Goal: Task Accomplishment & Management: Complete application form

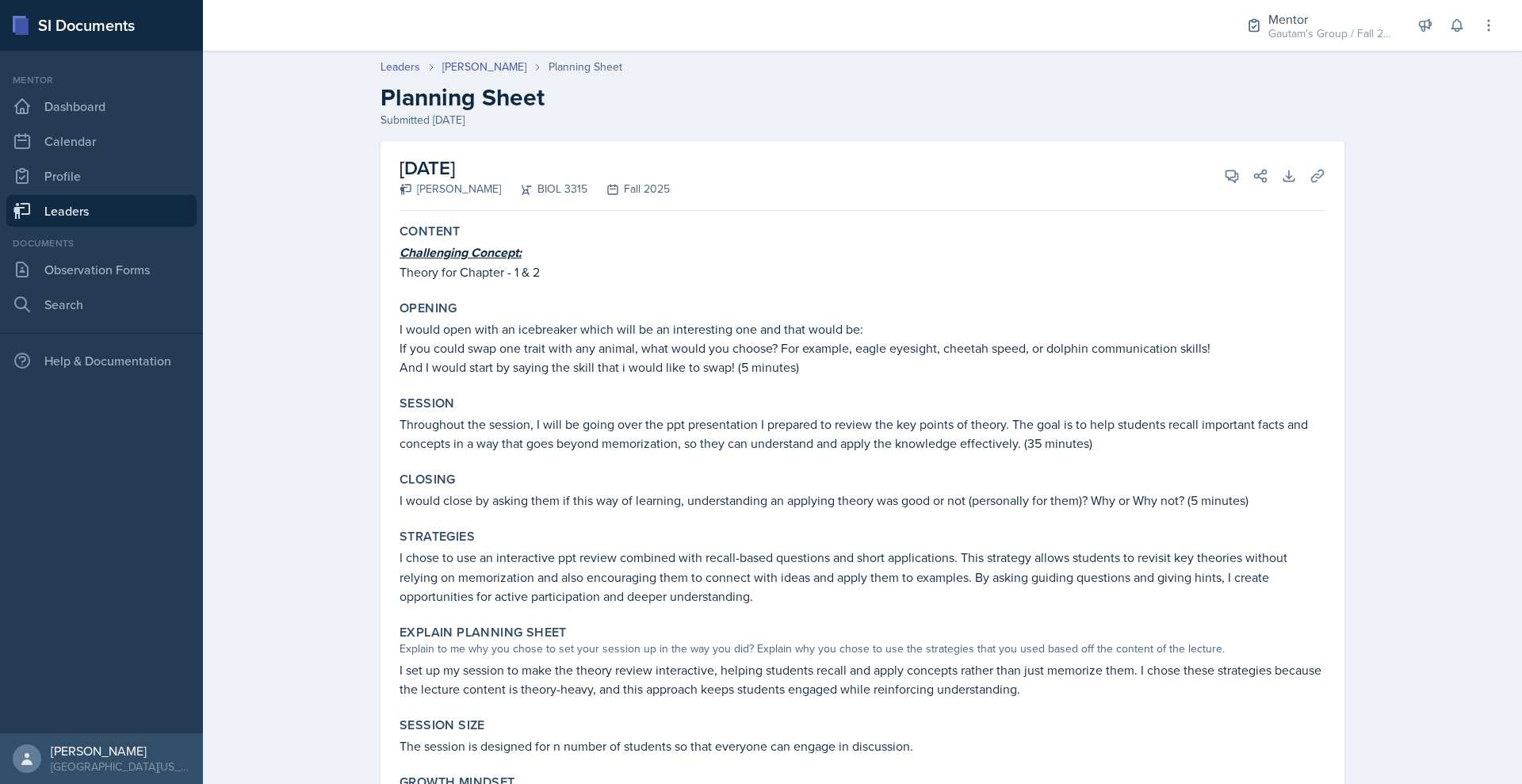
click at [157, 227] on link "Leaders" at bounding box center [101, 211] width 190 height 32
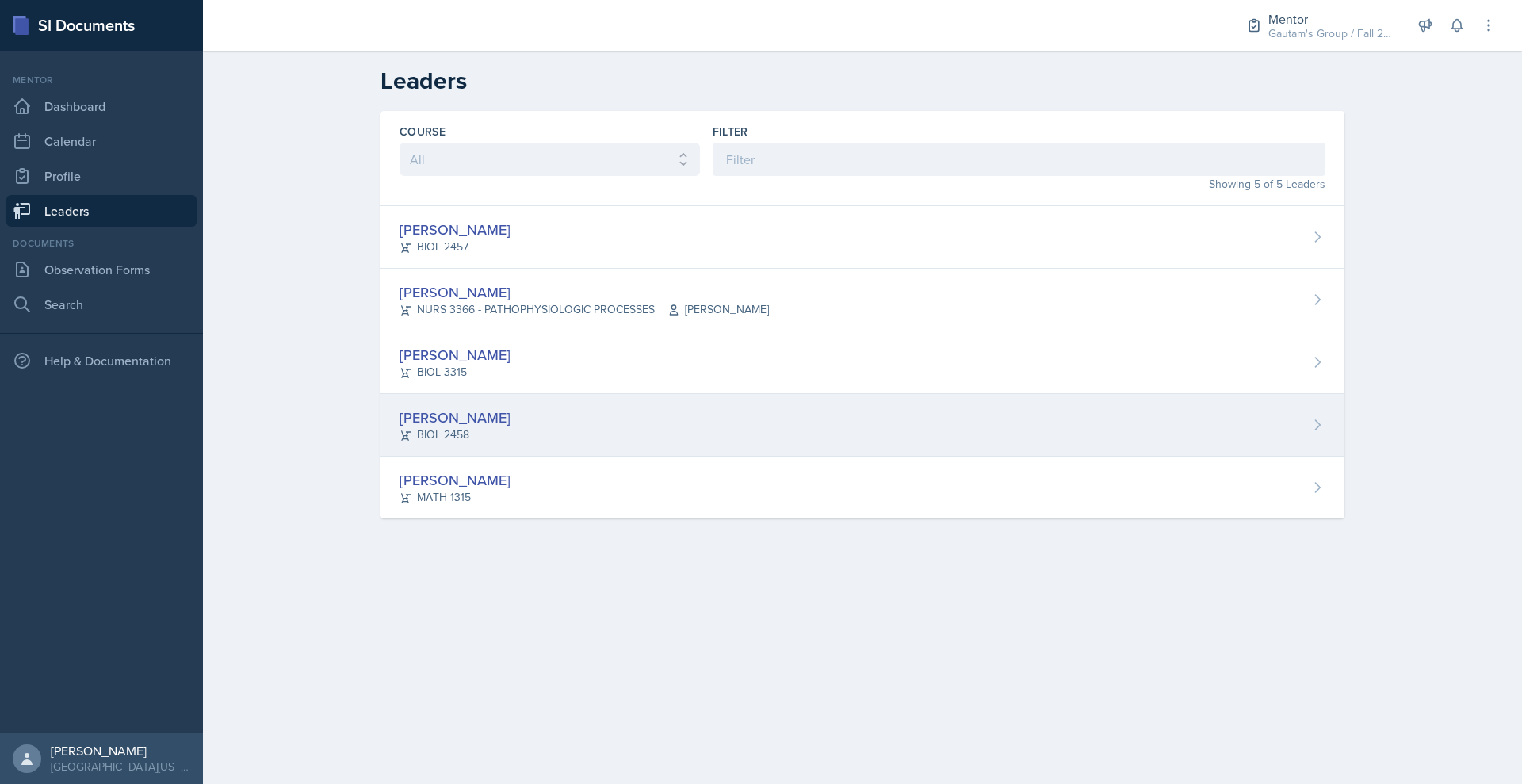
click at [400, 428] on div "[PERSON_NAME]" at bounding box center [455, 417] width 111 height 22
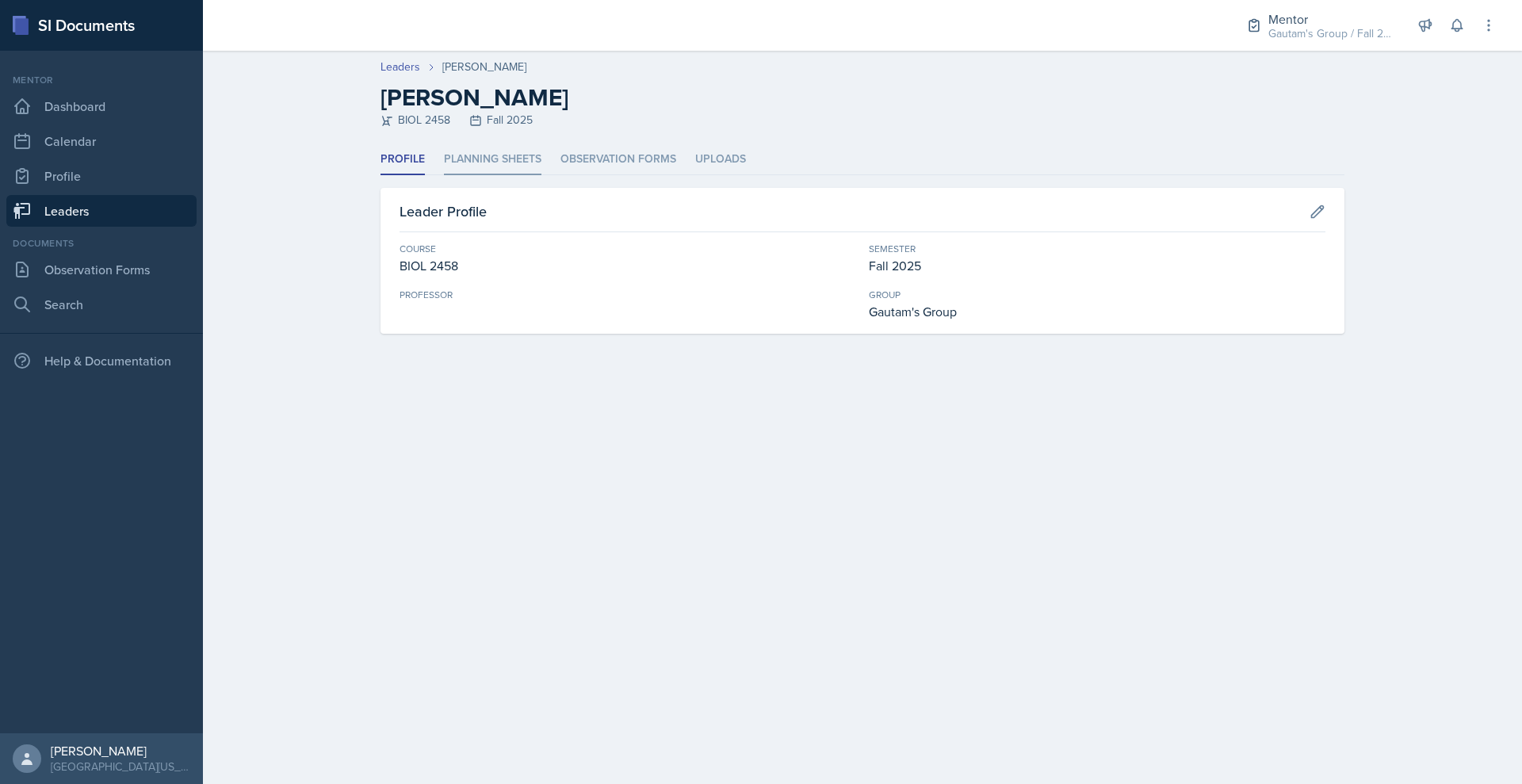
click at [450, 175] on li "Planning Sheets" at bounding box center [493, 159] width 97 height 31
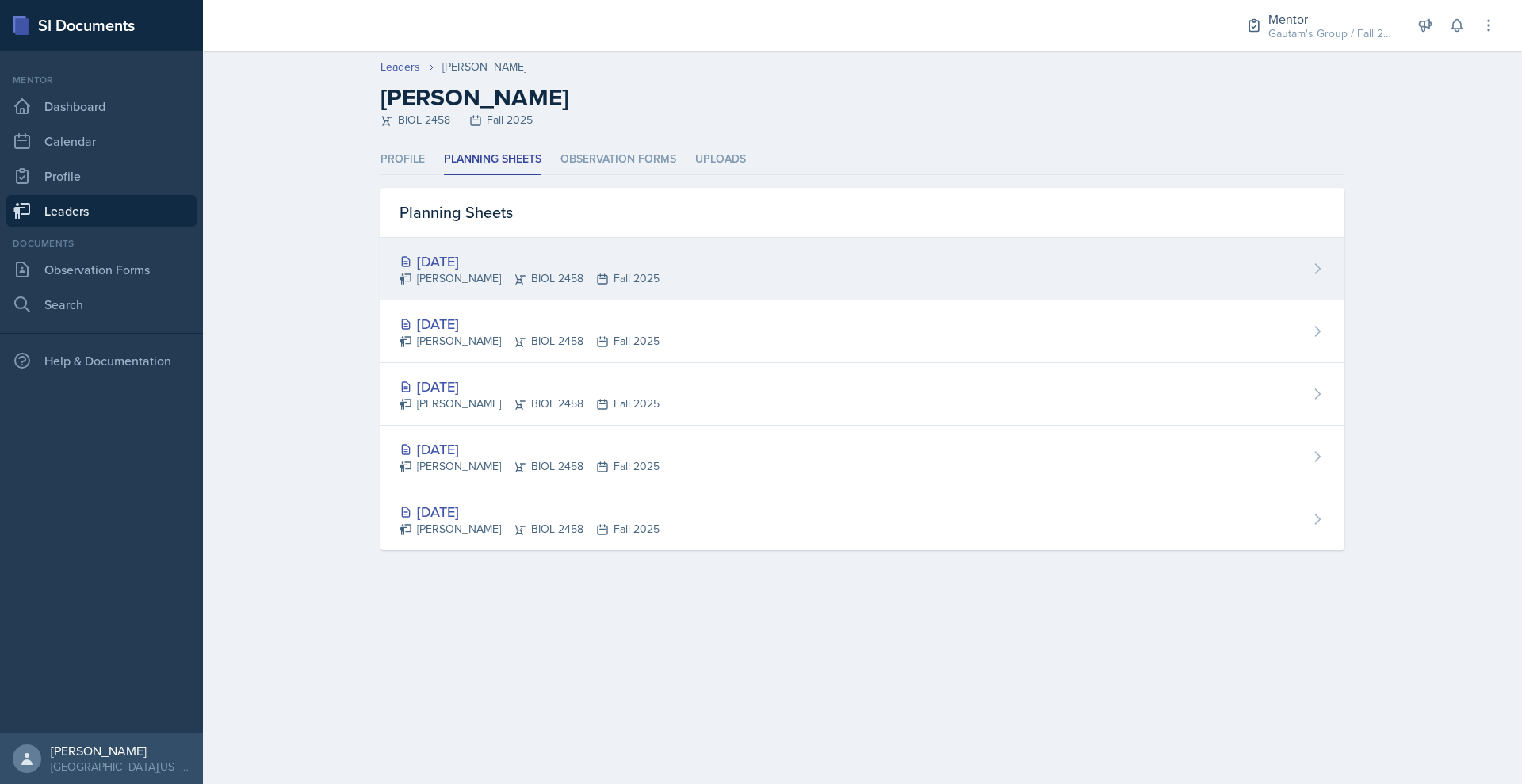
click at [400, 272] on div "[DATE]" at bounding box center [529, 262] width 260 height 22
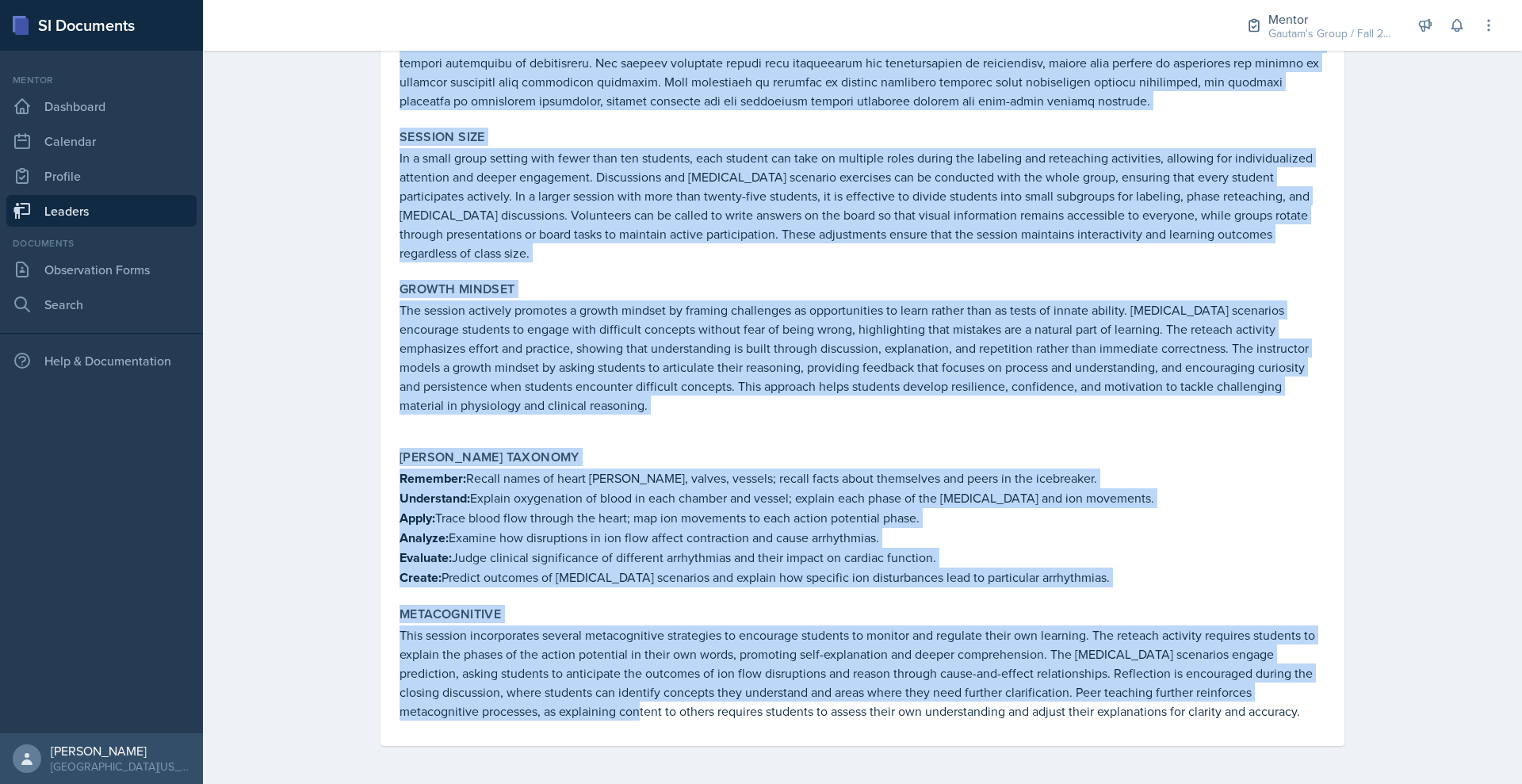
scroll to position [2936, 0]
drag, startPoint x: 310, startPoint y: 219, endPoint x: 535, endPoint y: 801, distance: 624.0
click at [535, 783] on html "SI Documents Mentor Dashboard Calendar Profile Leaders Documents Observation Fo…" at bounding box center [761, 392] width 1522 height 784
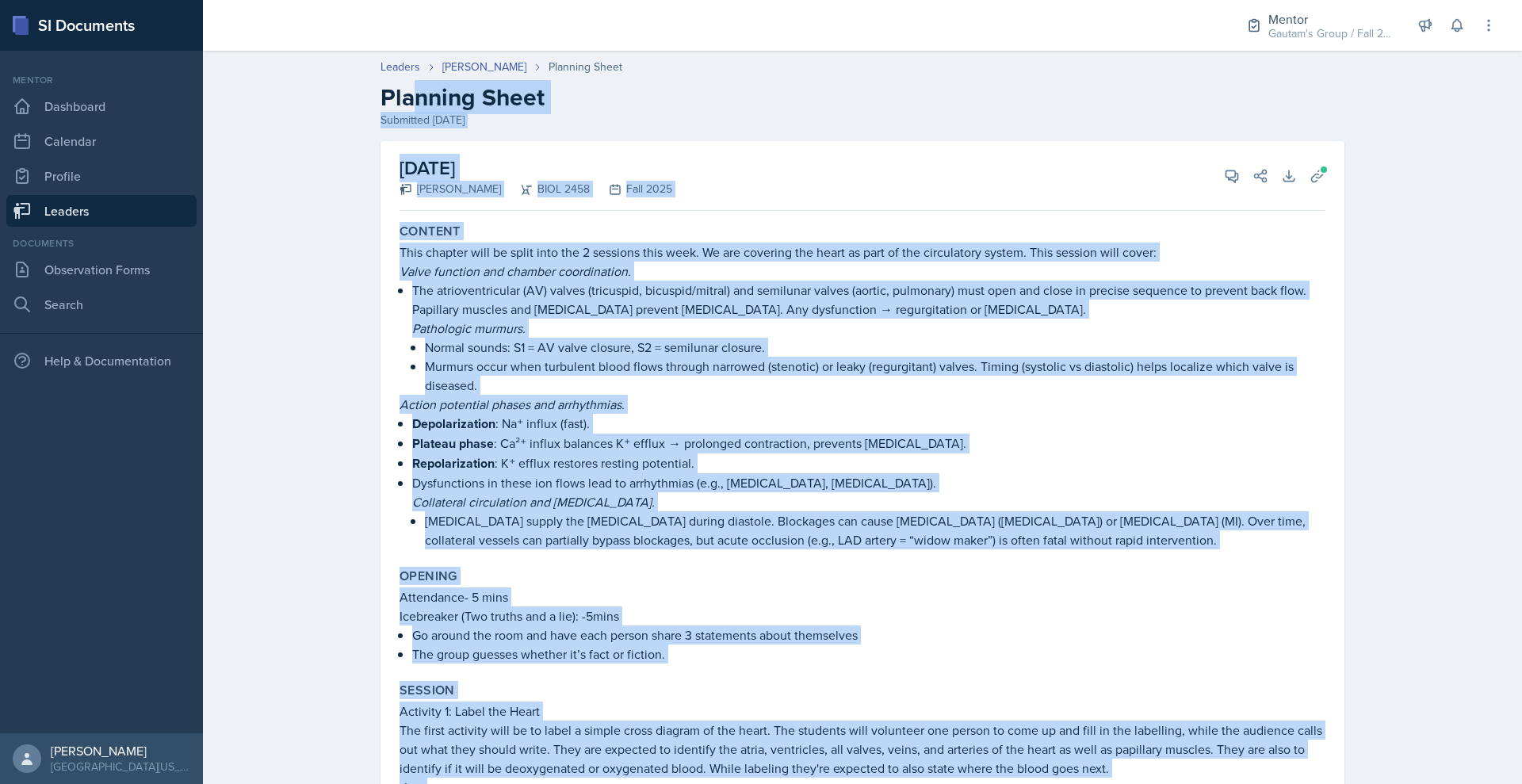
scroll to position [1, 0]
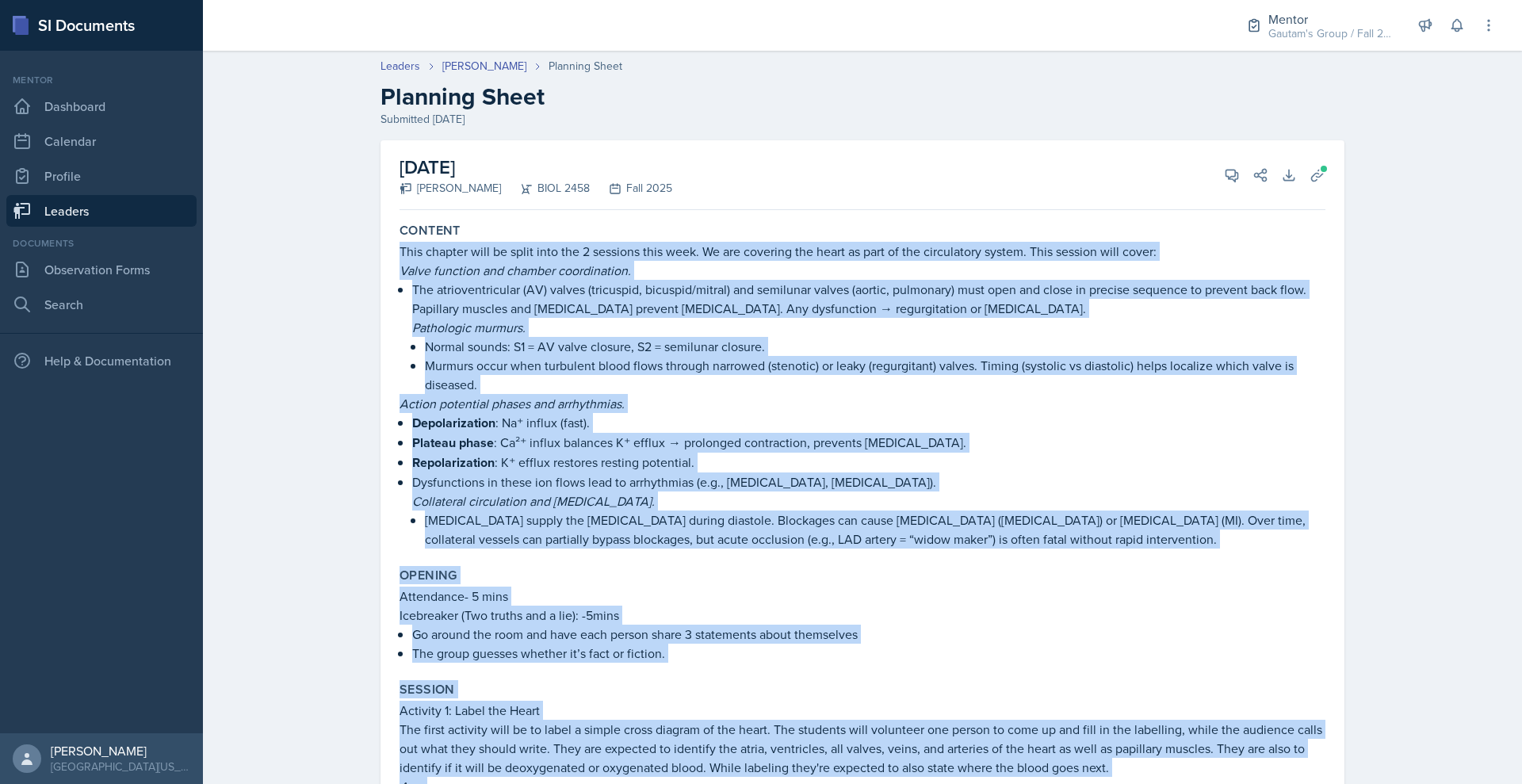
drag, startPoint x: 1356, startPoint y: 696, endPoint x: 306, endPoint y: 313, distance: 1117.7
copy div "Lore ipsumdo sita co adipi elit sed 5 doeiusmo temp inci. Ut lab etdolore mag a…"
click at [1241, 173] on span at bounding box center [1237, 169] width 8 height 8
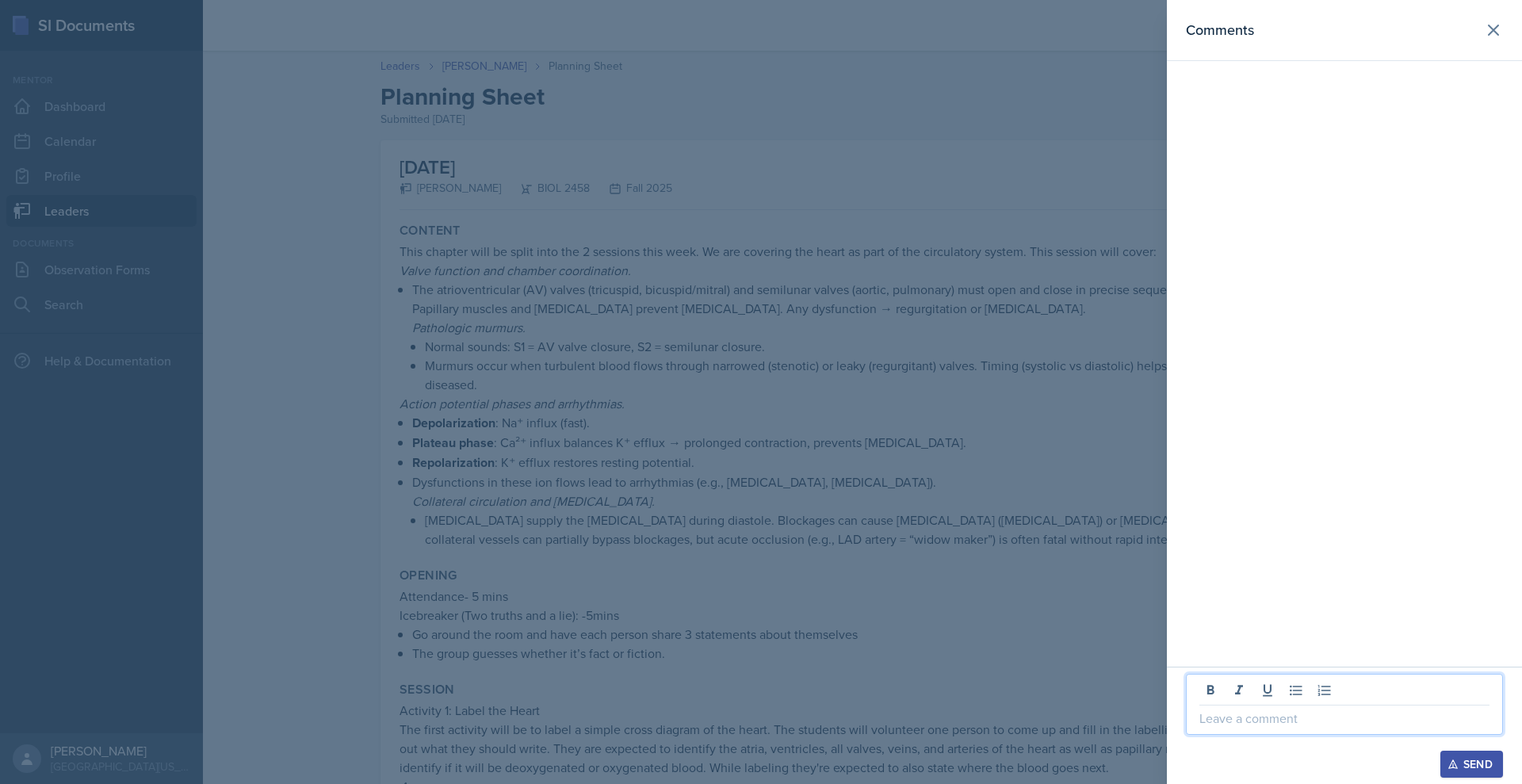
click at [1200, 709] on p at bounding box center [1345, 718] width 291 height 19
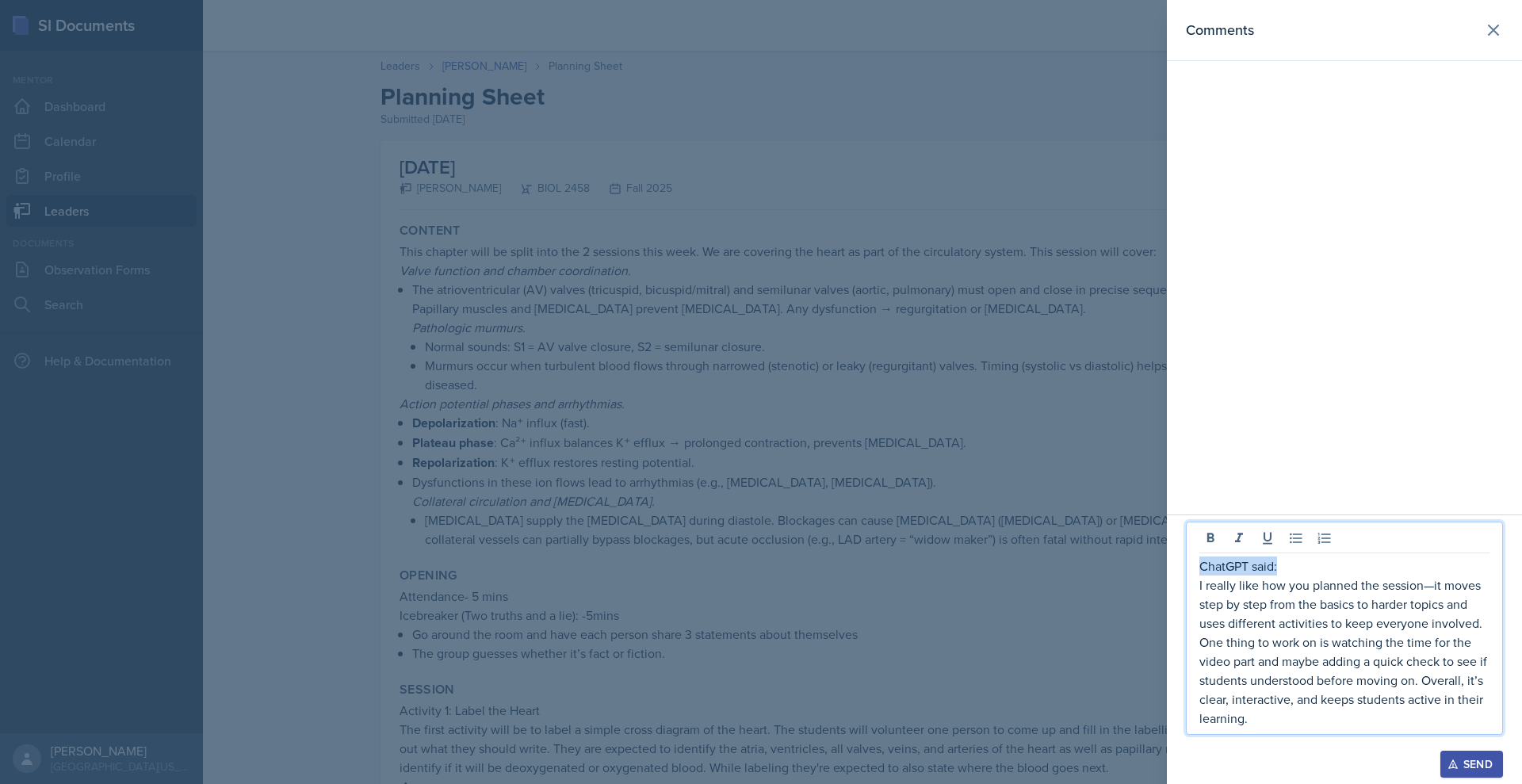
drag, startPoint x: 1227, startPoint y: 507, endPoint x: 1107, endPoint y: 511, distance: 120.1
click at [1186, 521] on div "ChatGPT said: I really like how you planned the session—it moves step by step f…" at bounding box center [1345, 627] width 317 height 213
click at [1200, 696] on p "I really like how you planned the session—it moves step by step from the basics…" at bounding box center [1345, 650] width 291 height 152
click at [1412, 575] on p "I really like how you planned the session—it moves step by step from the basics…" at bounding box center [1345, 650] width 291 height 152
click at [1453, 757] on div "Send" at bounding box center [1471, 763] width 42 height 13
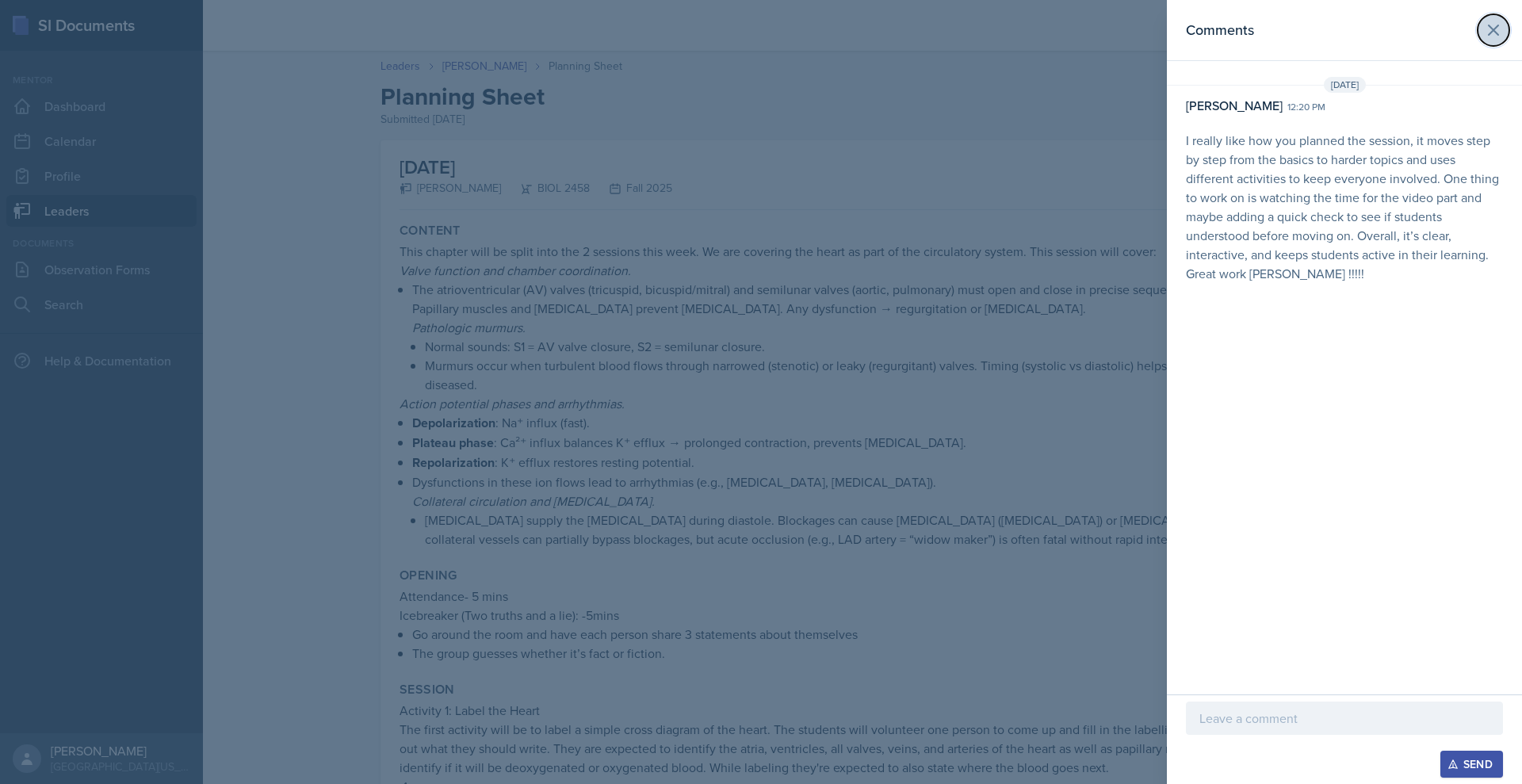
click at [1484, 40] on icon at bounding box center [1493, 30] width 19 height 19
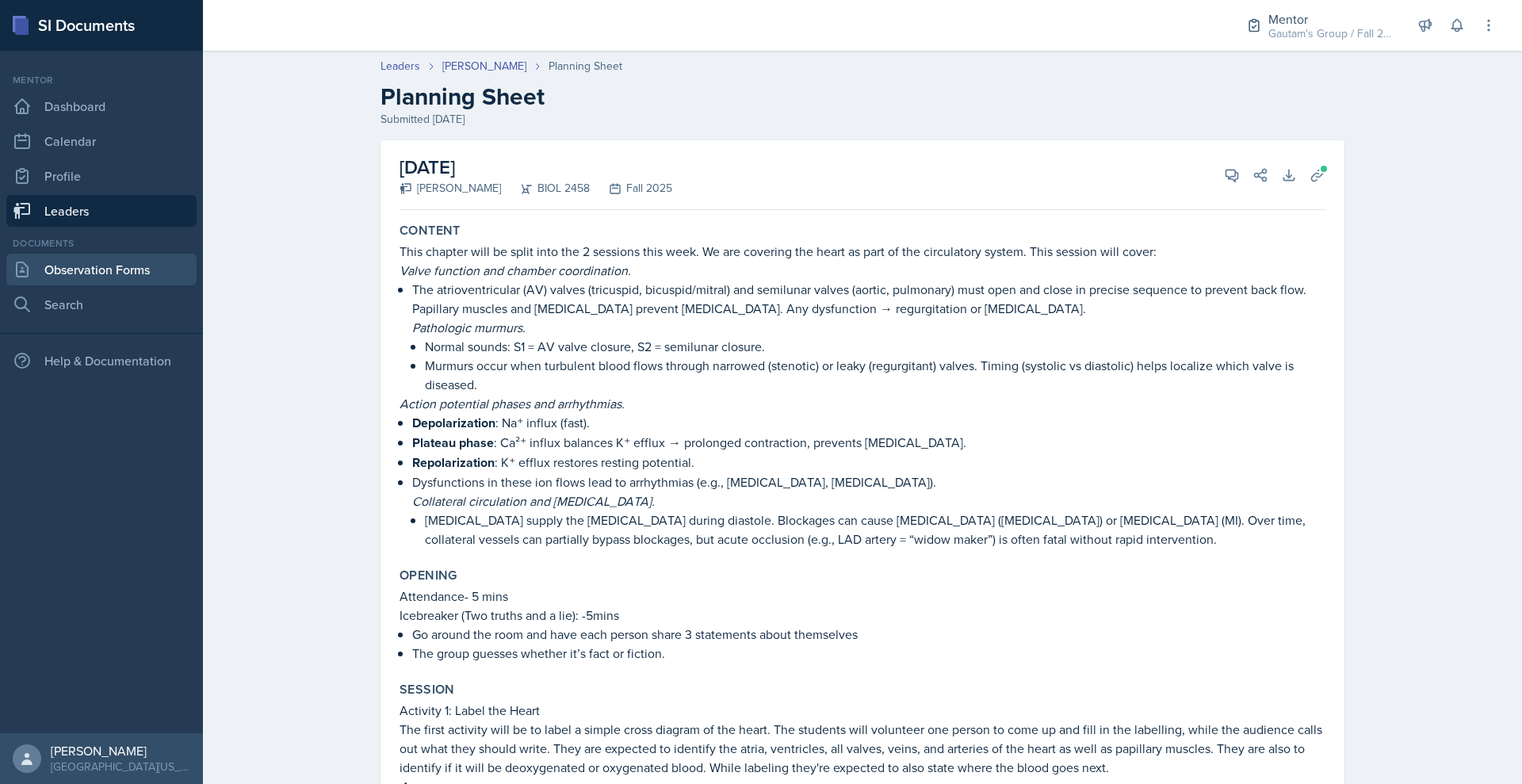
click at [98, 285] on link "Observation Forms" at bounding box center [101, 270] width 190 height 32
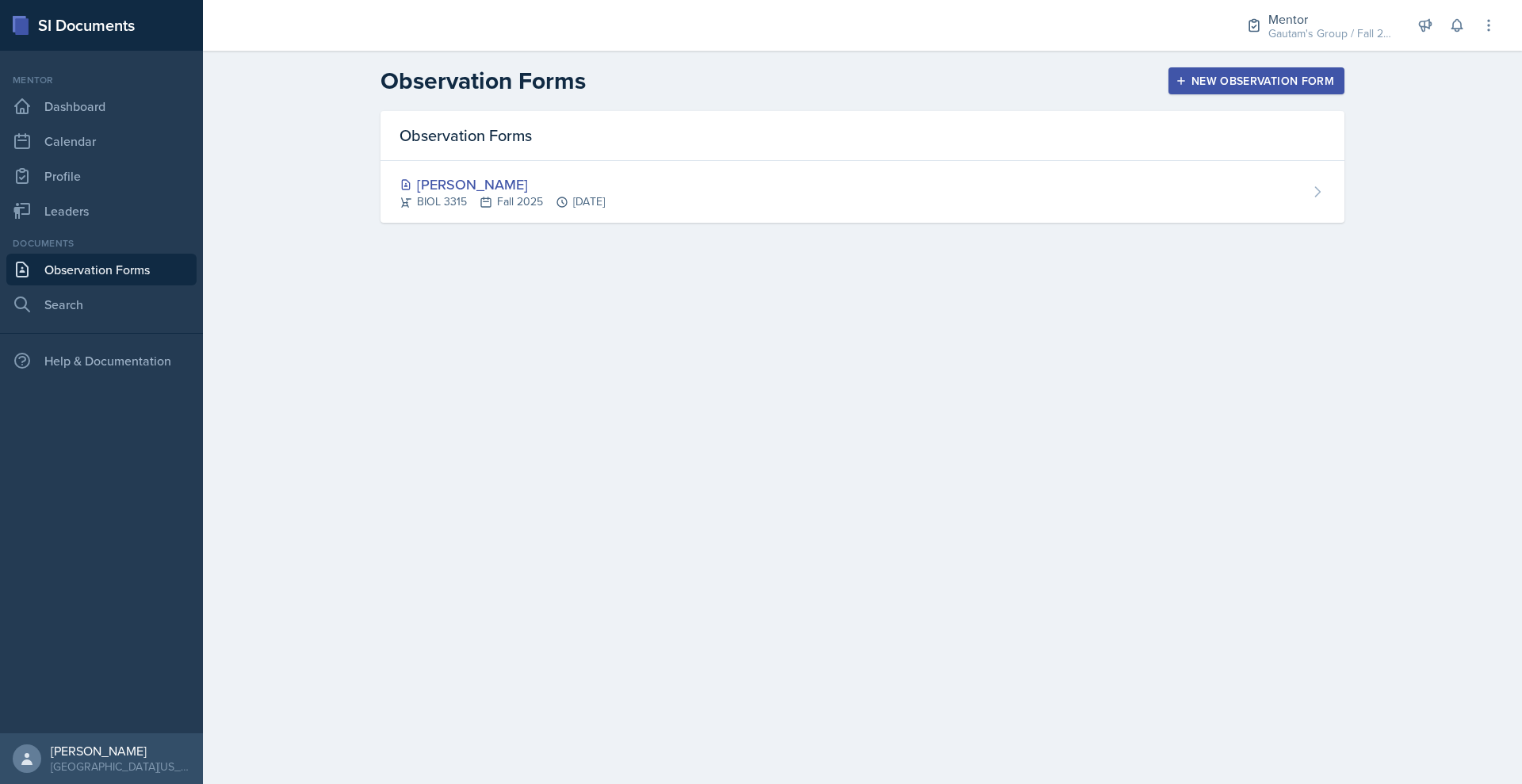
click at [1316, 87] on div "New Observation Form" at bounding box center [1256, 80] width 156 height 13
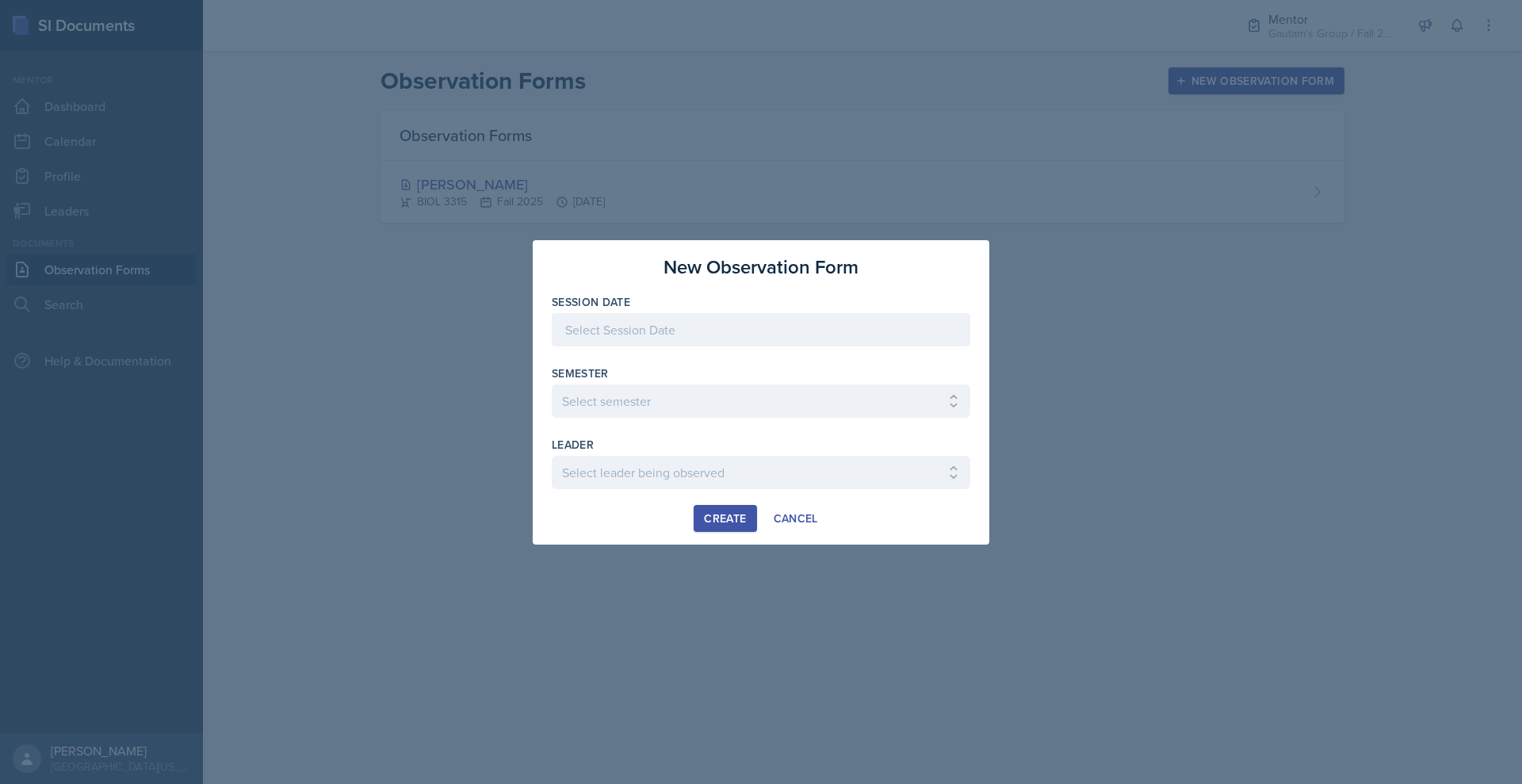
click at [551, 325] on div at bounding box center [761, 330] width 418 height 34
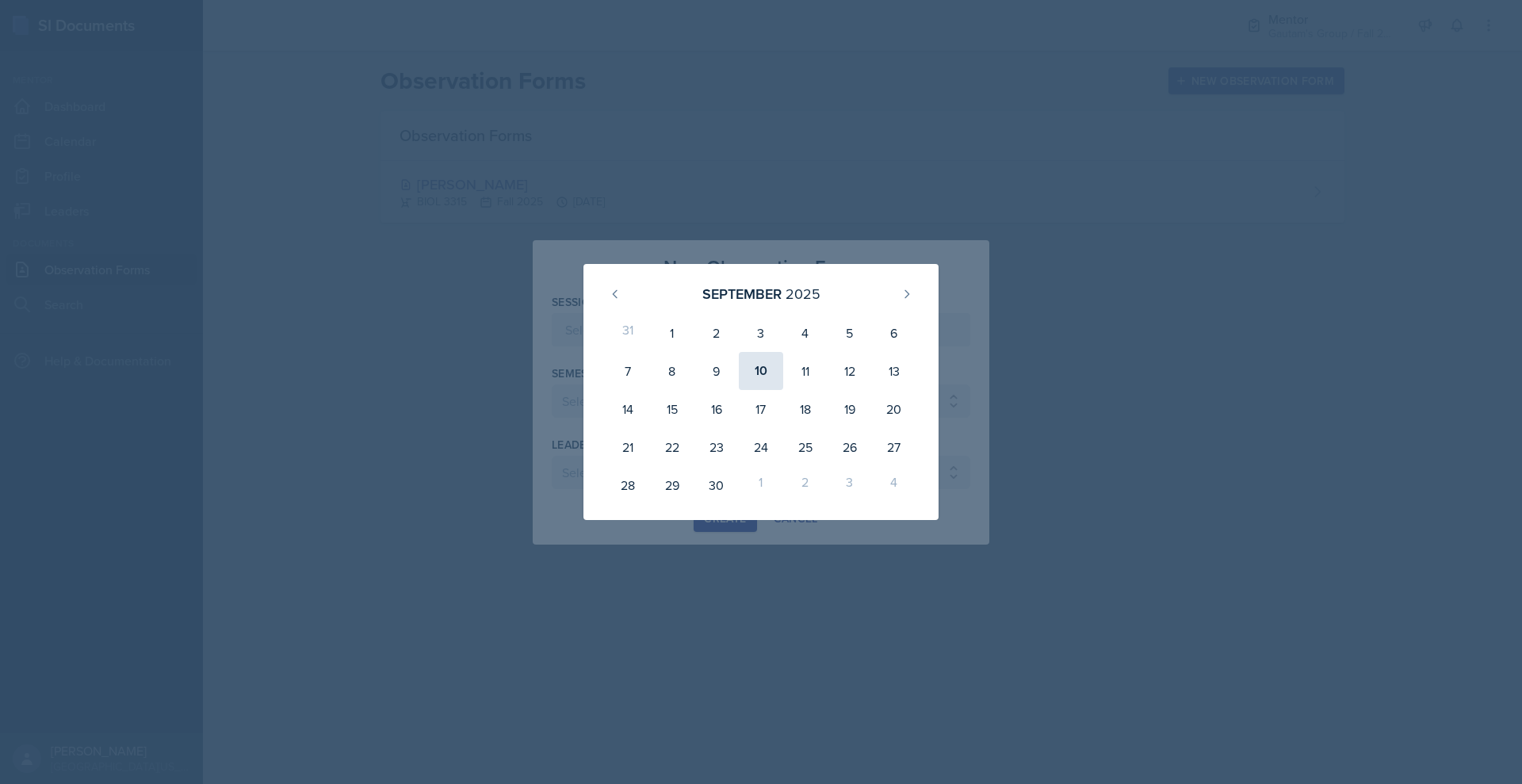
click at [776, 373] on div "10" at bounding box center [761, 371] width 45 height 38
type input "[DATE]"
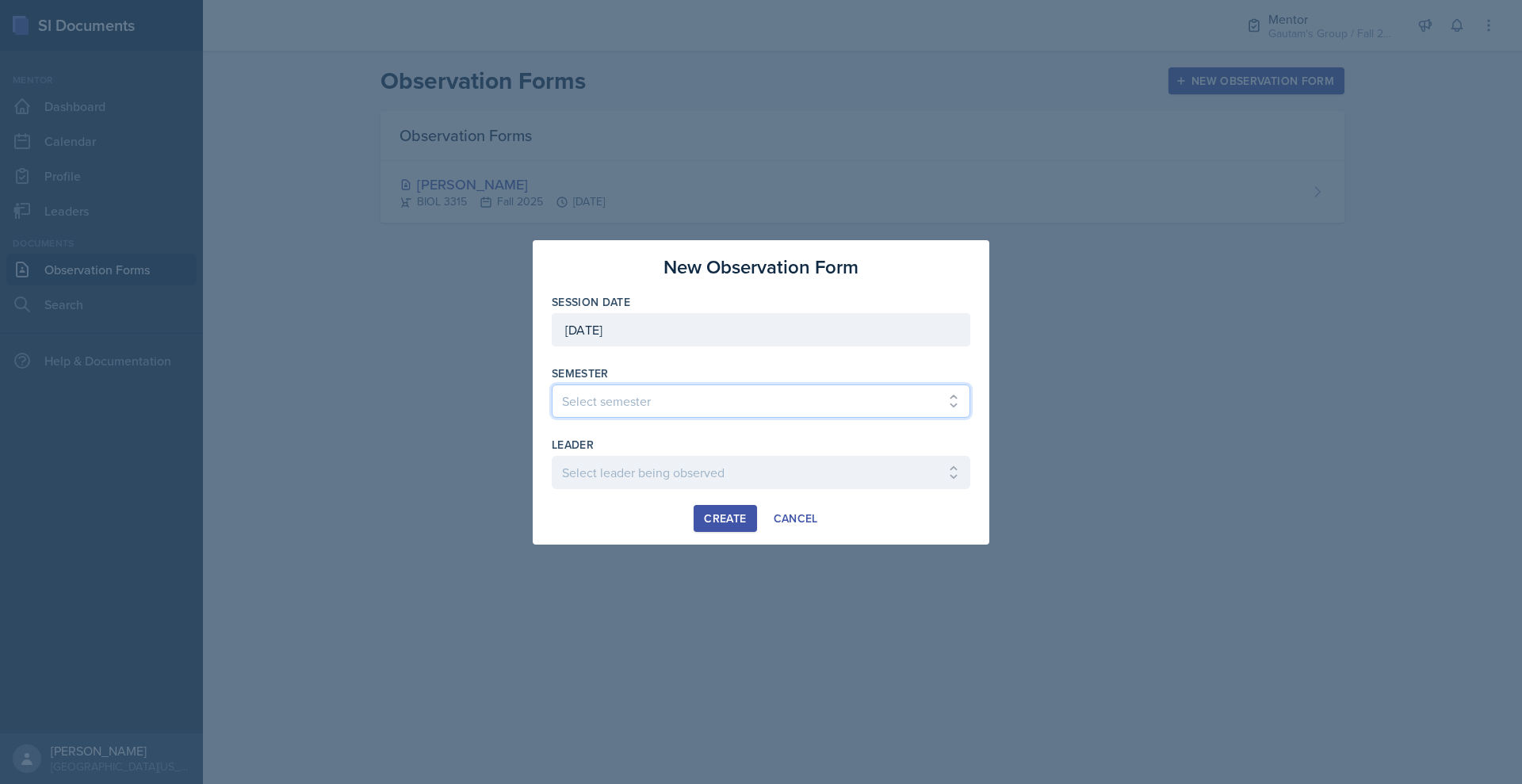
click at [732, 409] on select "Select semester All Fall 2024 Spring 2025 Fall 2025 Spring 2024 Fall 2023" at bounding box center [761, 401] width 418 height 34
select select "a8c40de0-d7eb-4f82-90ee-ac0c6ce45f71"
click at [551, 385] on select "Select semester All Fall 2024 Spring 2025 Fall 2025 Spring 2024 Fall 2023" at bounding box center [761, 401] width 418 height 34
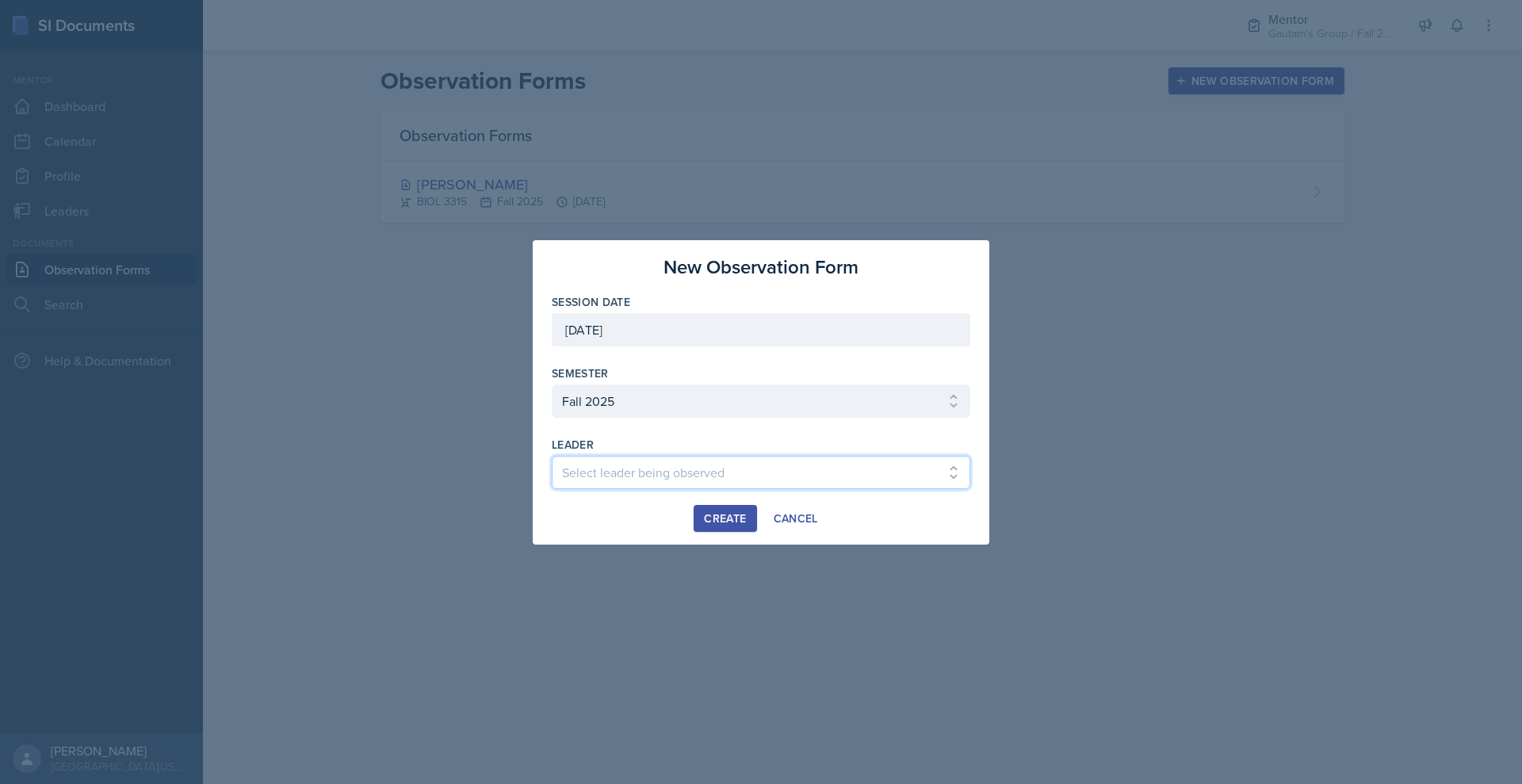
click at [664, 484] on select "Select leader being observed [PERSON_NAME] / NURS 3366 - PATHOPHYSIOLOGIC PROCE…" at bounding box center [761, 473] width 418 height 34
select select "c51b5844-1027-469b-b168-c77f7cf6aa15"
click at [551, 471] on select "Select leader being observed [PERSON_NAME] / NURS 3366 - PATHOPHYSIOLOGIC PROCE…" at bounding box center [761, 473] width 418 height 34
click at [719, 524] on div "Create" at bounding box center [725, 517] width 42 height 13
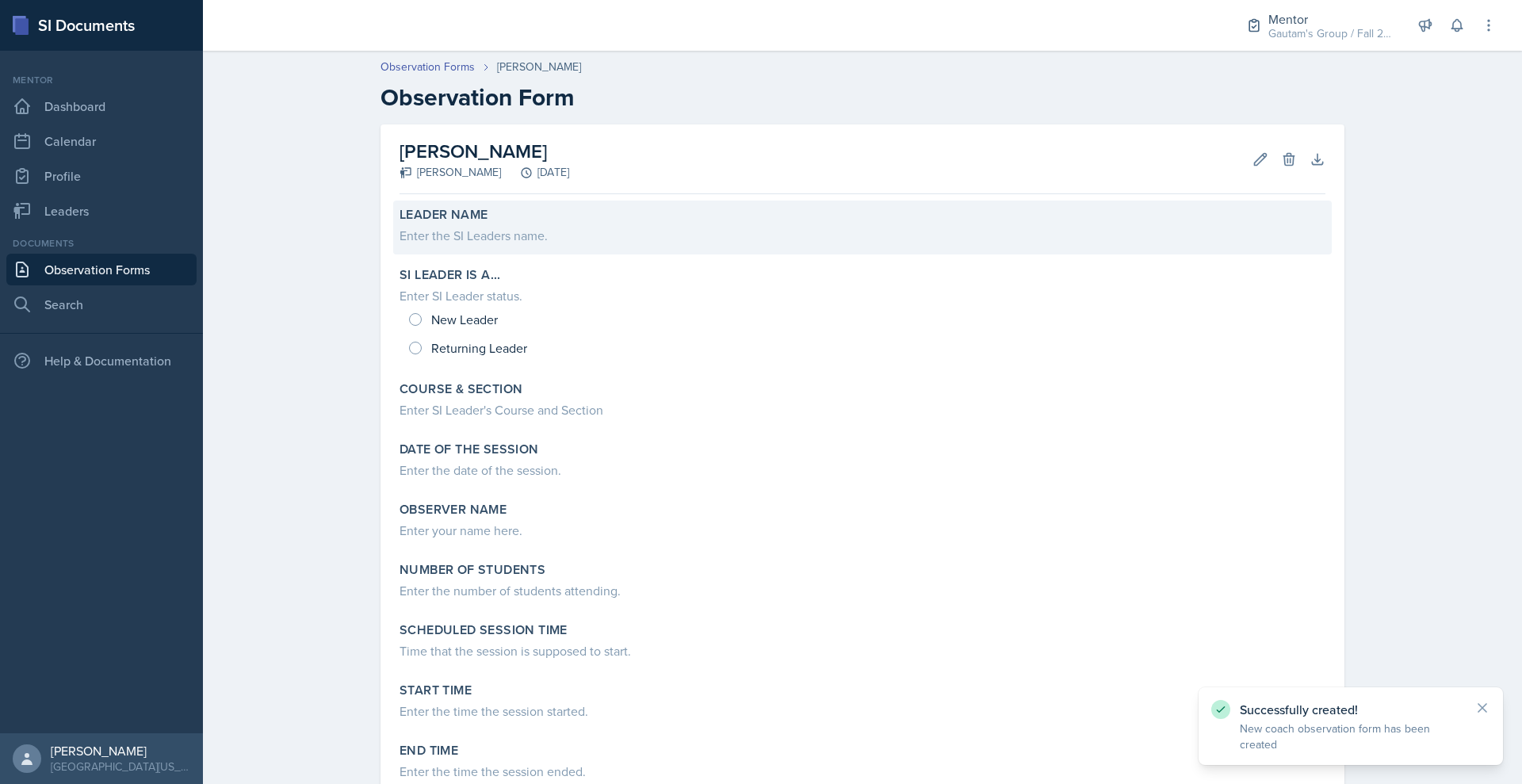
click at [558, 245] on div "Enter the SI Leaders name." at bounding box center [863, 235] width 926 height 19
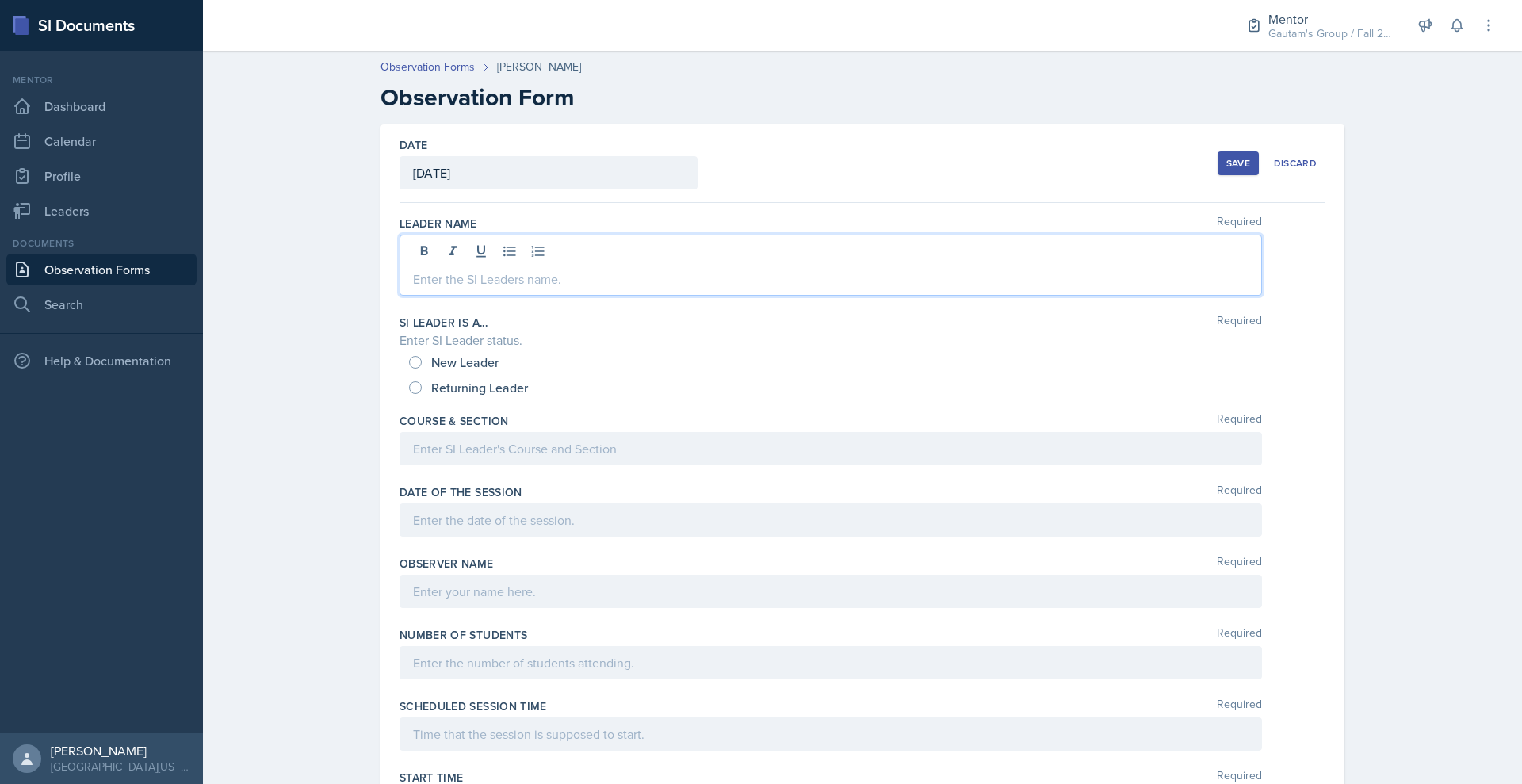
click at [558, 295] on div at bounding box center [831, 266] width 863 height 61
click at [414, 608] on div at bounding box center [831, 592] width 863 height 34
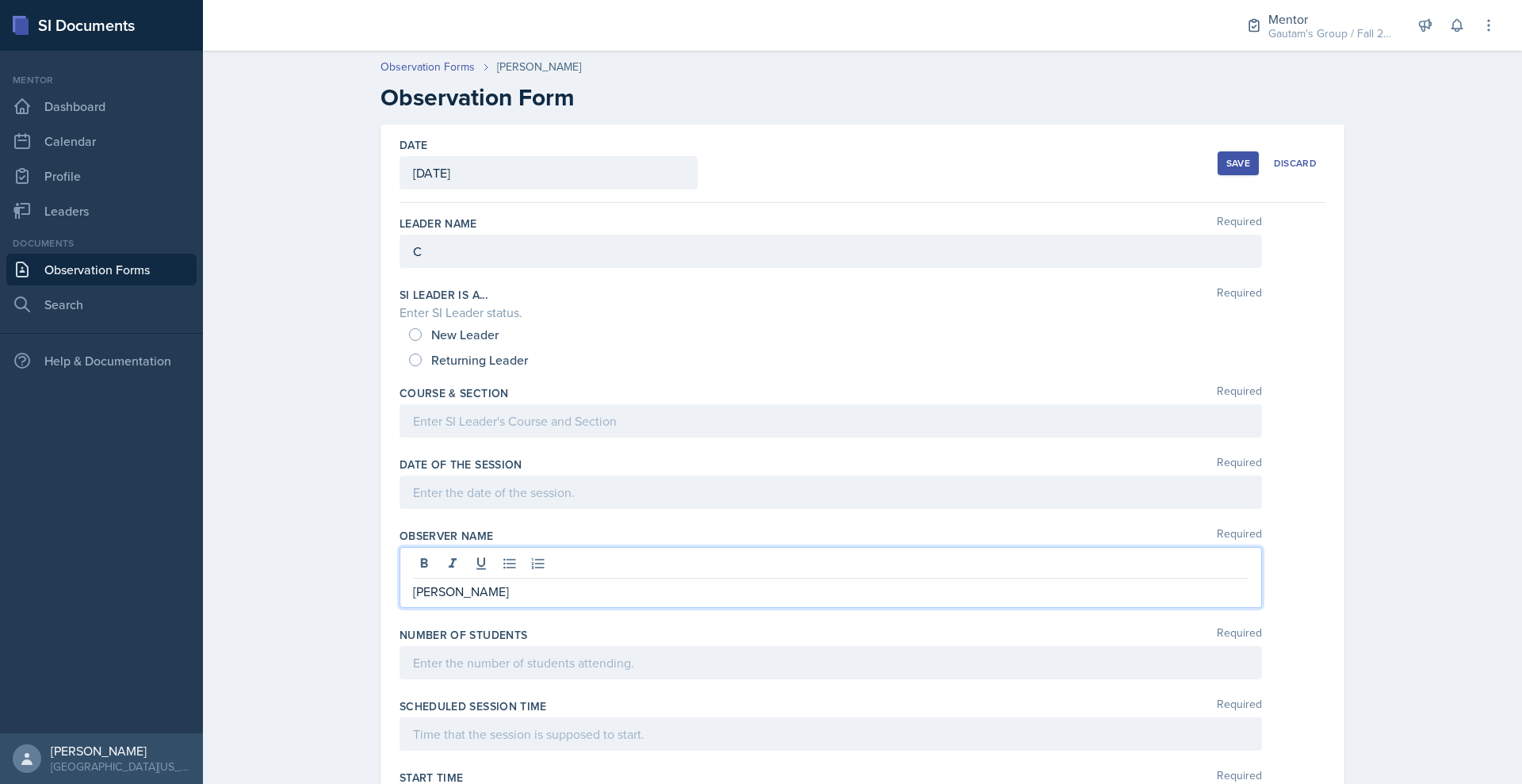
click at [400, 268] on div "C" at bounding box center [831, 252] width 863 height 34
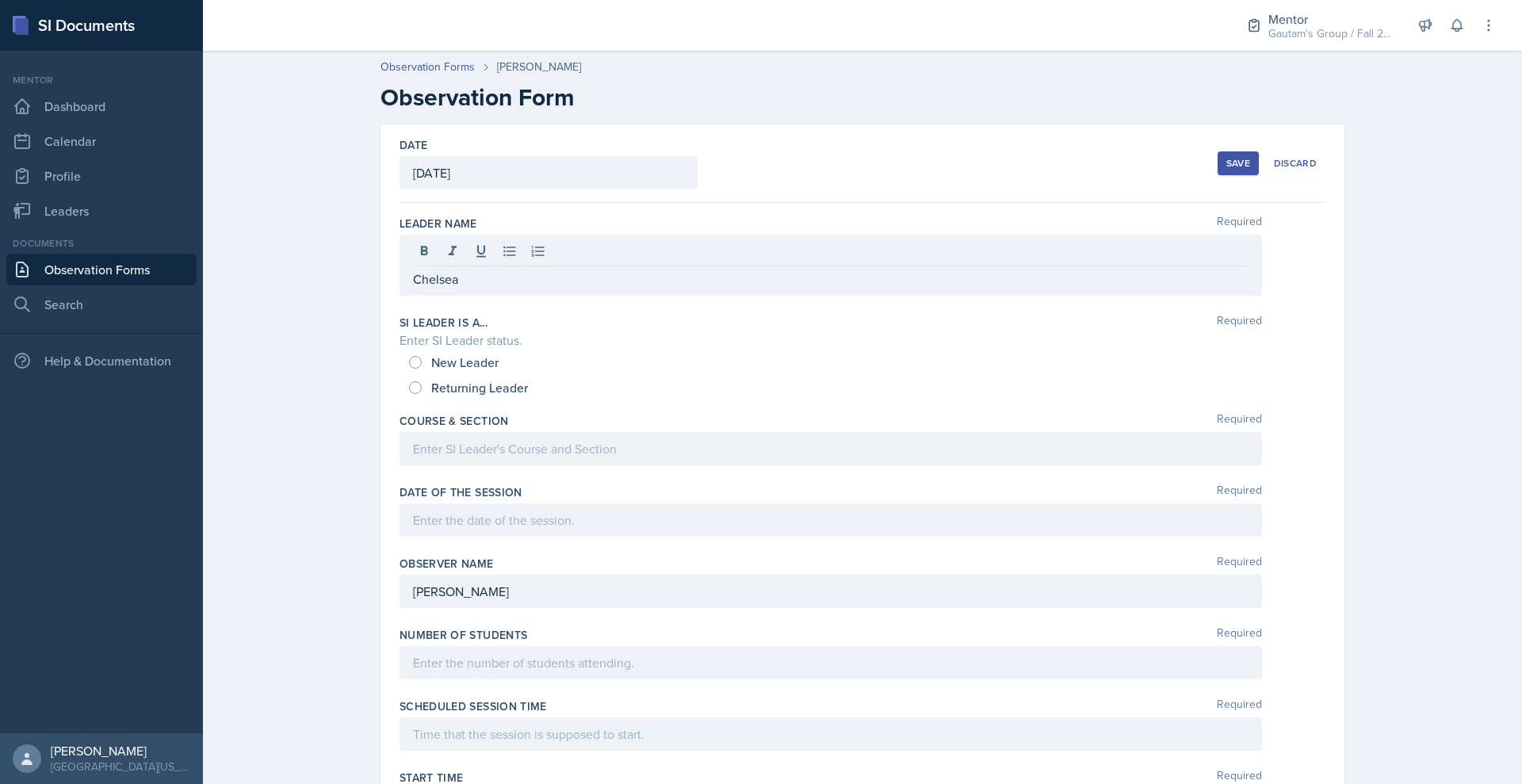
drag, startPoint x: 543, startPoint y: 80, endPoint x: 470, endPoint y: 83, distance: 73.1
click at [497, 75] on div "[PERSON_NAME]" at bounding box center [538, 66] width 84 height 17
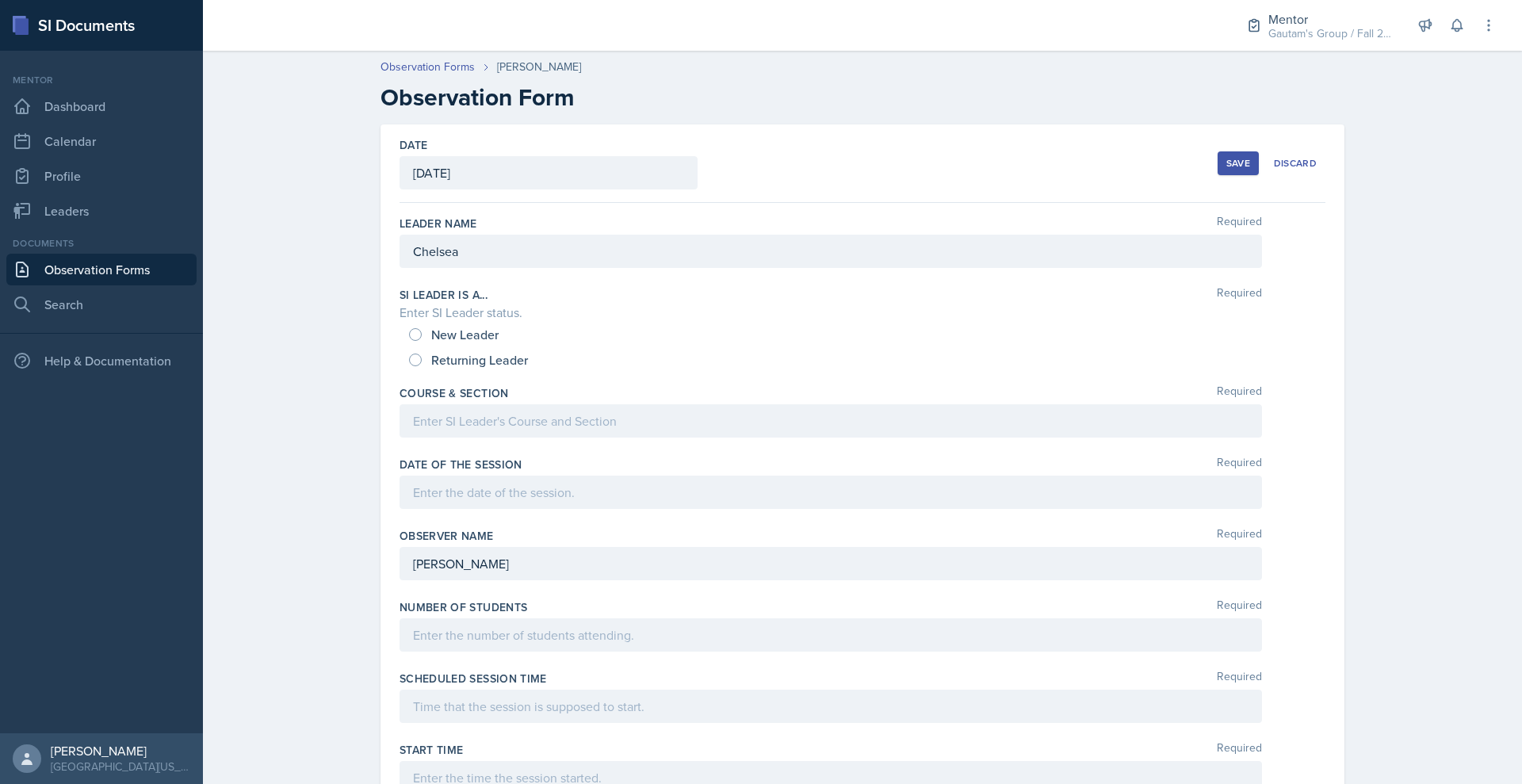
click at [497, 75] on div "[PERSON_NAME]" at bounding box center [538, 66] width 84 height 17
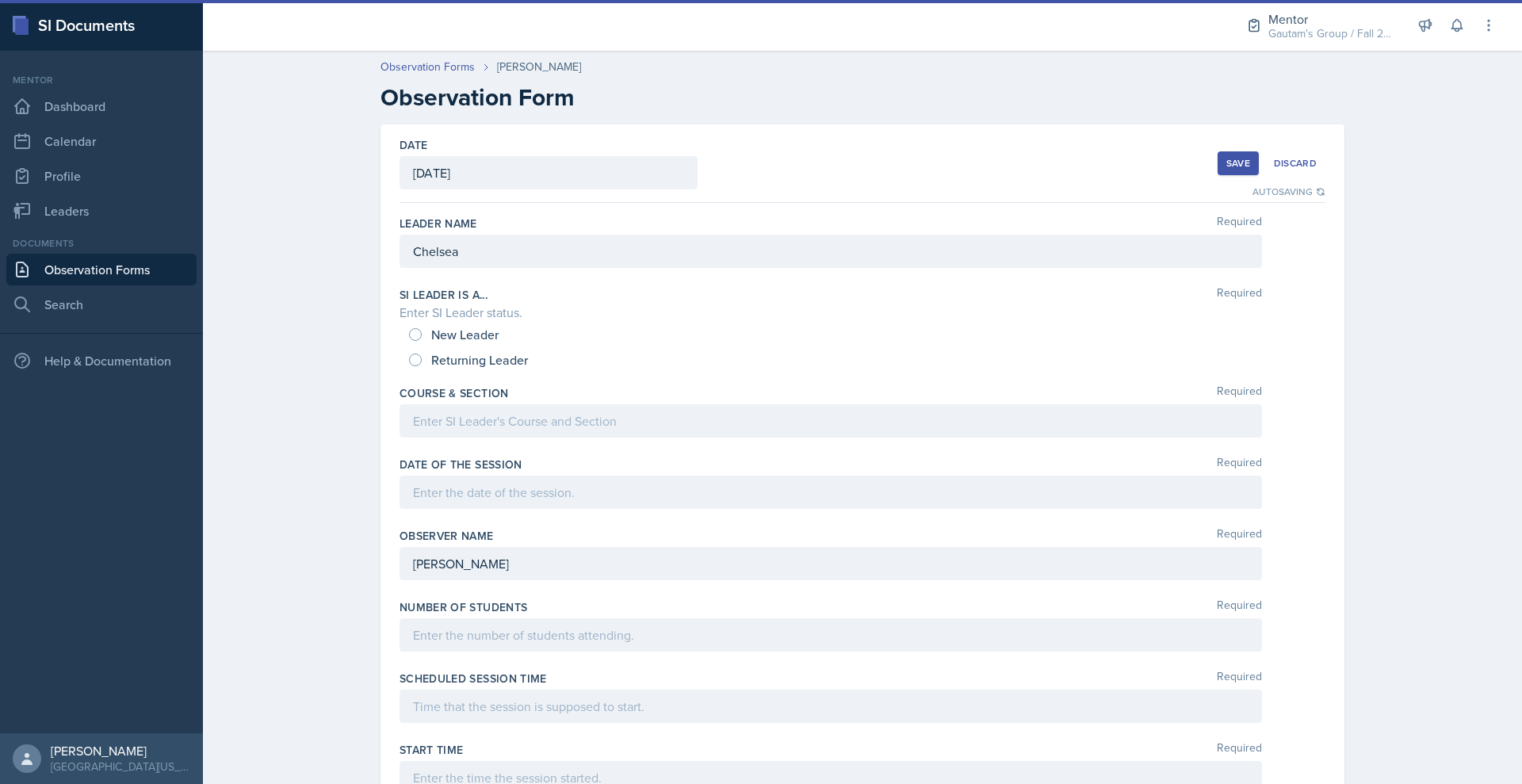
drag, startPoint x: 484, startPoint y: 81, endPoint x: 553, endPoint y: 85, distance: 69.1
click at [553, 75] on div "Observation Forms [PERSON_NAME]" at bounding box center [863, 66] width 964 height 17
copy div "Olowodola"
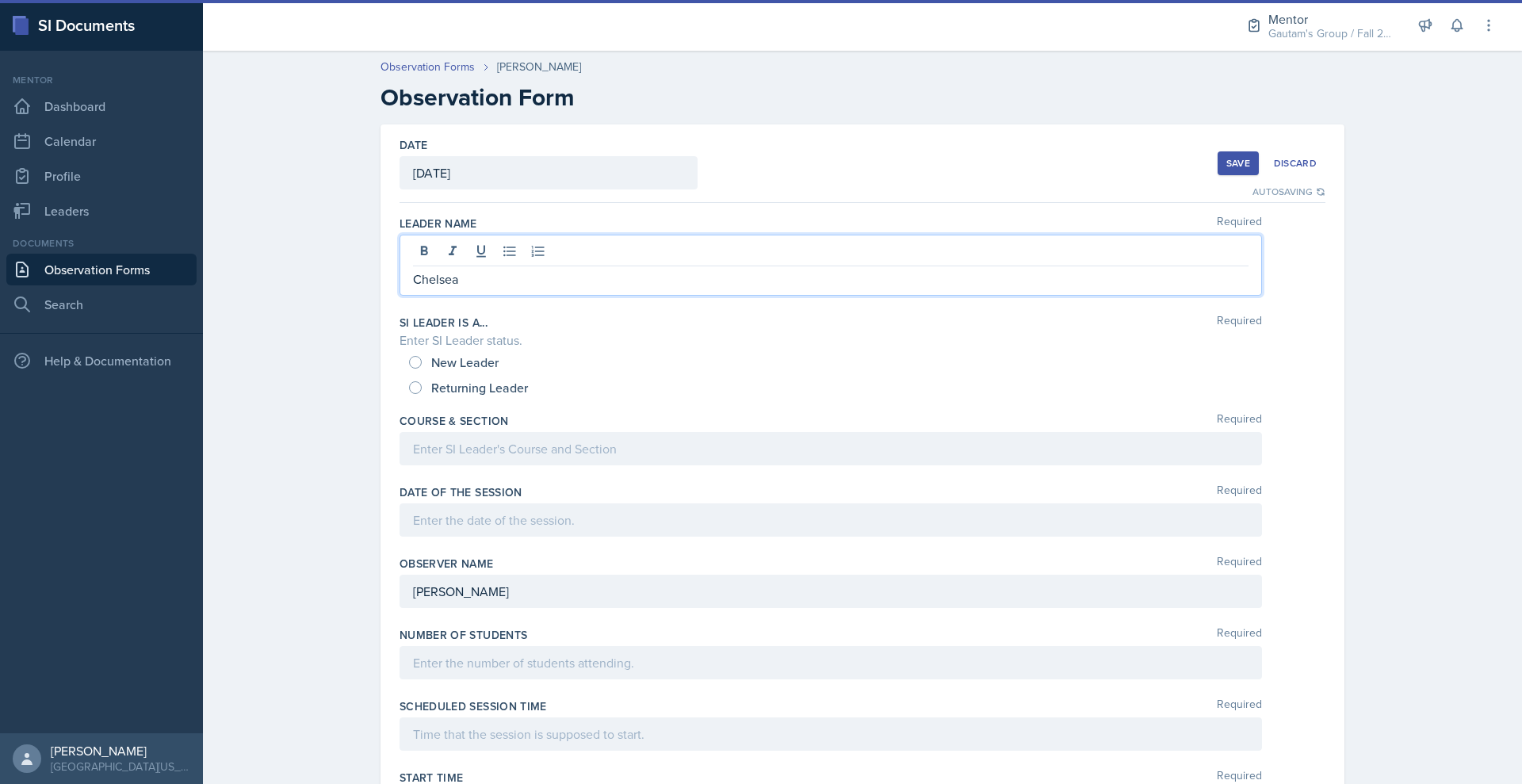
click at [400, 295] on div "Chelsea" at bounding box center [831, 266] width 863 height 61
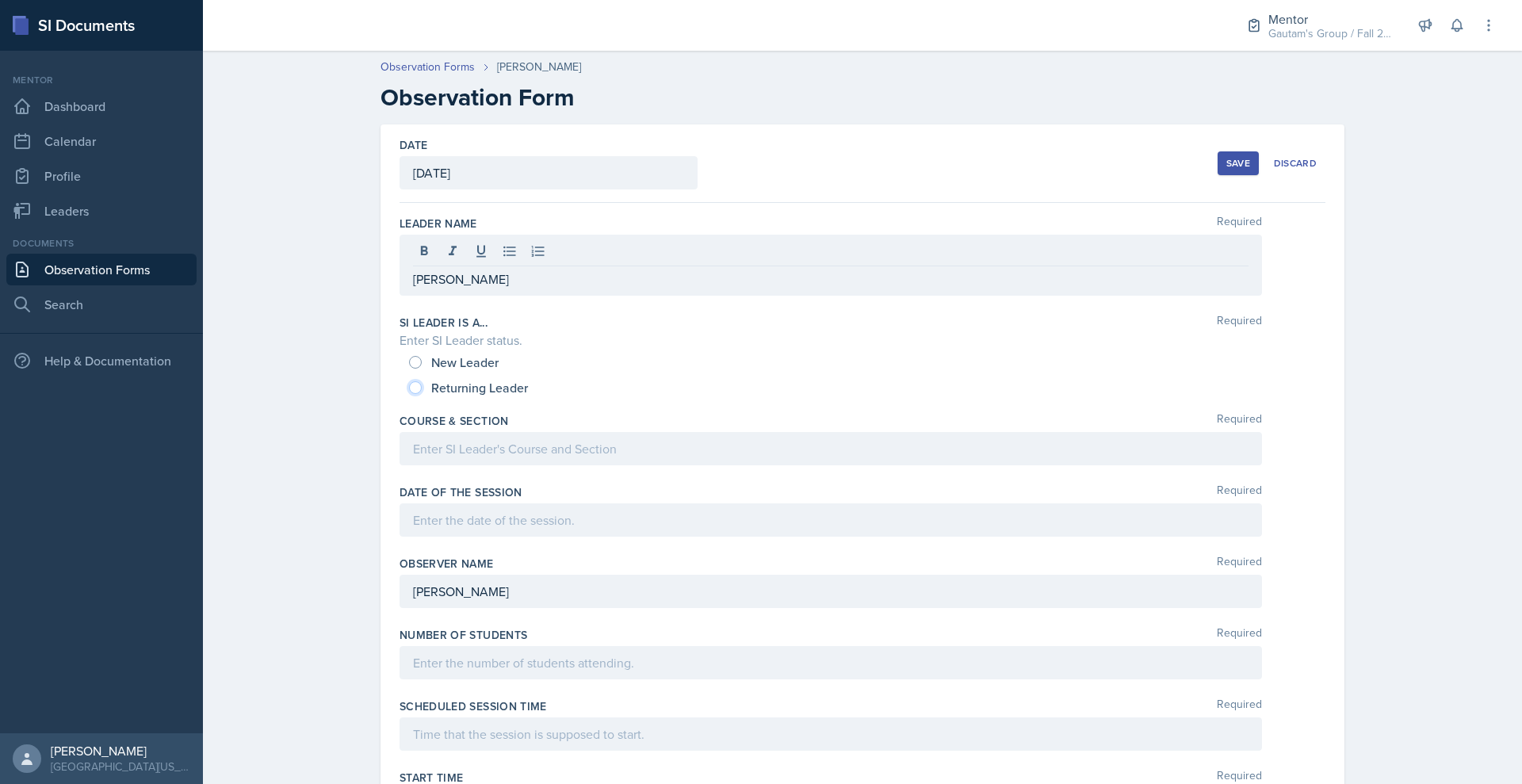
click at [410, 393] on input "Returning Leader" at bounding box center [415, 388] width 13 height 13
radio input "true"
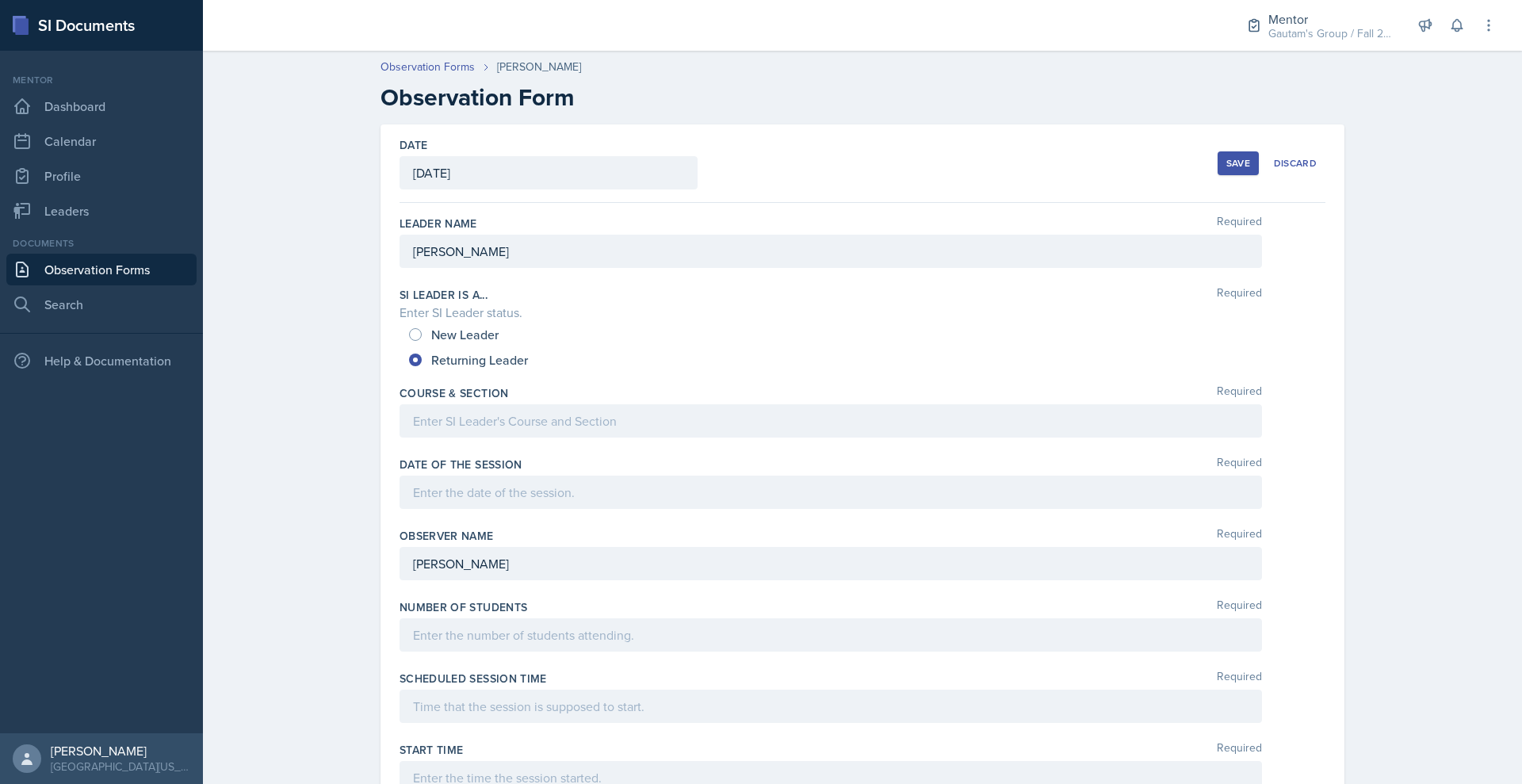
click at [400, 437] on div at bounding box center [831, 421] width 863 height 34
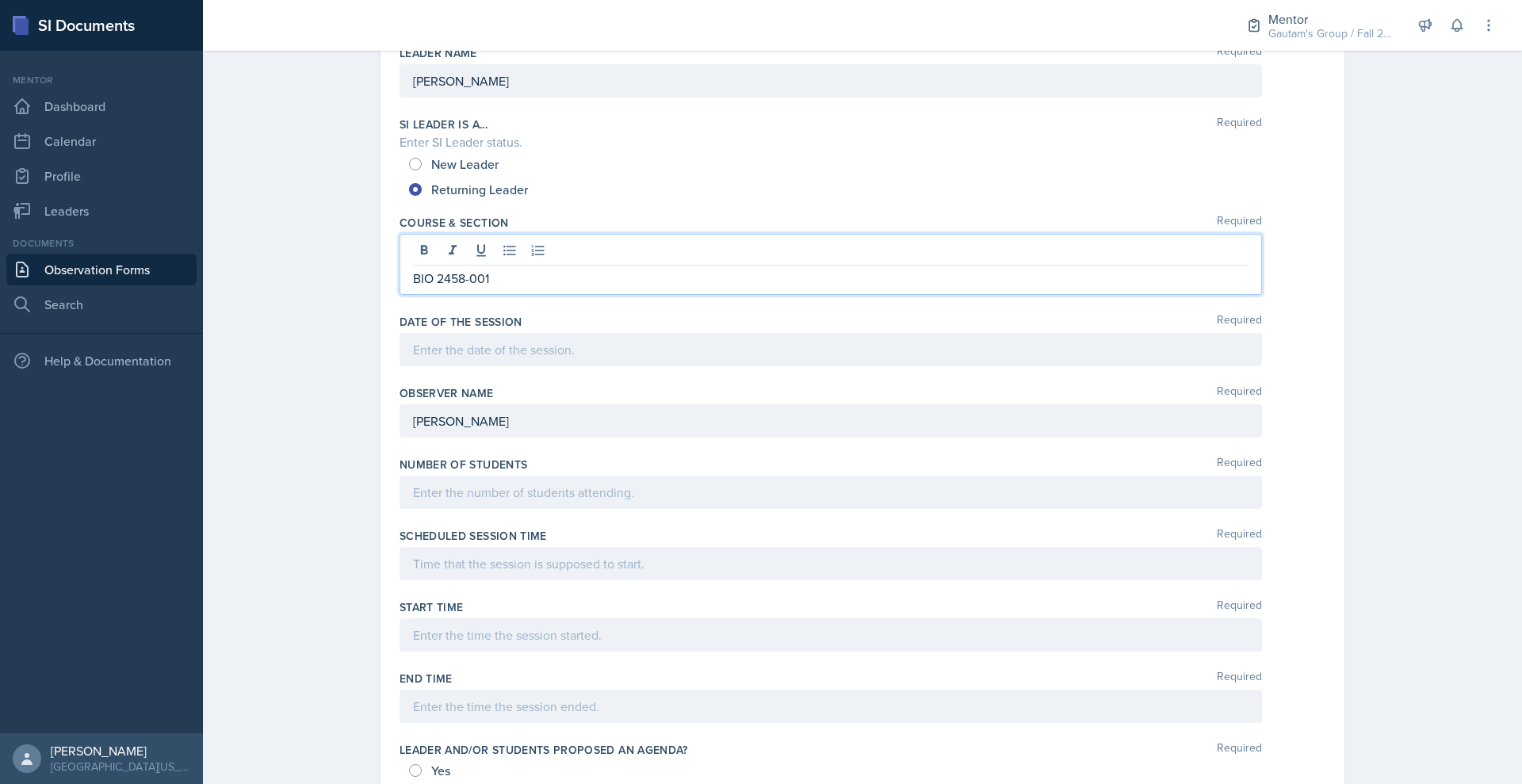
click at [431, 359] on p at bounding box center [831, 349] width 836 height 19
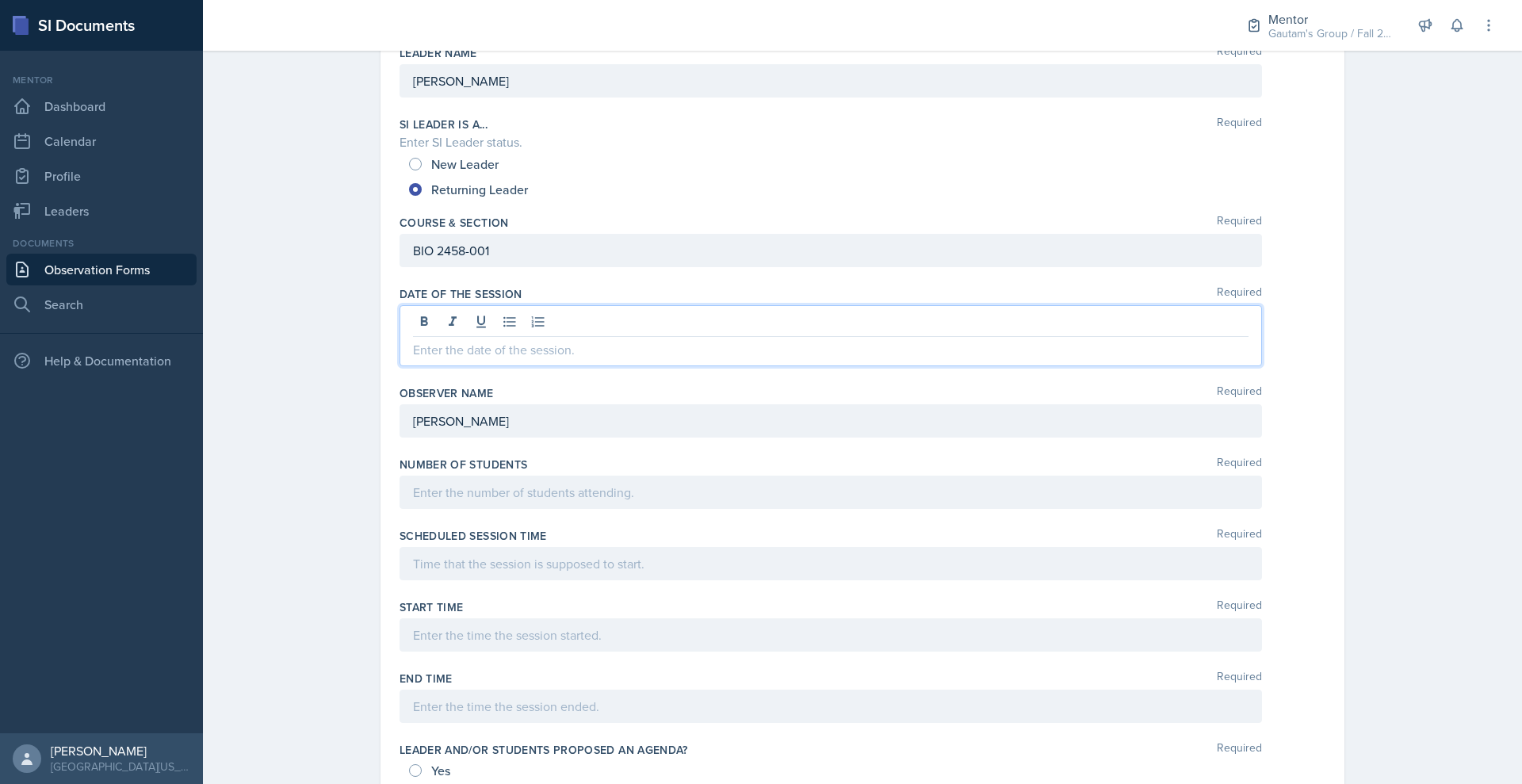
click at [431, 359] on p at bounding box center [831, 349] width 836 height 19
click at [400, 508] on div at bounding box center [831, 493] width 863 height 34
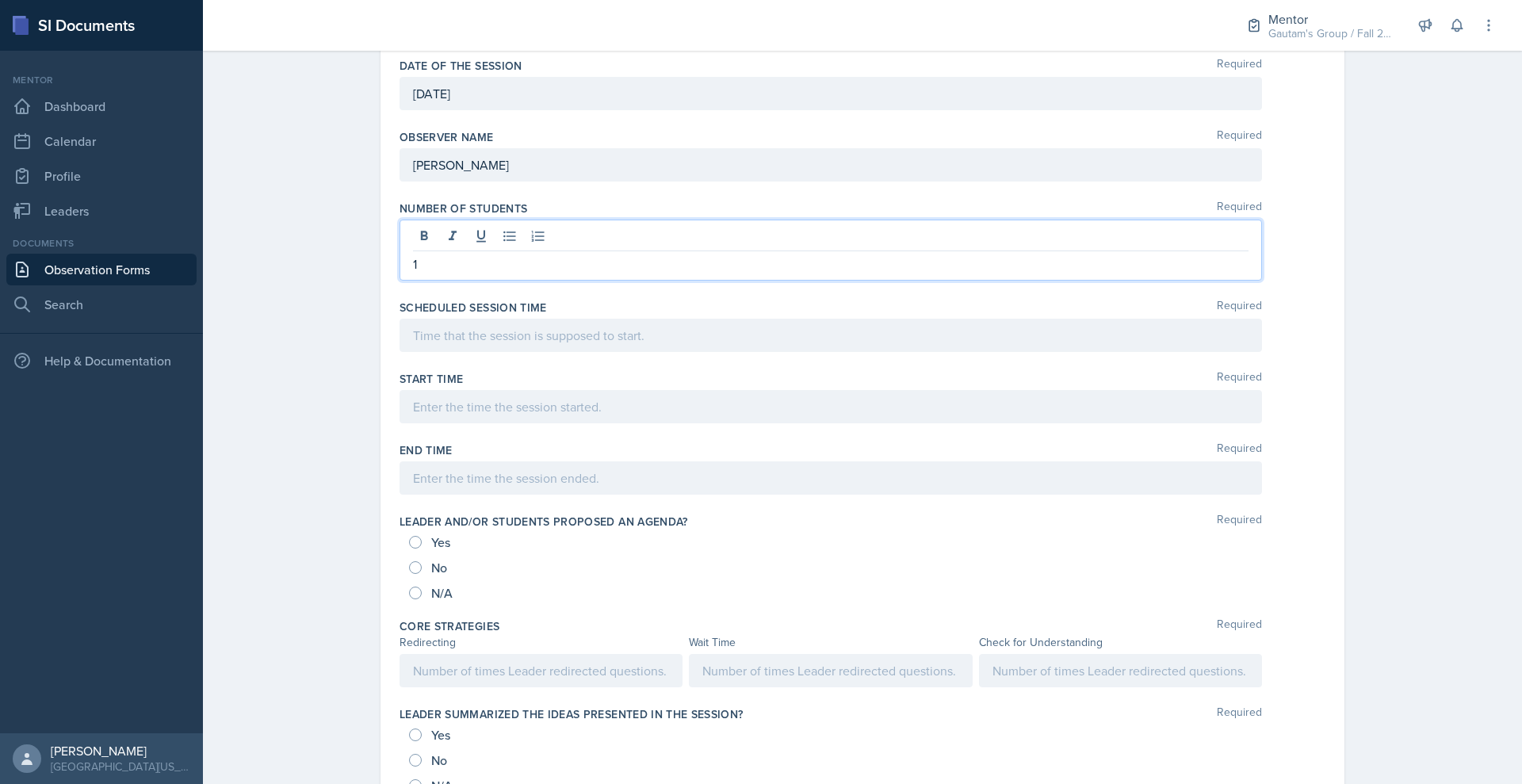
click at [413, 345] on p at bounding box center [831, 335] width 836 height 19
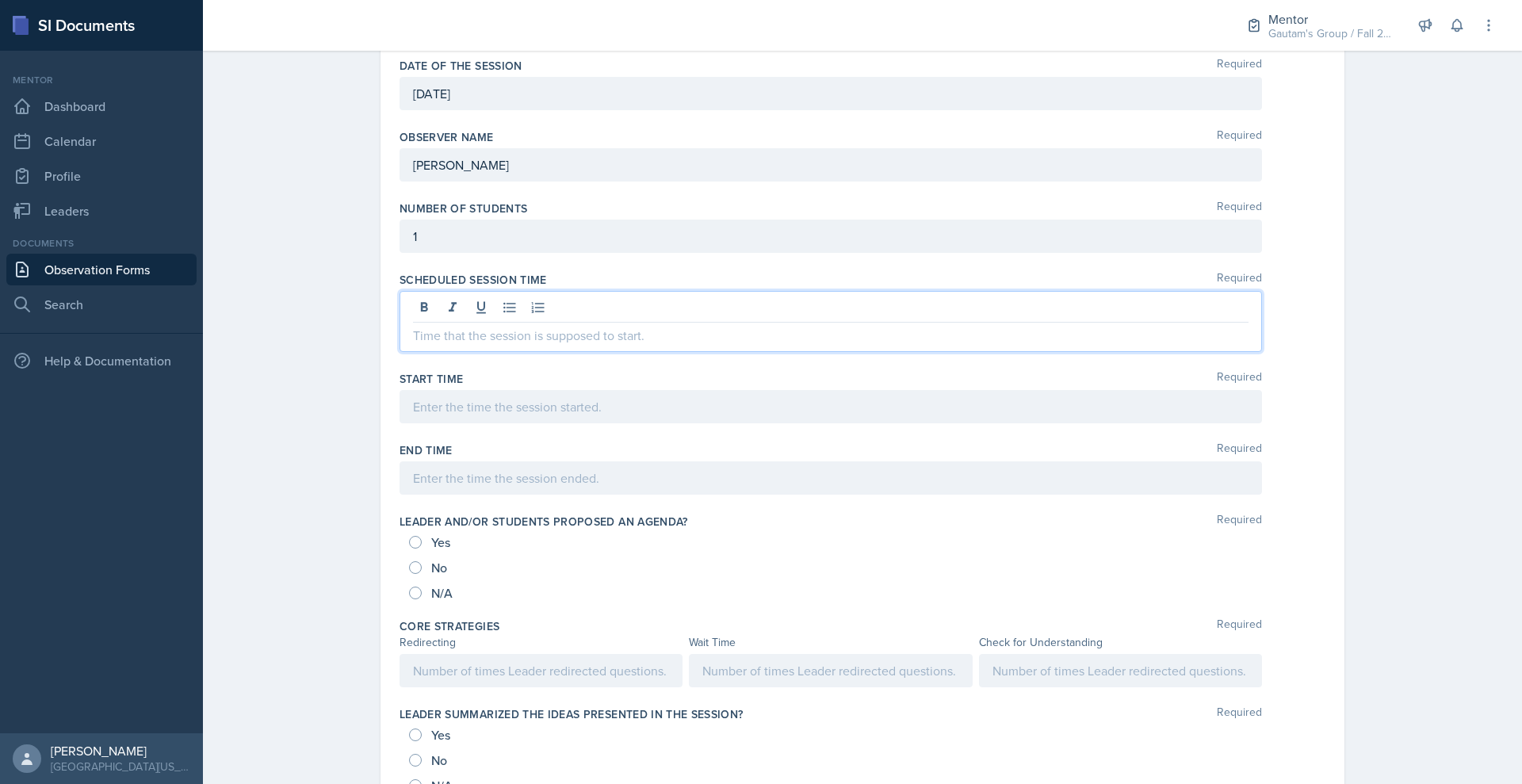
scroll to position [365, 0]
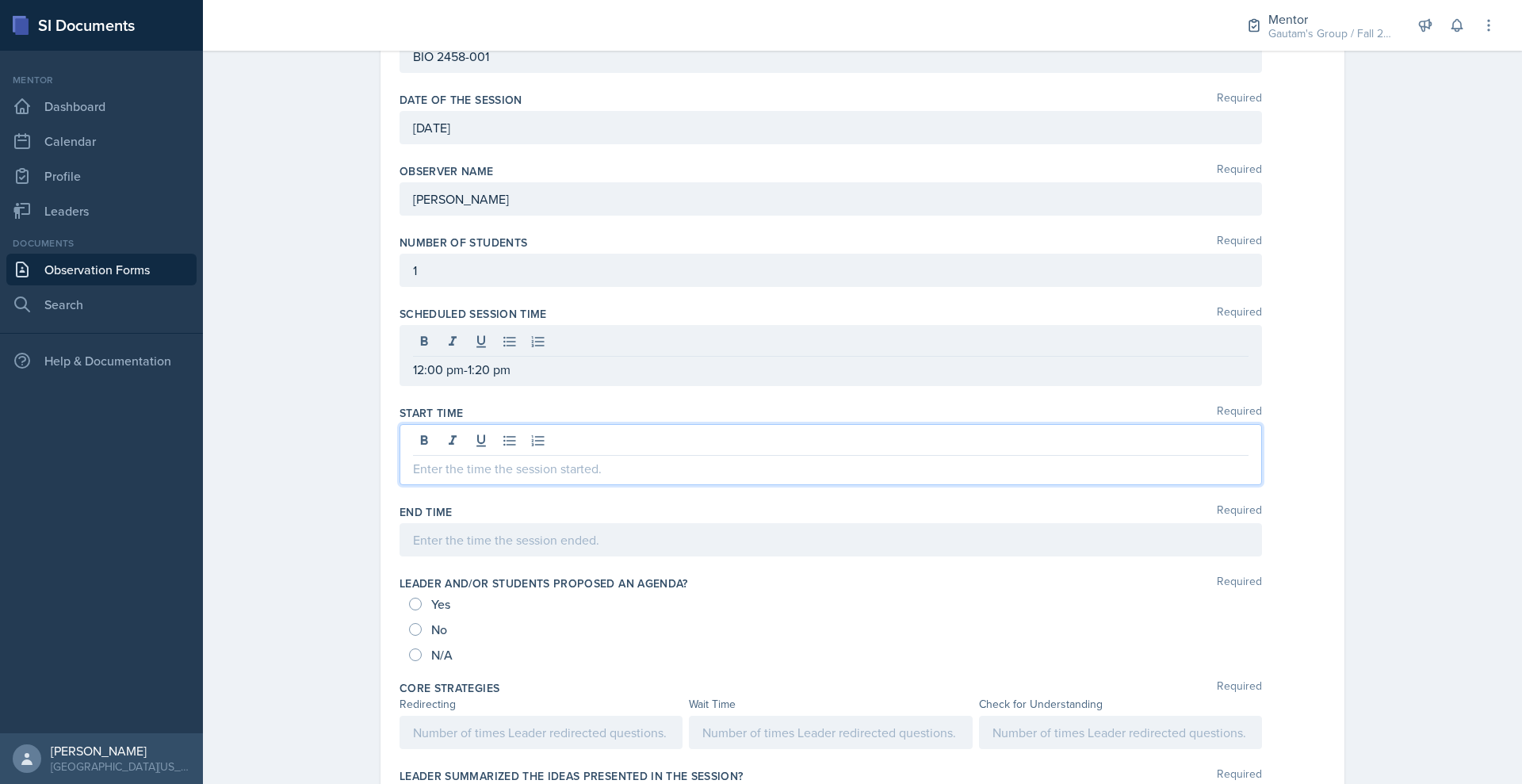
click at [421, 485] on div at bounding box center [831, 455] width 863 height 61
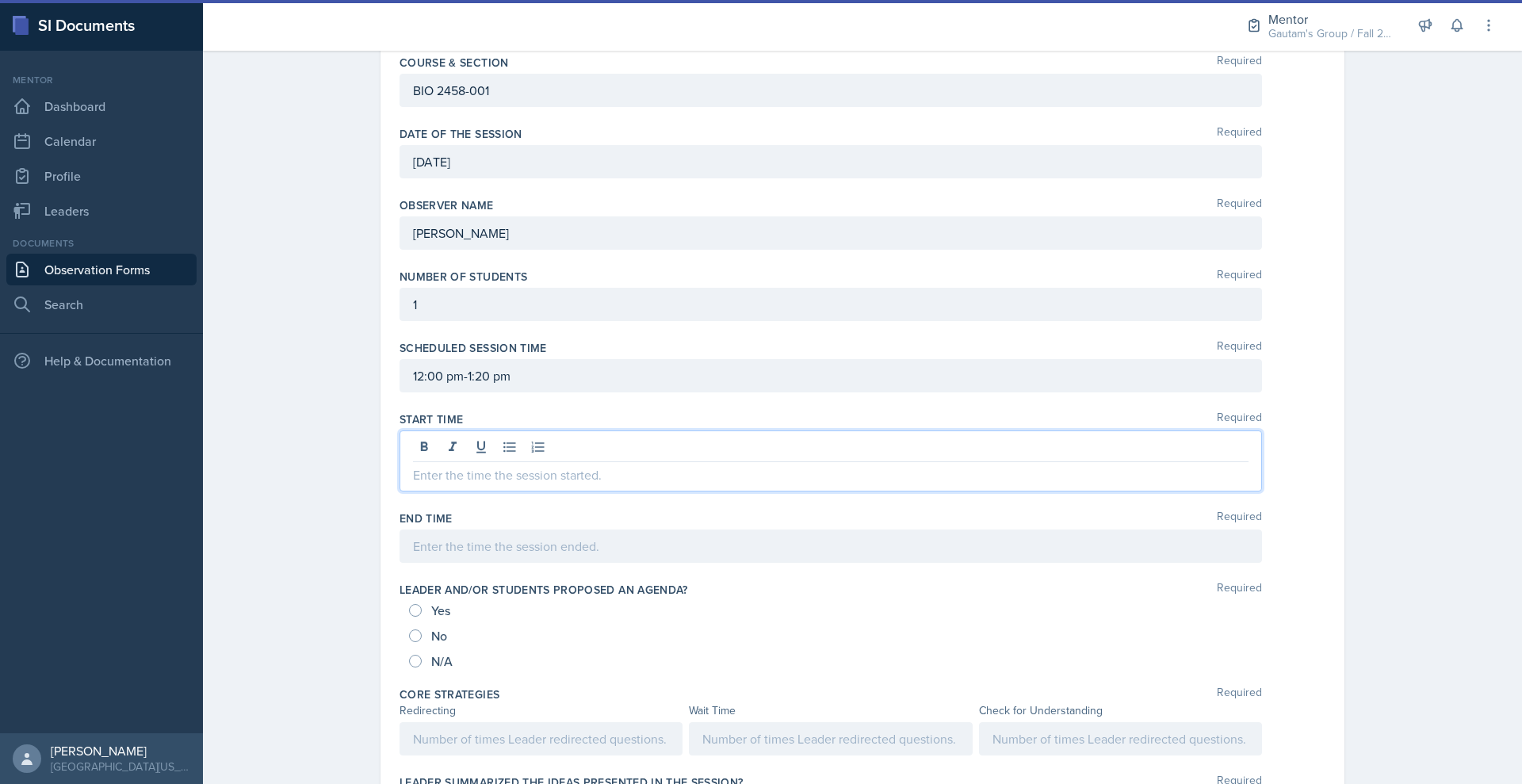
click at [413, 484] on p at bounding box center [831, 474] width 836 height 19
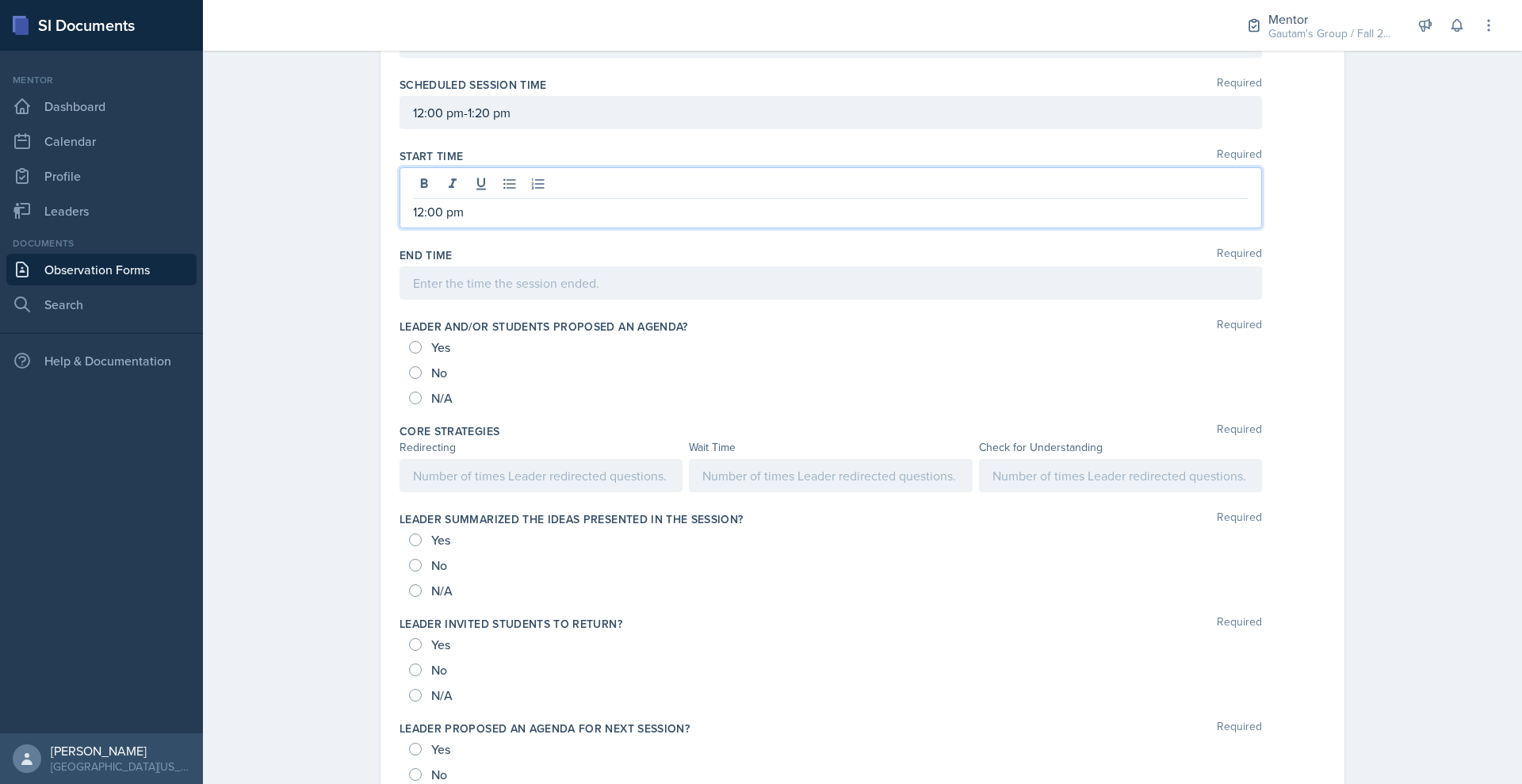
click at [486, 299] on div at bounding box center [831, 283] width 863 height 34
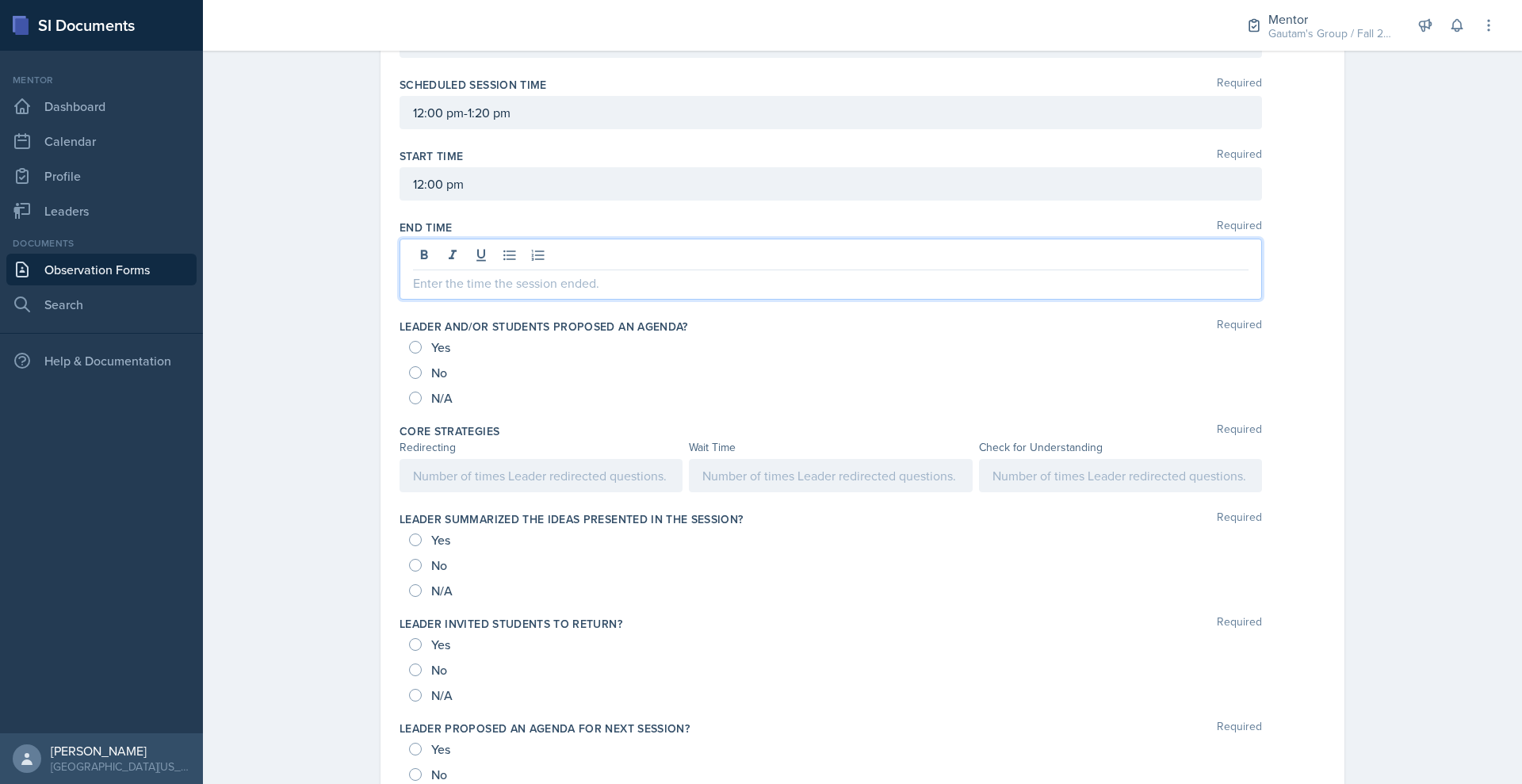
scroll to position [628, 0]
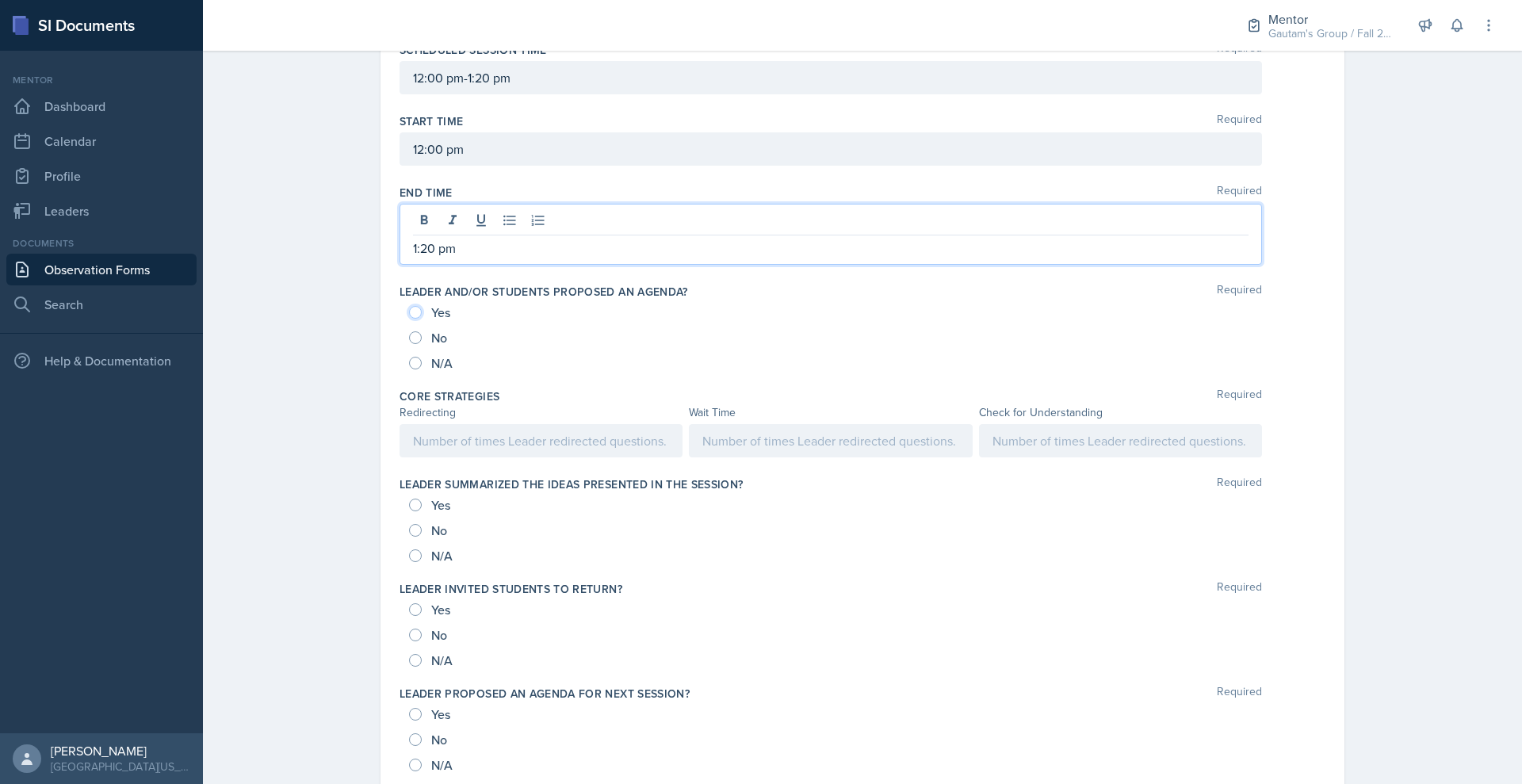
click at [410, 318] on input "Yes" at bounding box center [415, 312] width 13 height 13
radio input "true"
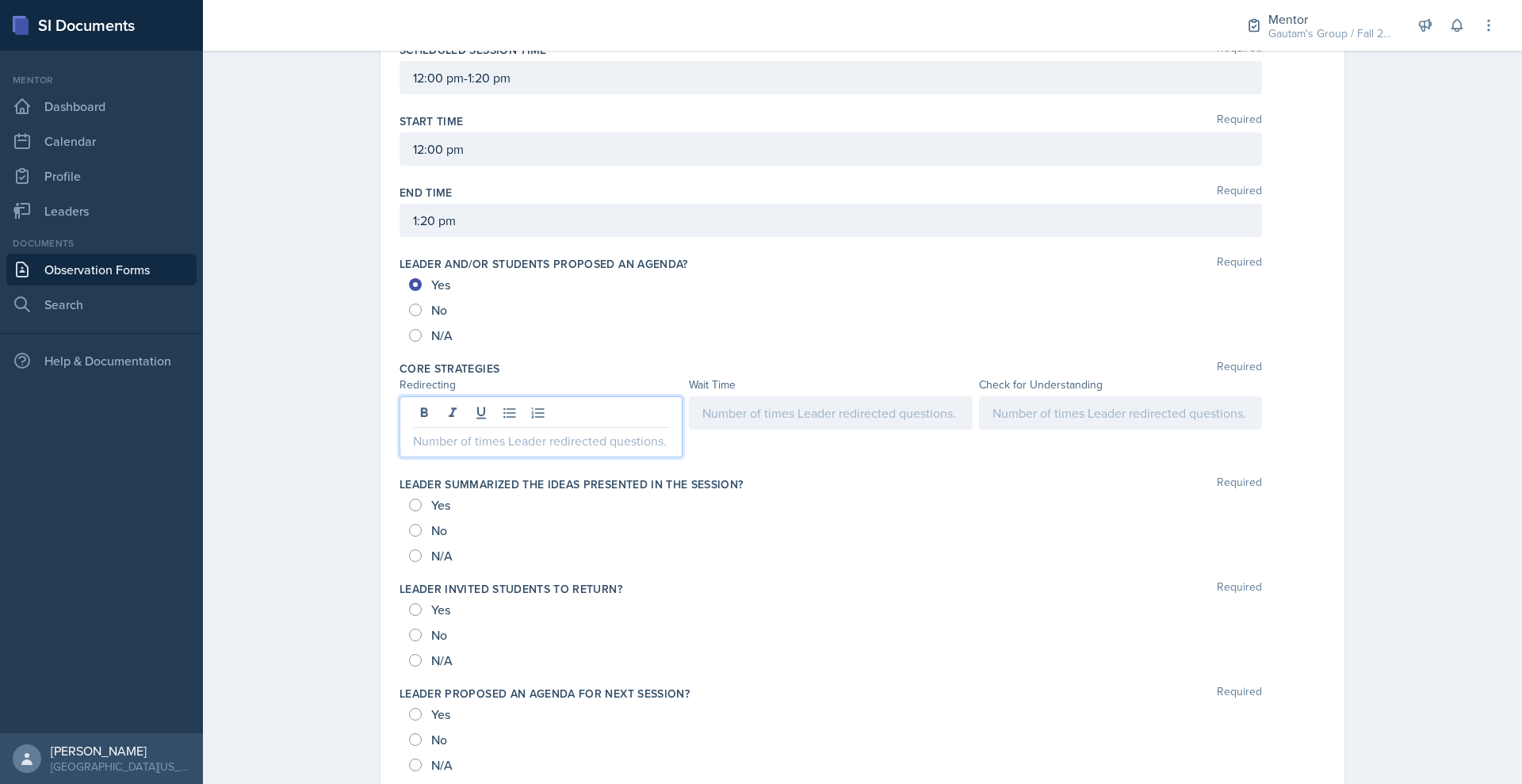
click at [400, 457] on div at bounding box center [540, 427] width 283 height 61
click at [698, 429] on div at bounding box center [830, 413] width 283 height 34
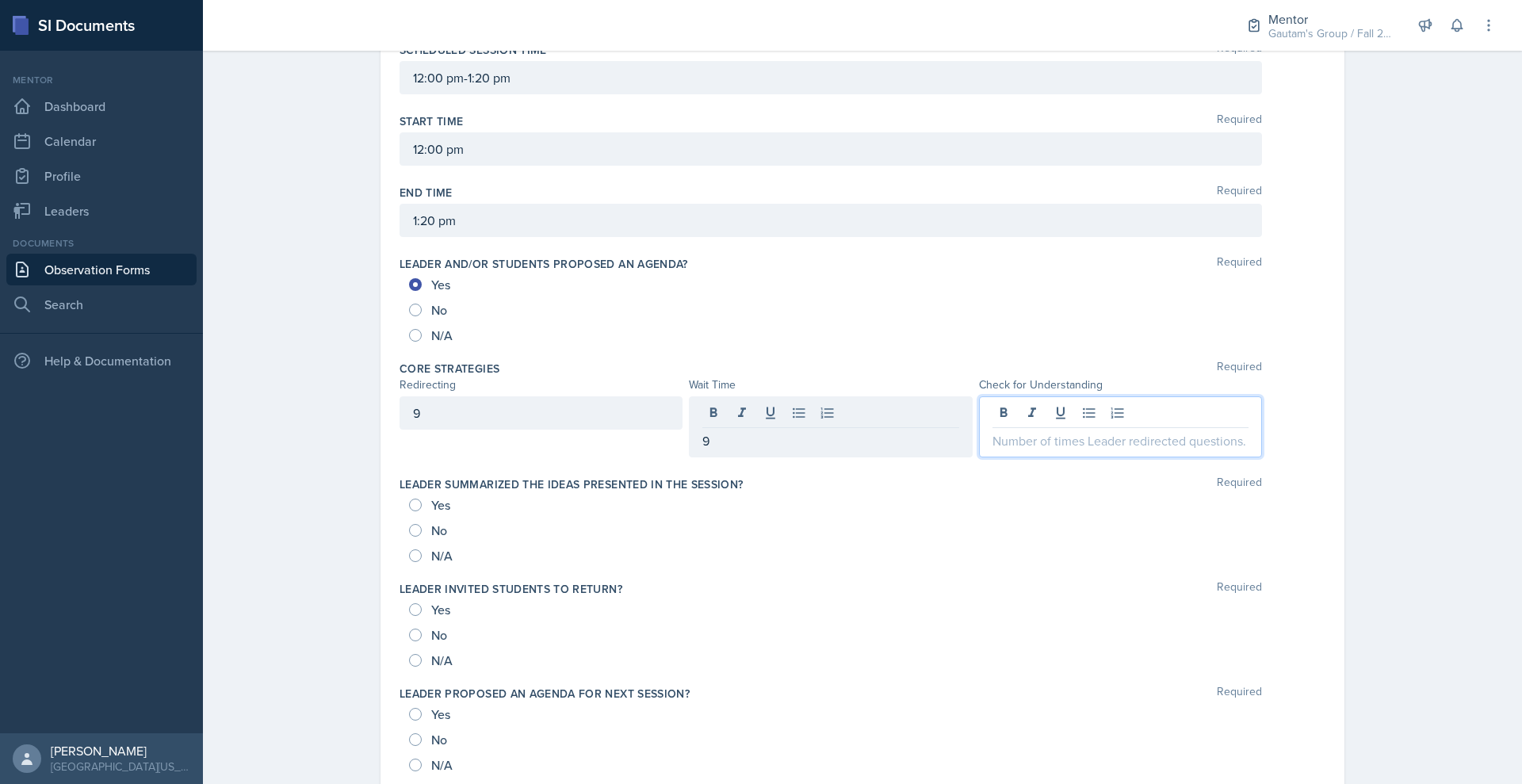
click at [1086, 457] on div at bounding box center [1119, 427] width 283 height 61
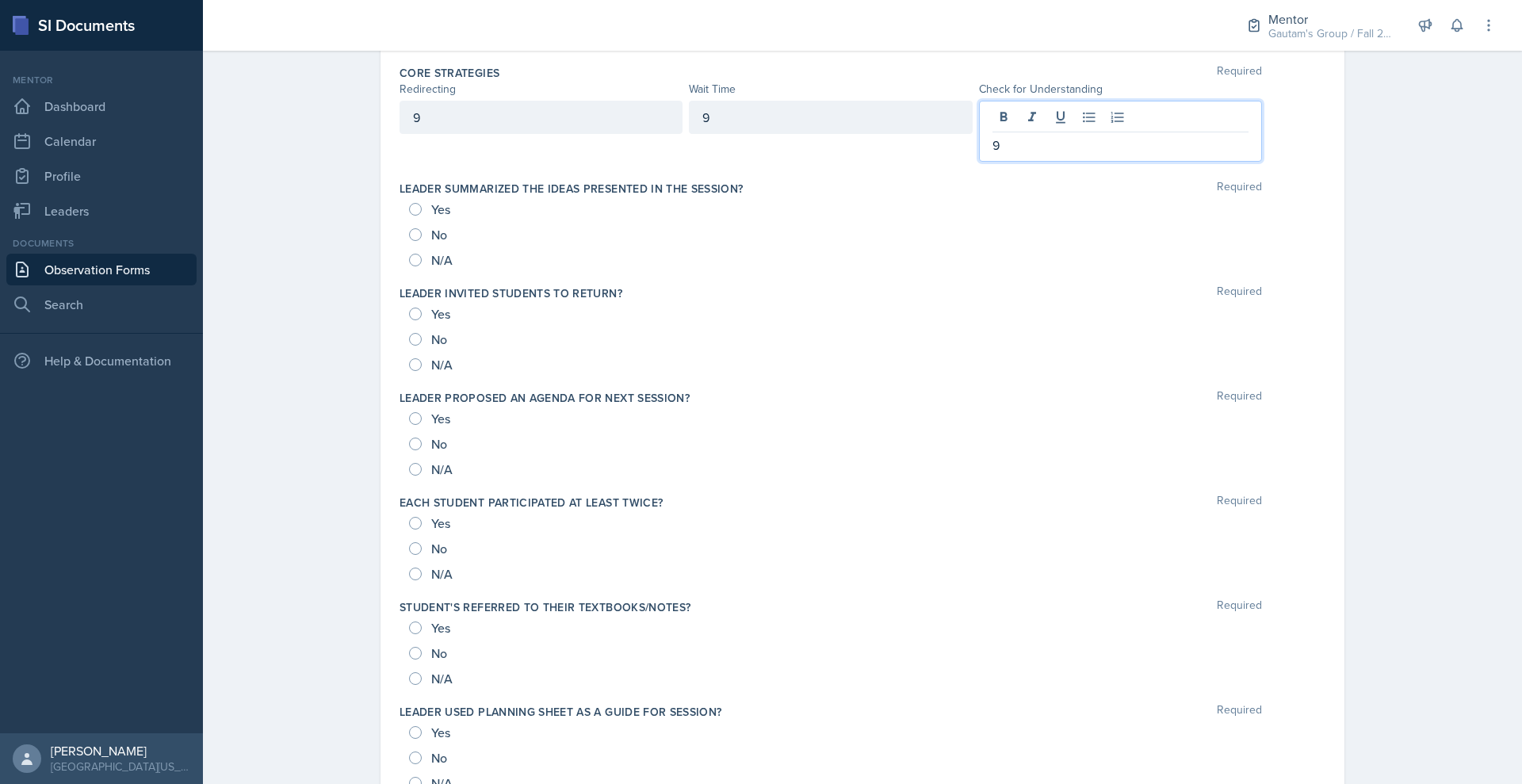
scroll to position [943, 0]
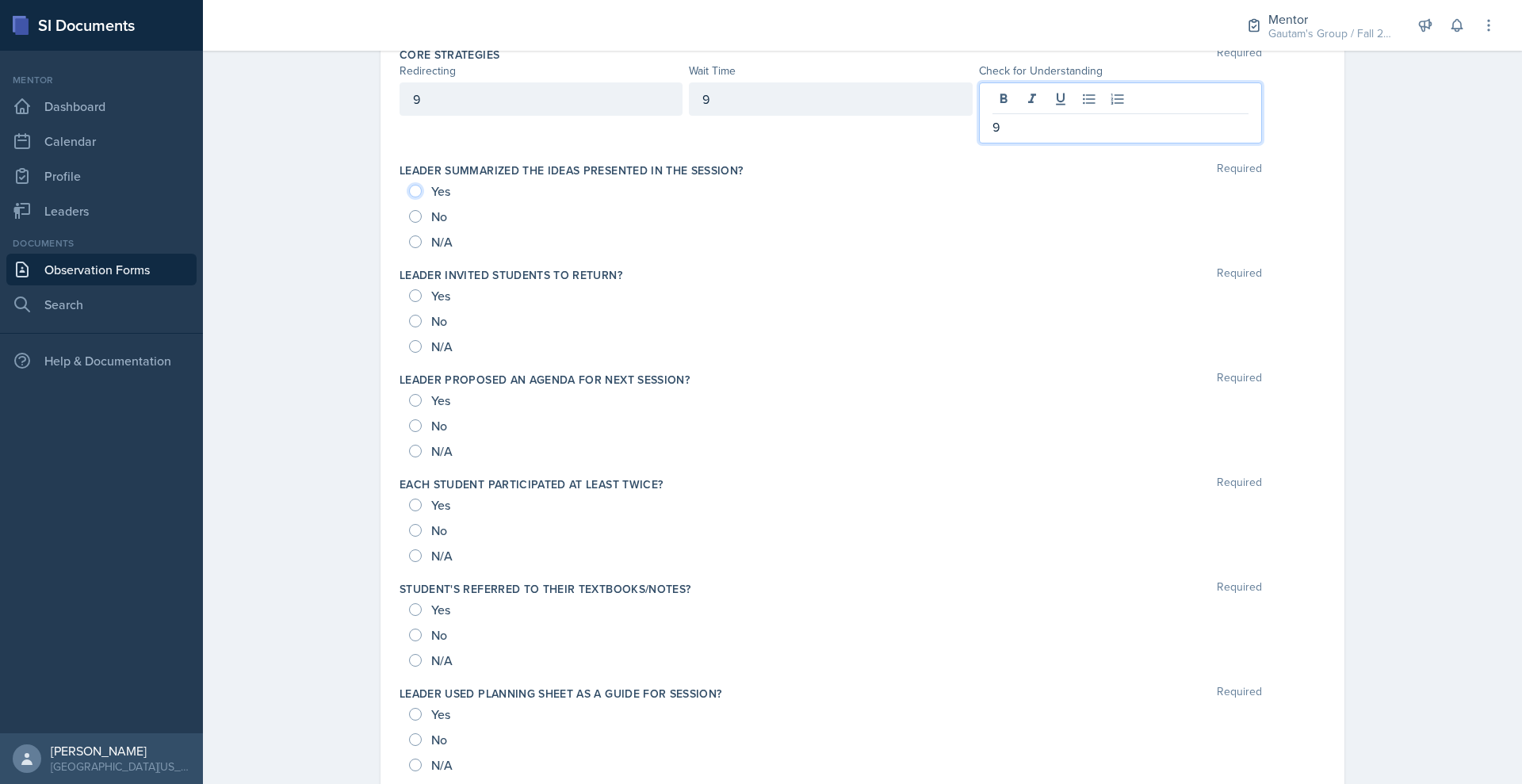
click at [410, 197] on input "Yes" at bounding box center [415, 190] width 13 height 13
radio input "true"
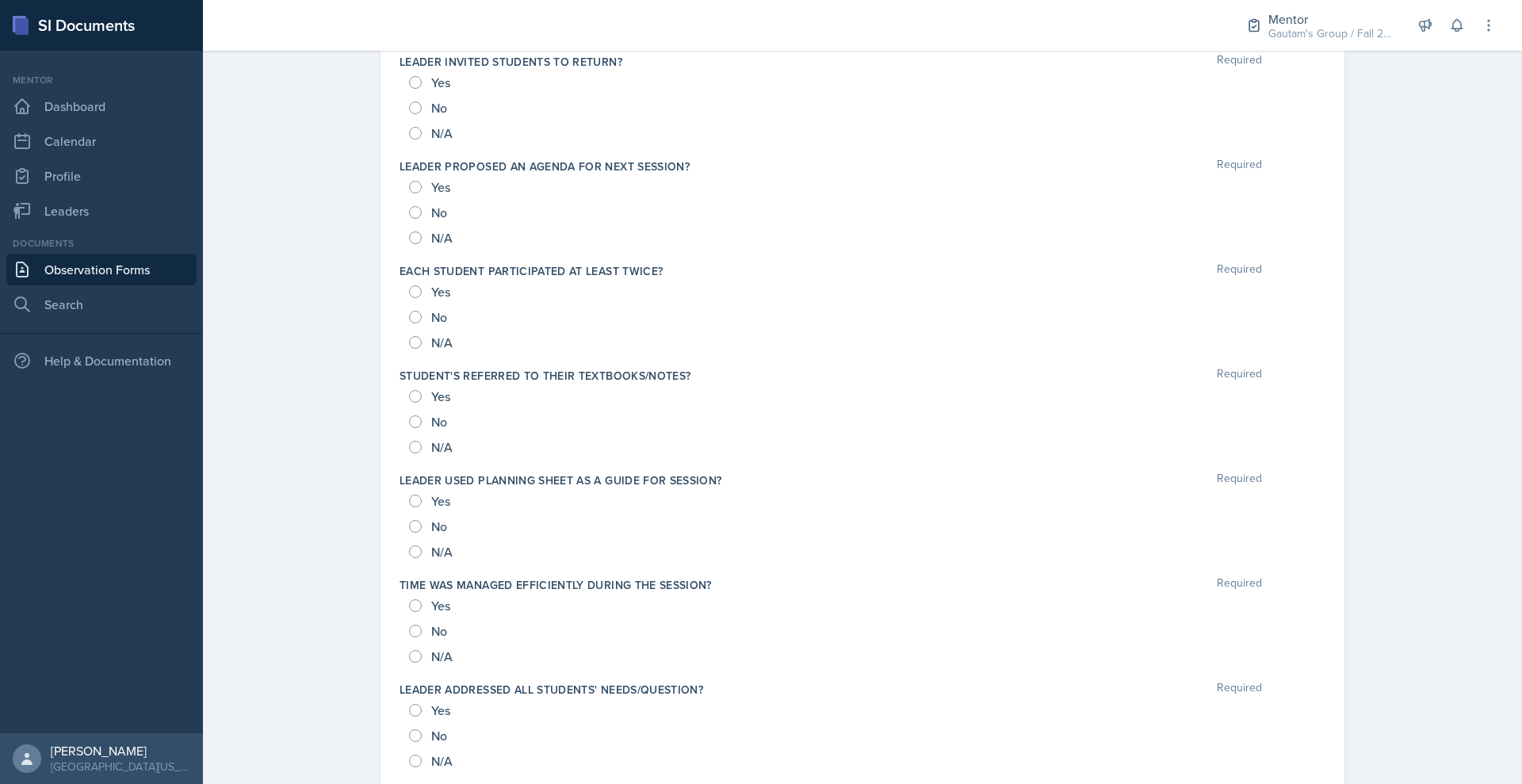
scroll to position [1127, 0]
click at [410, 89] on input "Yes" at bounding box center [415, 83] width 13 height 13
radio input "true"
click at [410, 194] on input "Yes" at bounding box center [415, 187] width 13 height 13
radio input "true"
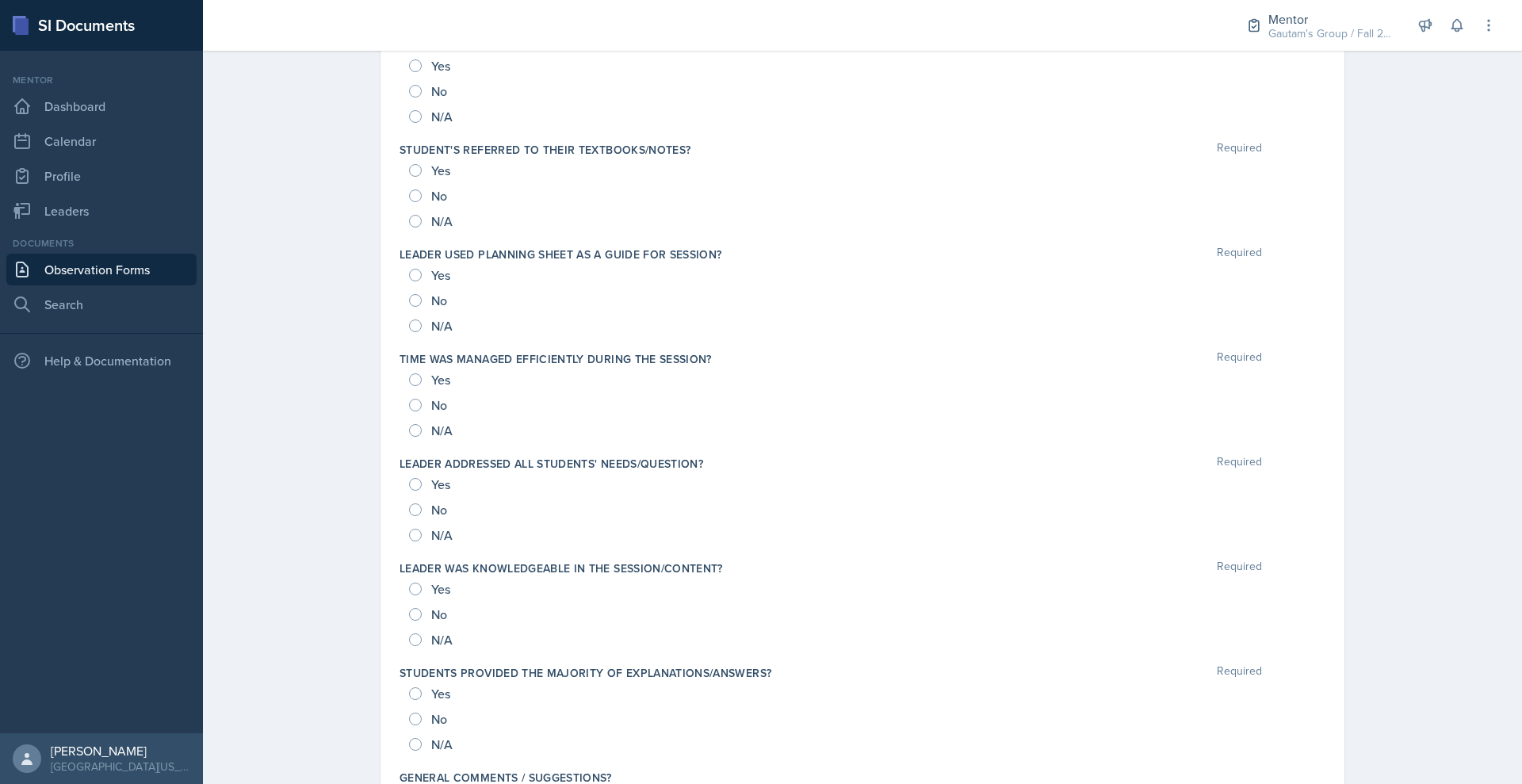
scroll to position [1398, 0]
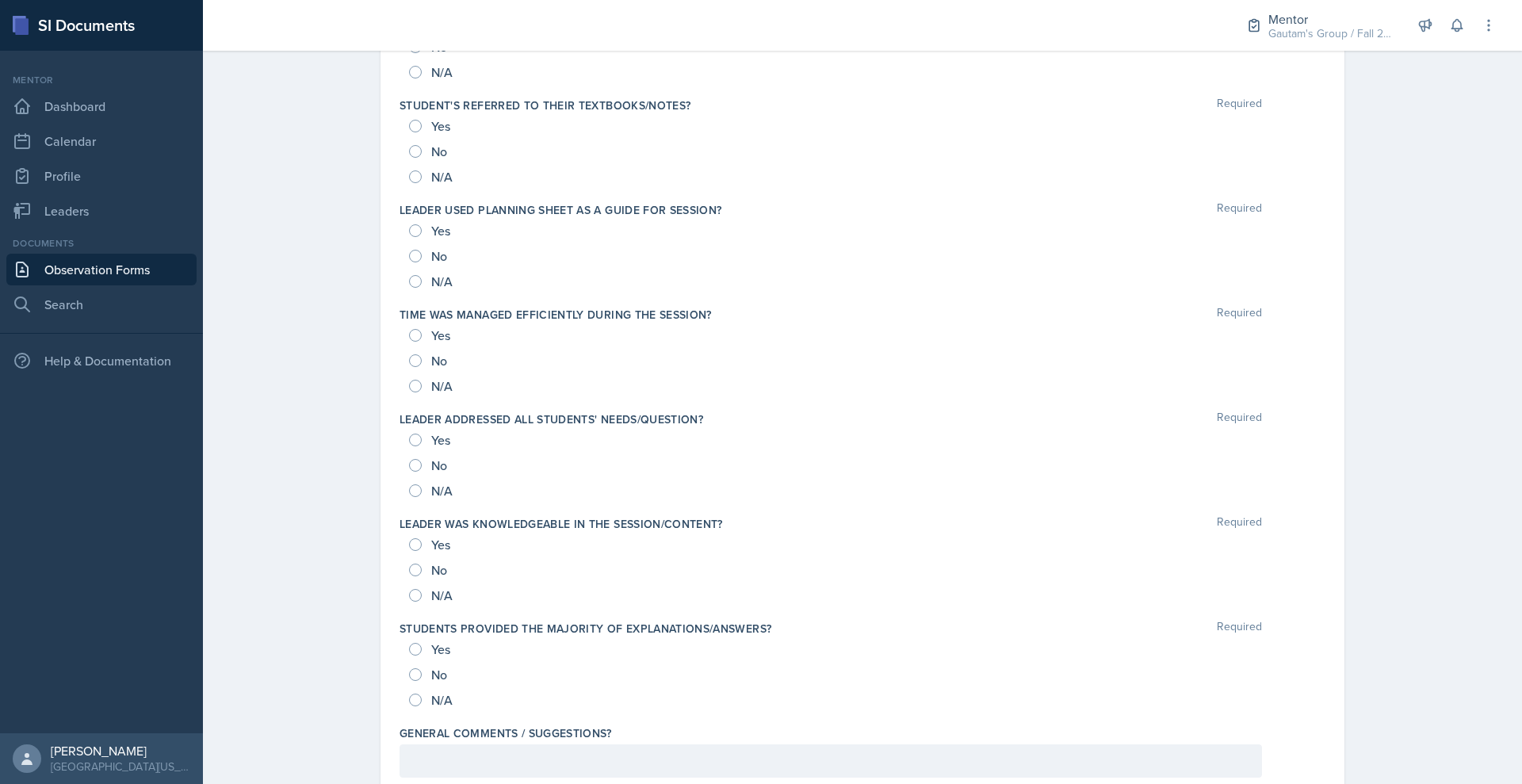
click at [410, 28] on input "Yes" at bounding box center [415, 21] width 13 height 13
radio input "true"
click at [410, 133] on input "Yes" at bounding box center [415, 126] width 13 height 13
radio input "true"
click at [410, 237] on input "Yes" at bounding box center [415, 230] width 13 height 13
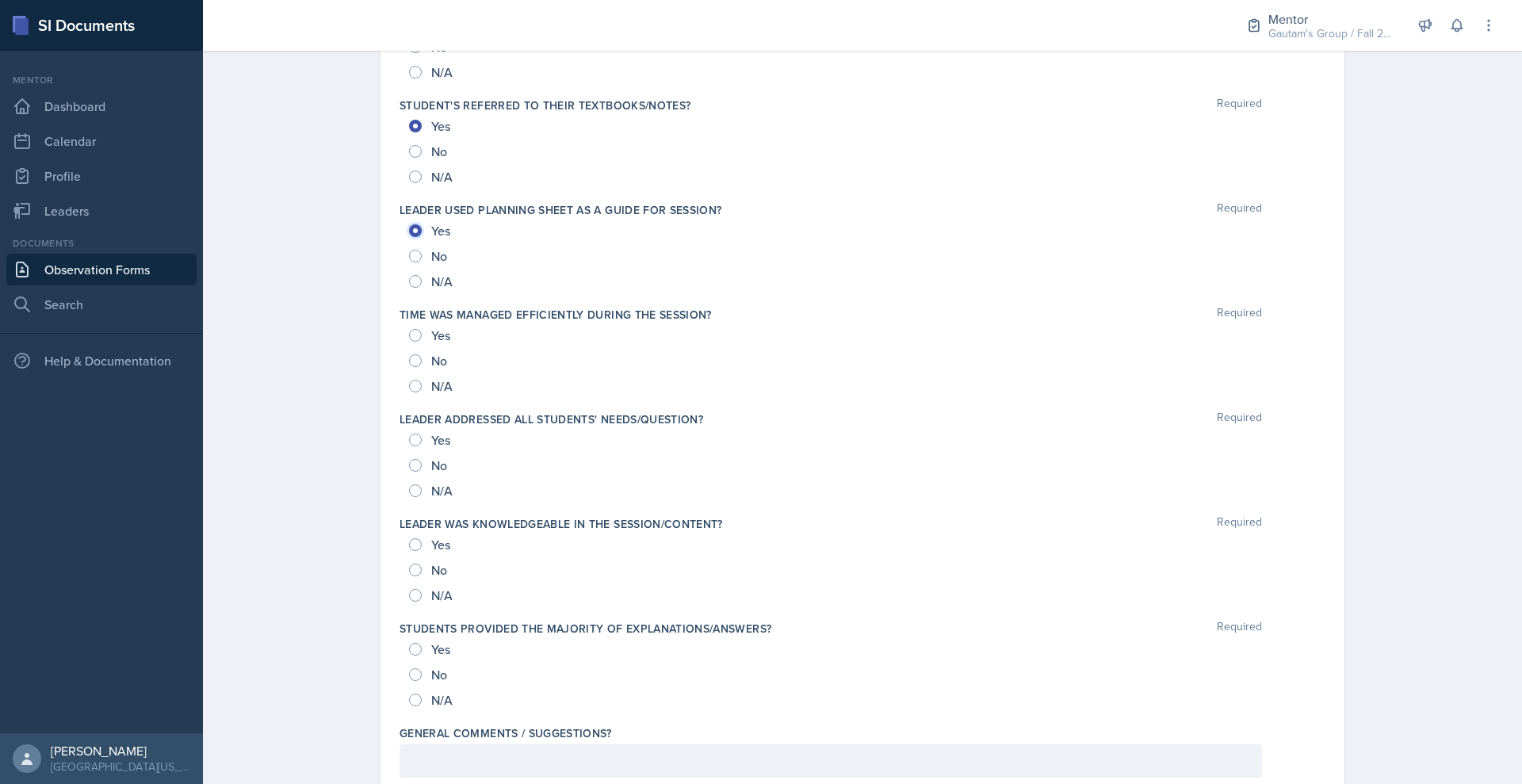
radio input "true"
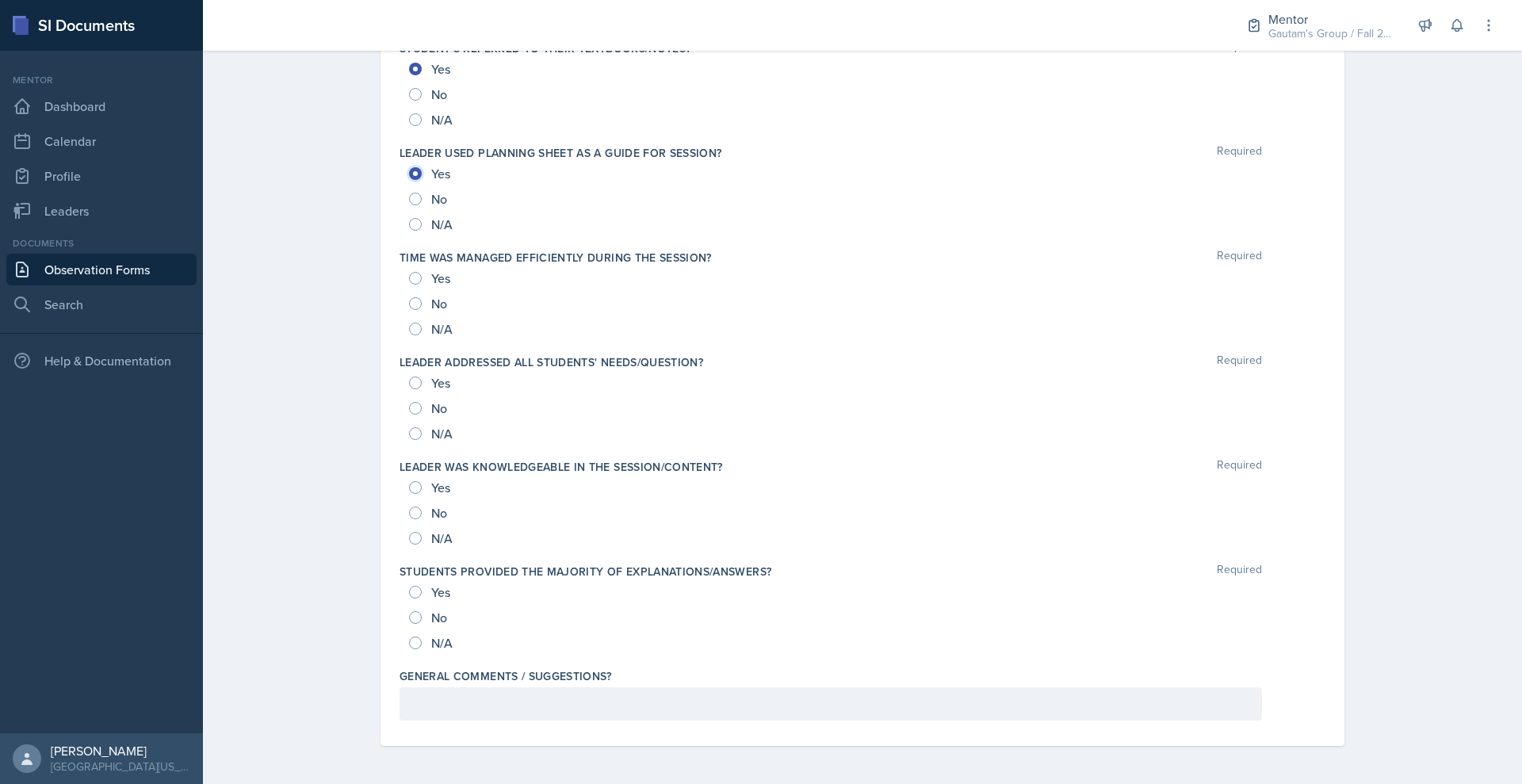
scroll to position [1658, 0]
click at [410, 290] on div "Yes" at bounding box center [431, 279] width 45 height 26
click at [410, 284] on input "Yes" at bounding box center [415, 278] width 13 height 13
radio input "true"
click at [410, 335] on input "N/A" at bounding box center [415, 328] width 13 height 13
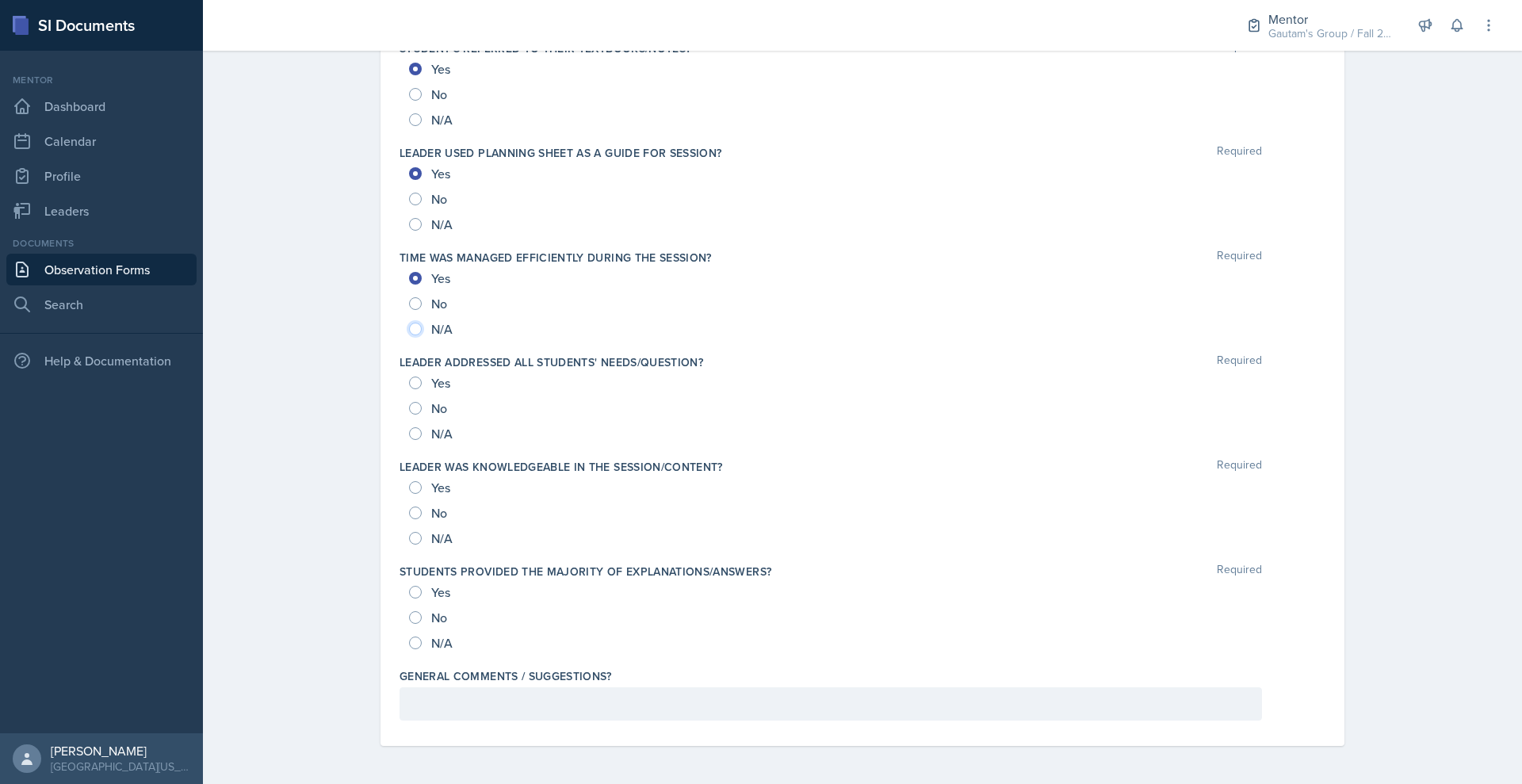
radio input "true"
click at [410, 390] on input "Yes" at bounding box center [415, 383] width 13 height 13
radio input "true"
click at [410, 494] on input "Yes" at bounding box center [415, 487] width 13 height 13
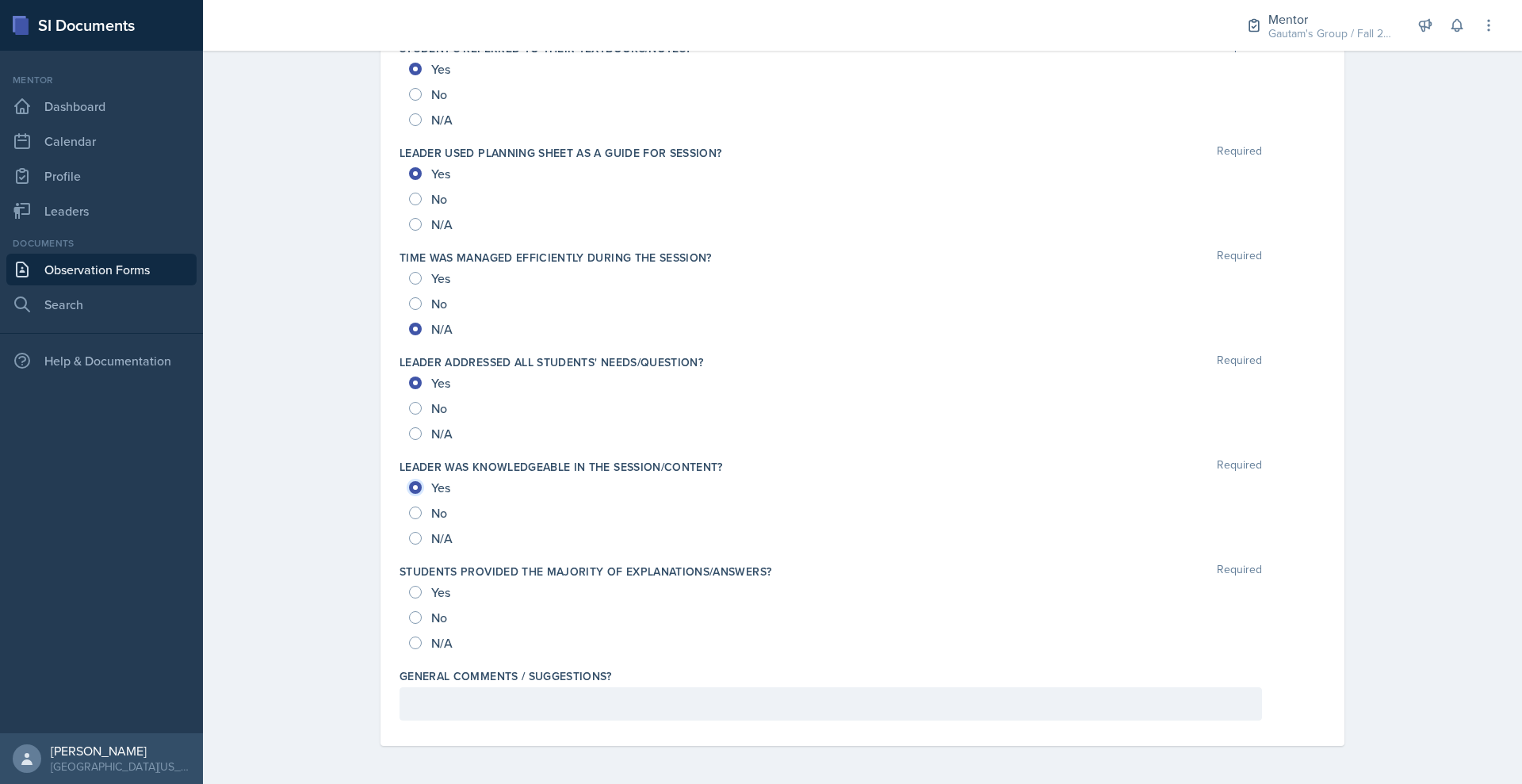
radio input "true"
click at [410, 599] on input "Yes" at bounding box center [415, 592] width 13 height 13
radio input "true"
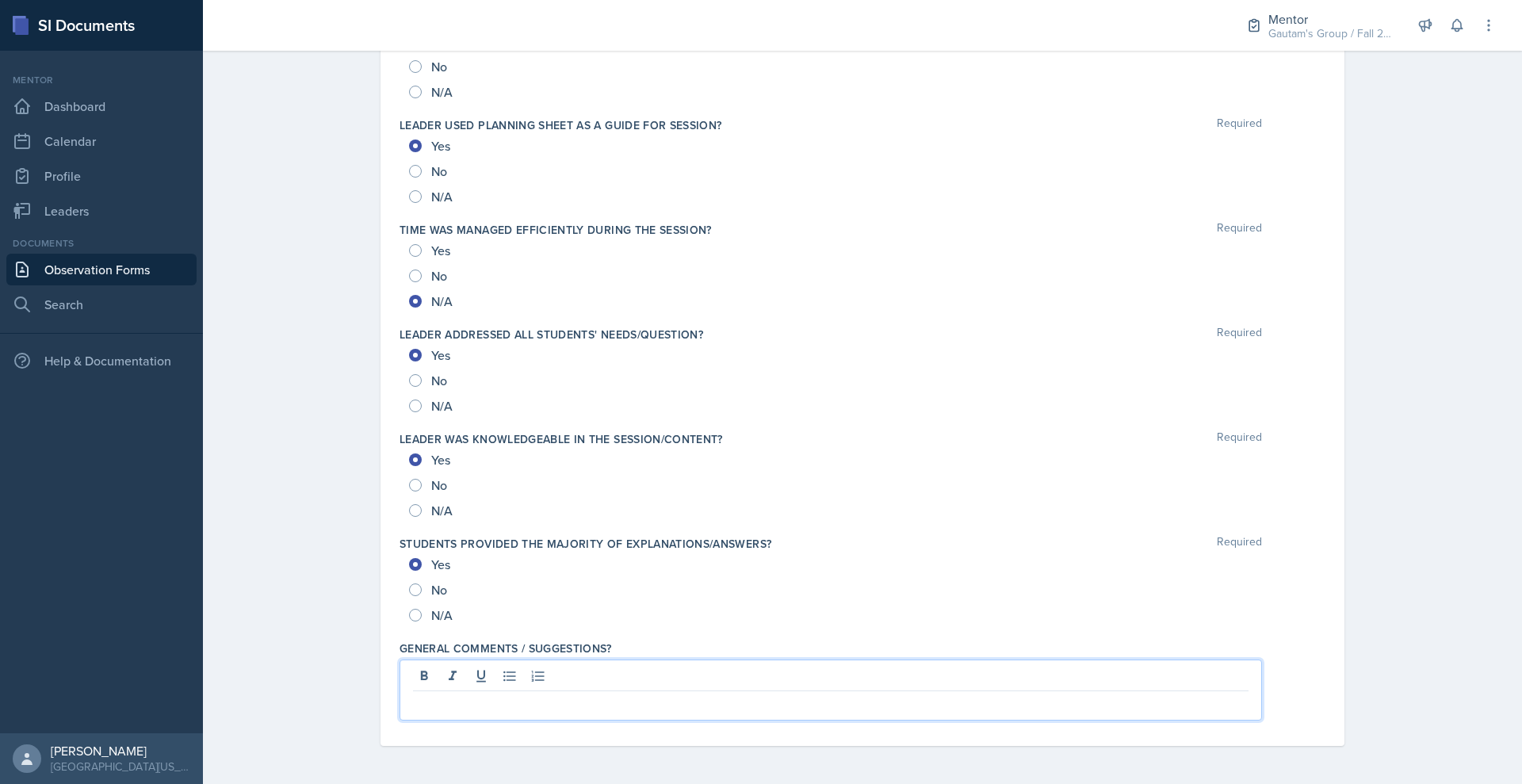
scroll to position [2043, 0]
click at [413, 694] on p at bounding box center [831, 703] width 836 height 19
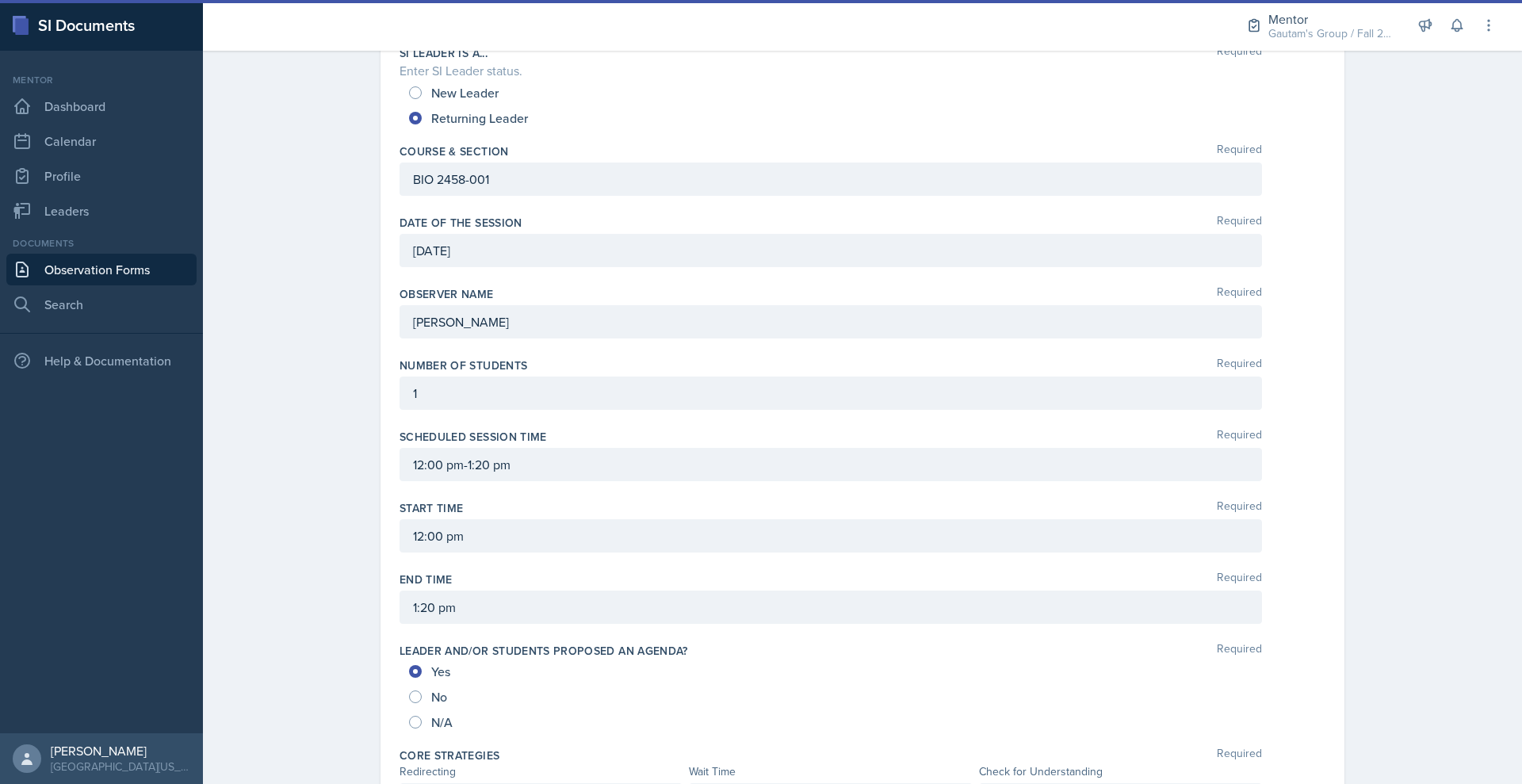
scroll to position [0, 0]
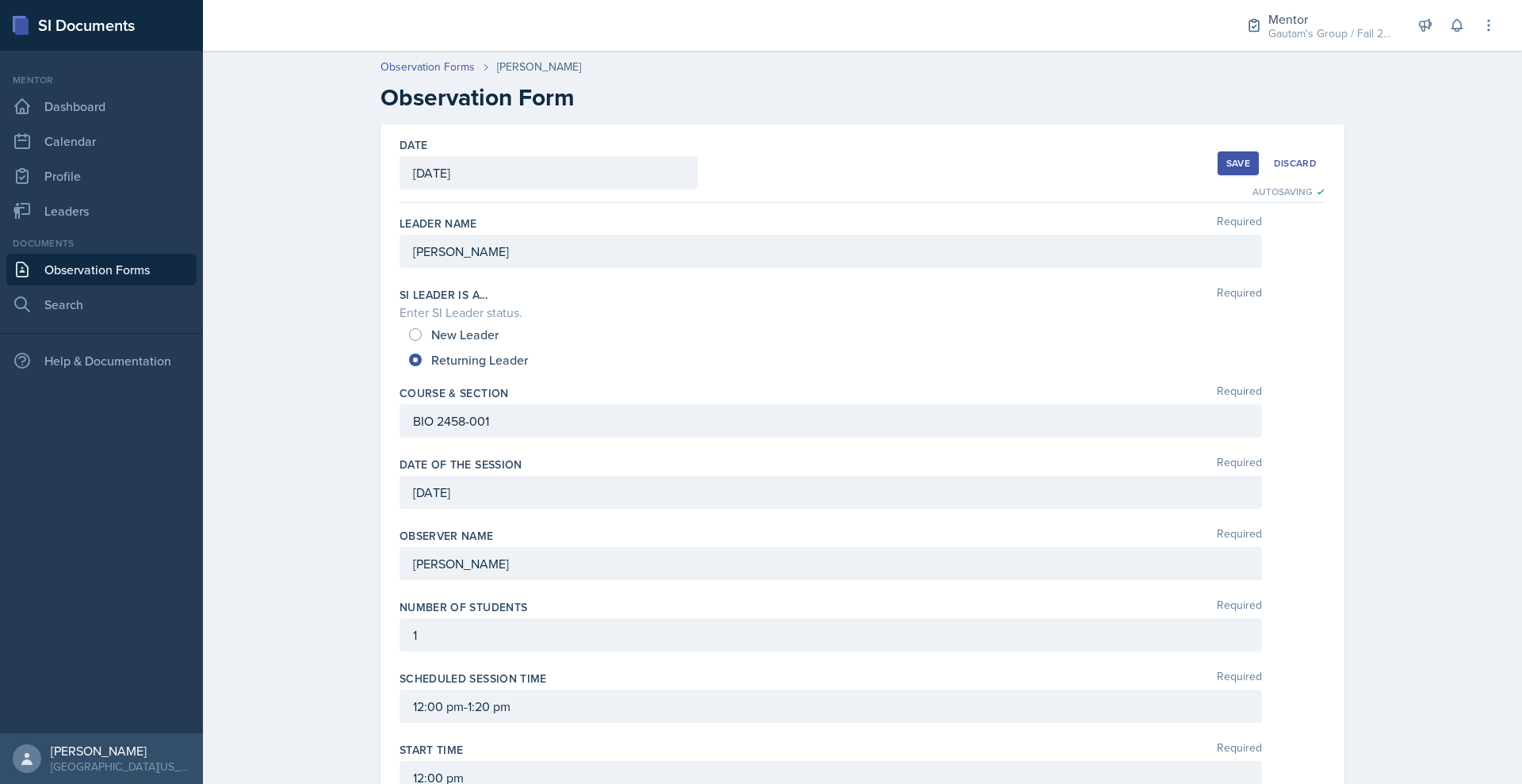
click at [1250, 169] on div "Save" at bounding box center [1238, 163] width 24 height 13
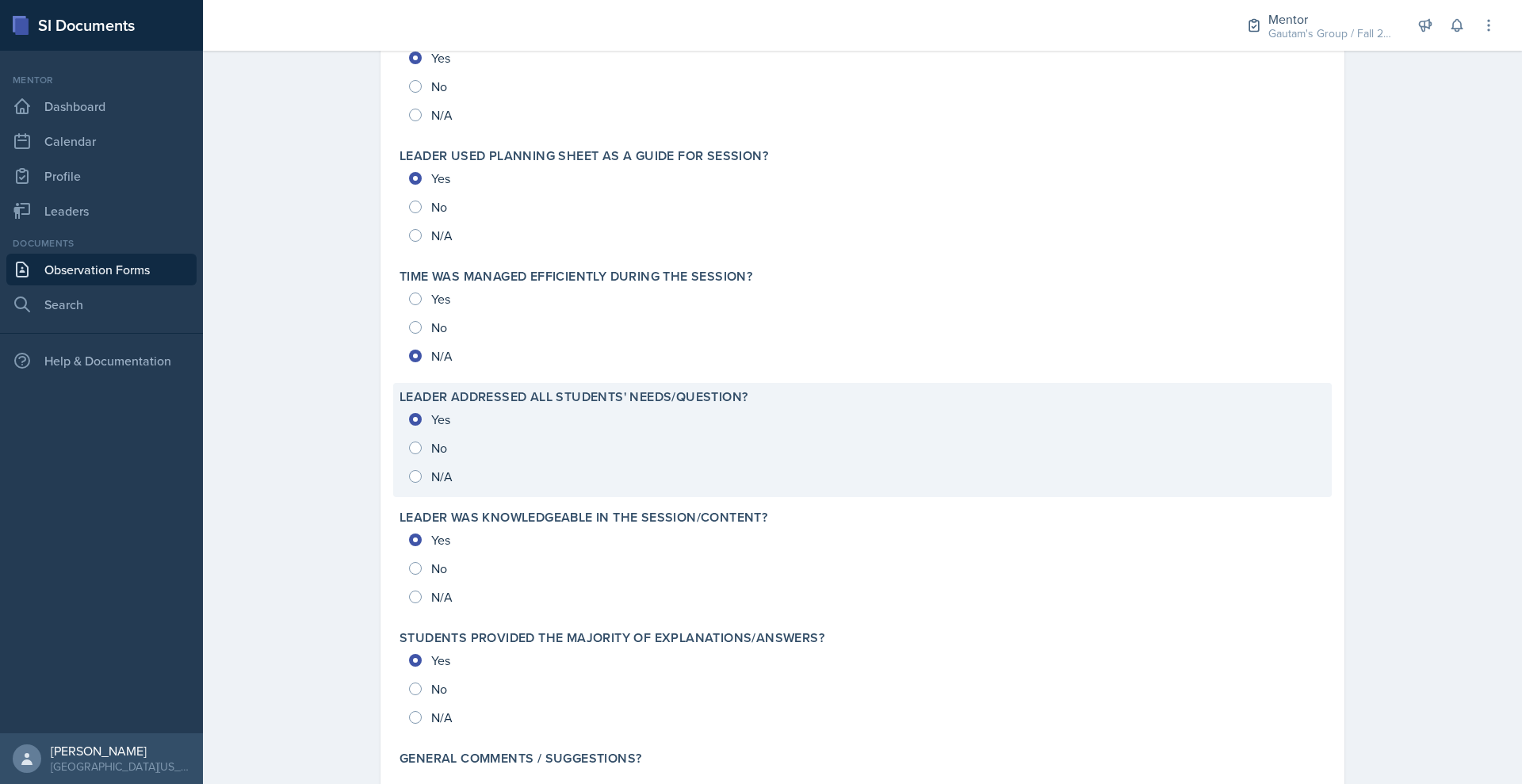
scroll to position [2069, 0]
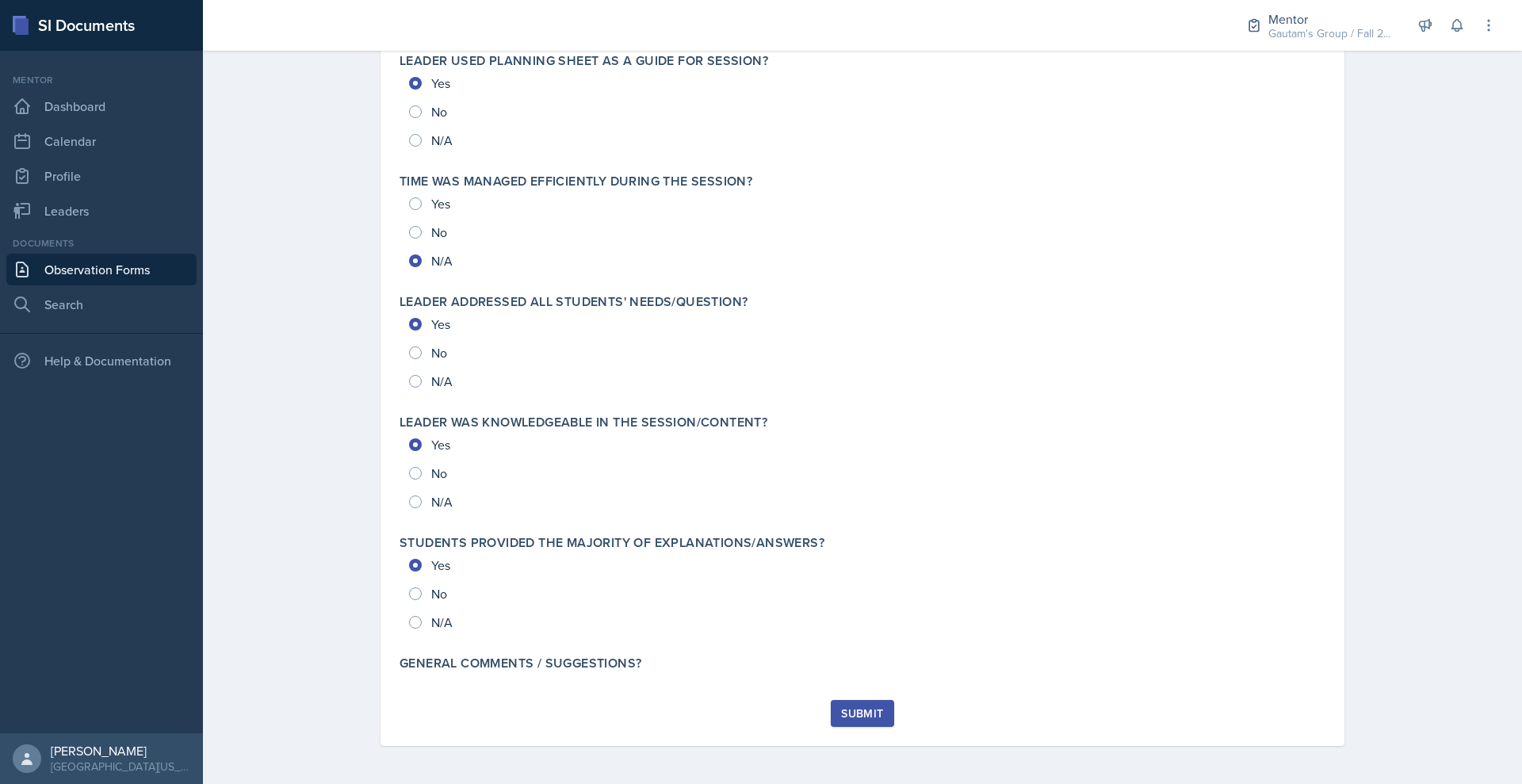
click at [883, 707] on div "Submit" at bounding box center [862, 713] width 42 height 13
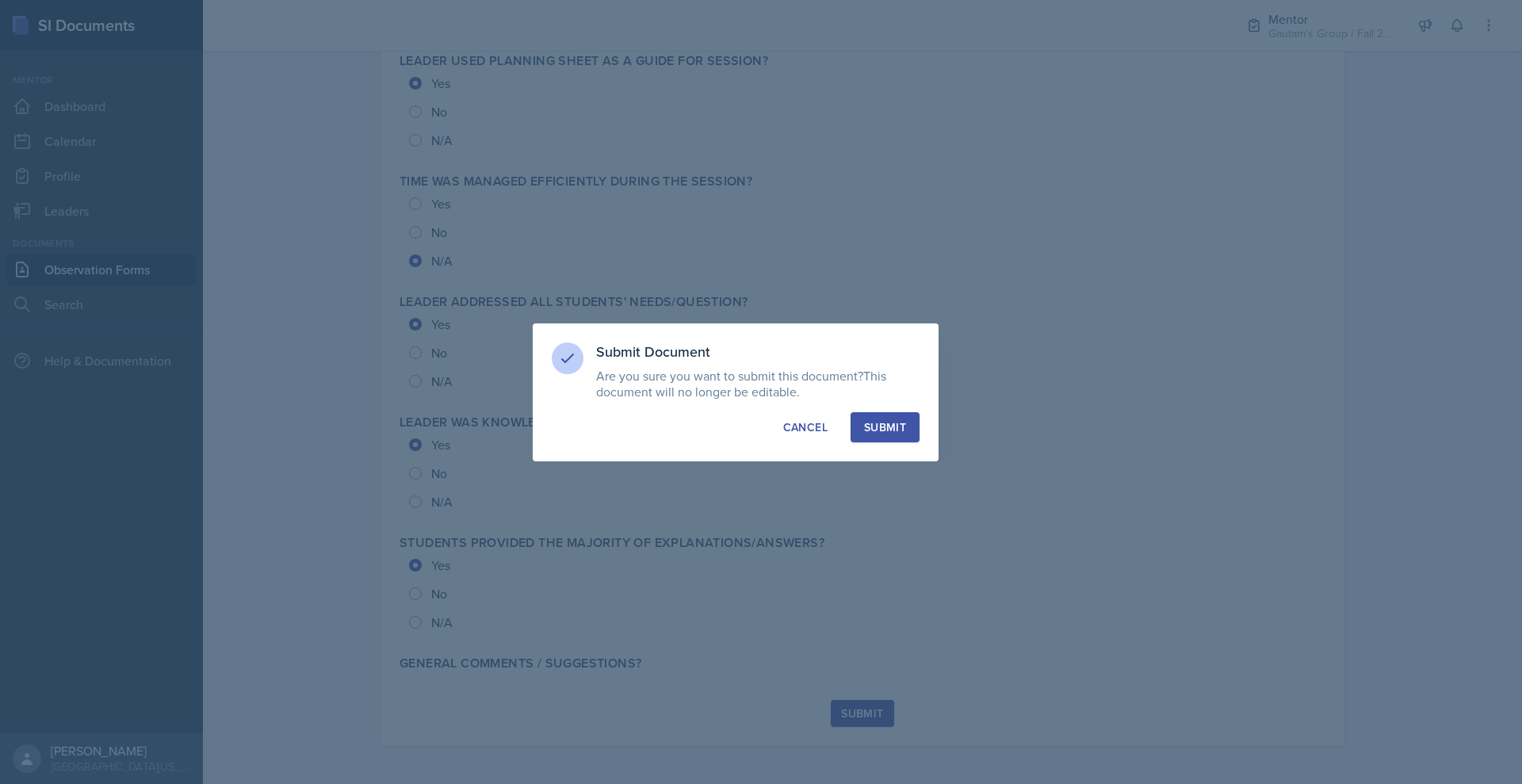
click at [906, 435] on div "Submit" at bounding box center [884, 427] width 42 height 16
radio input "true"
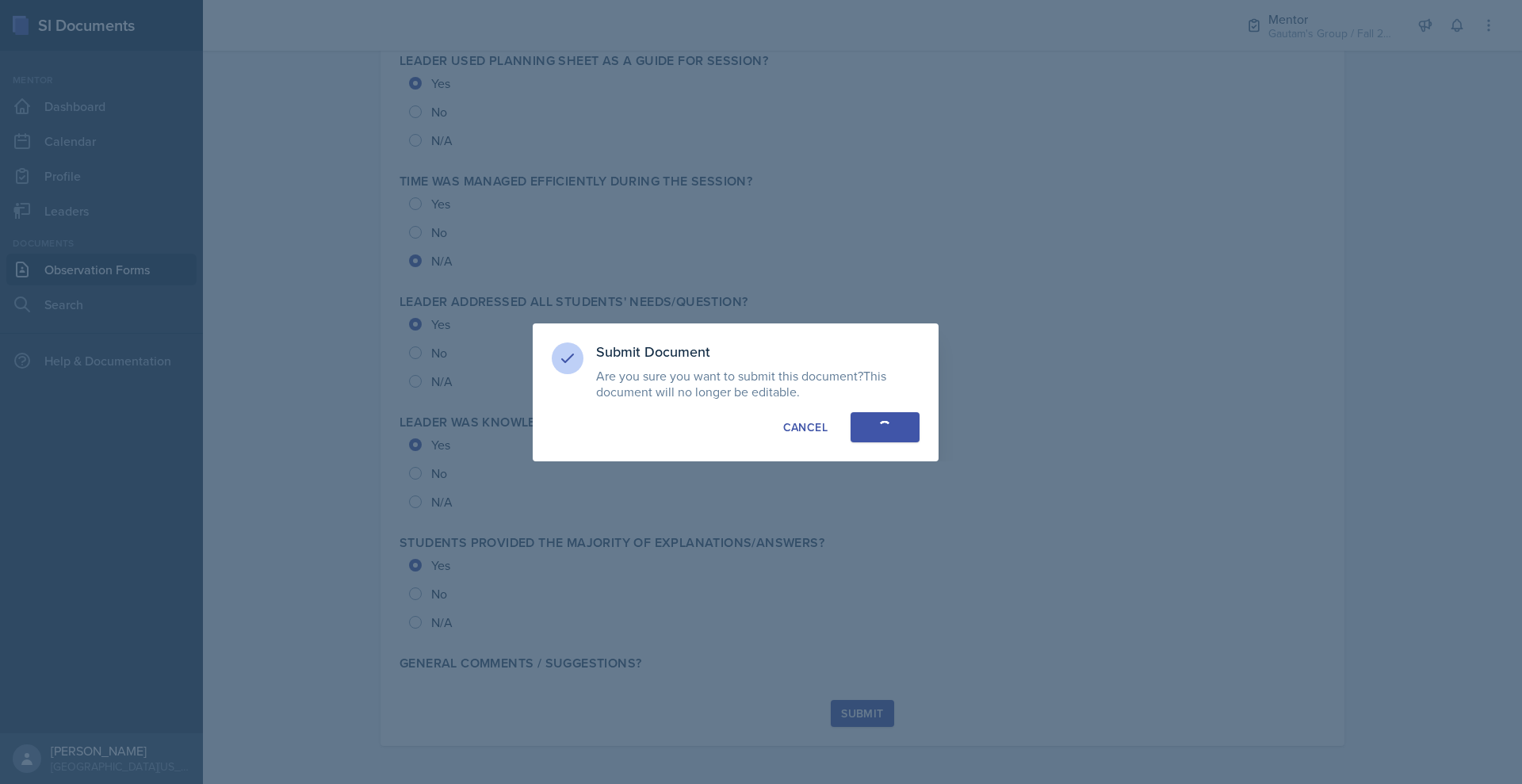
radio input "true"
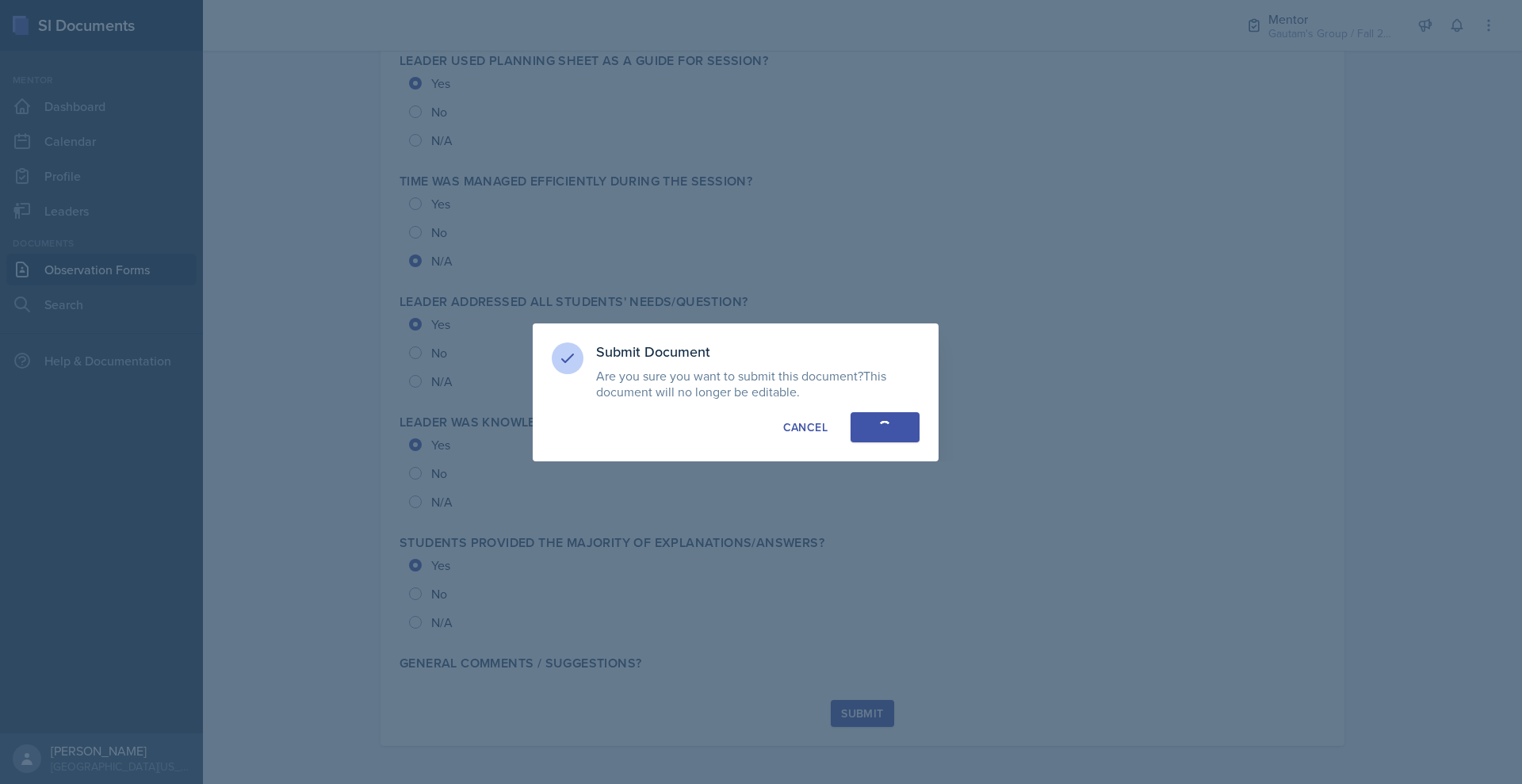
radio input "true"
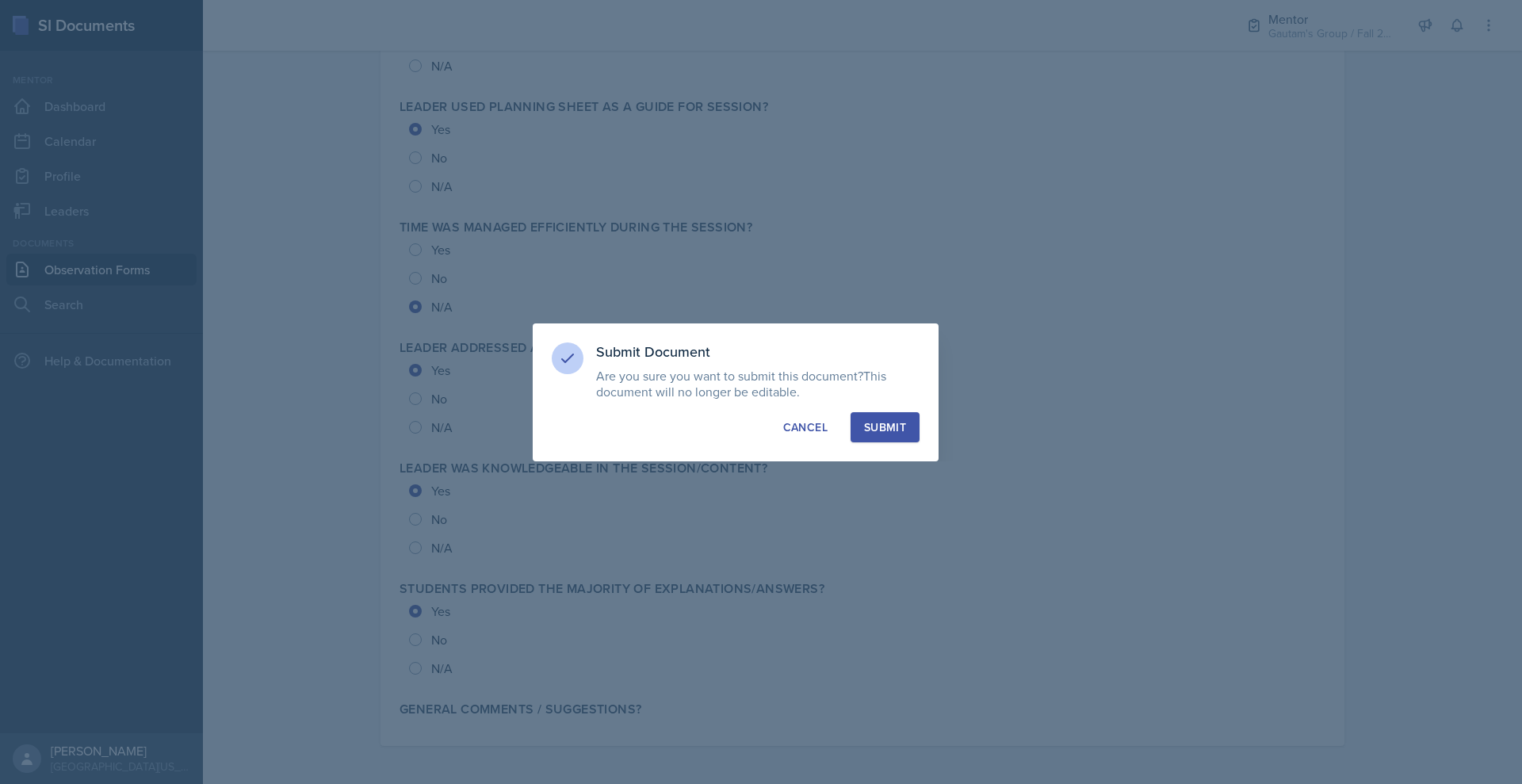
scroll to position [2011, 0]
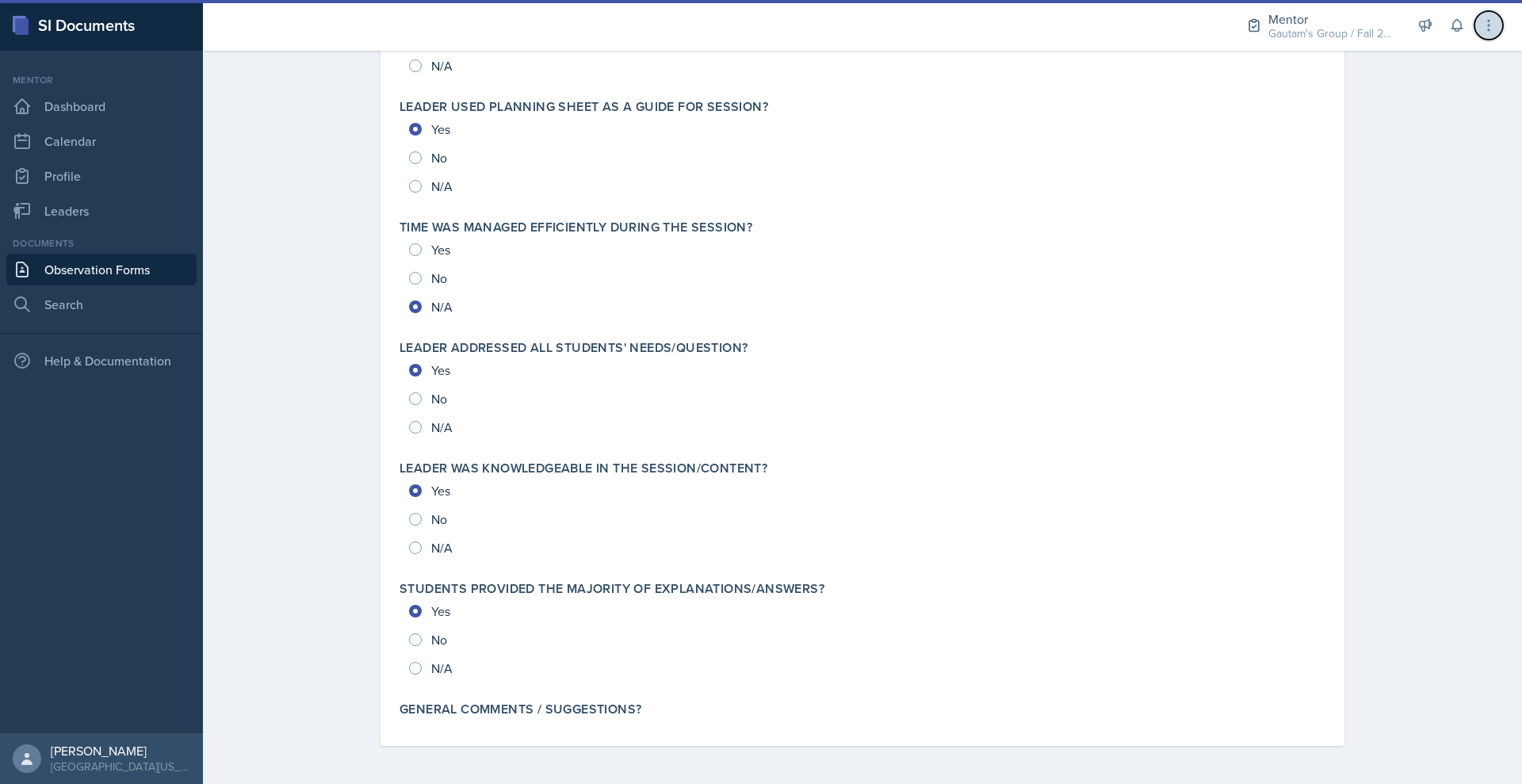
click at [1480, 33] on icon at bounding box center [1488, 26] width 16 height 16
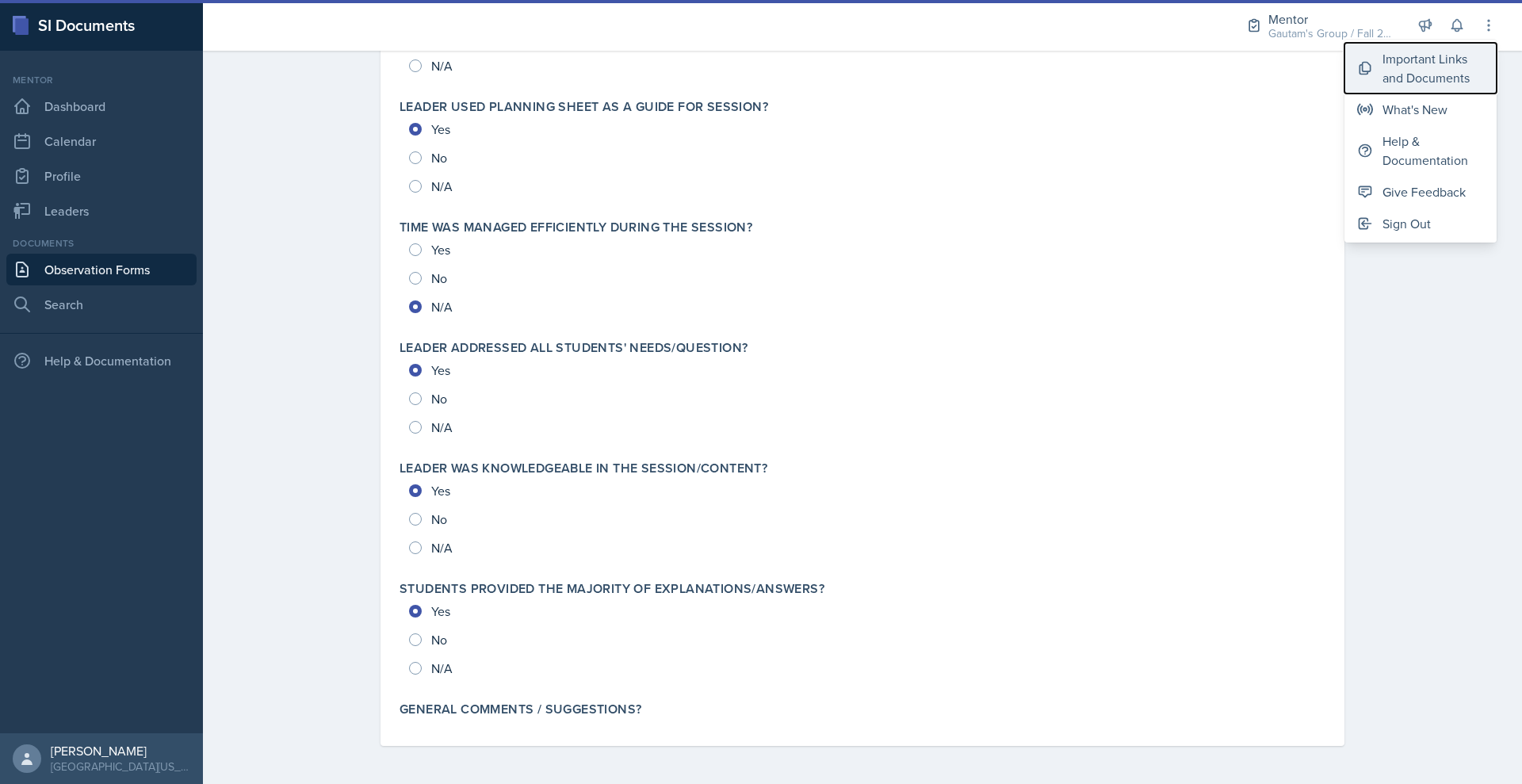
click at [1413, 60] on div "Important Links and Documents" at bounding box center [1433, 68] width 101 height 38
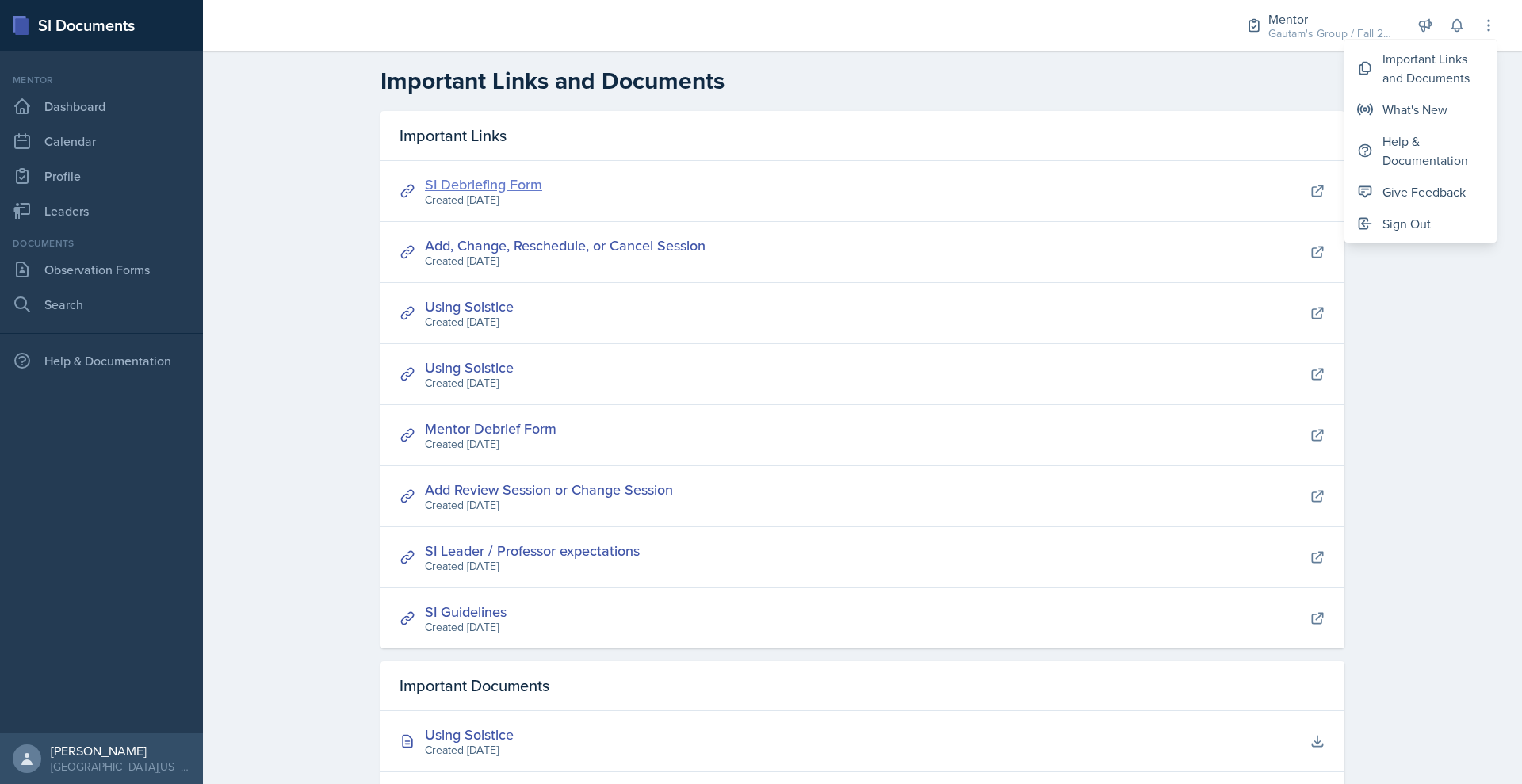
click at [439, 194] on link "SI Debriefing Form" at bounding box center [483, 184] width 117 height 20
click at [66, 227] on link "Leaders" at bounding box center [101, 211] width 190 height 32
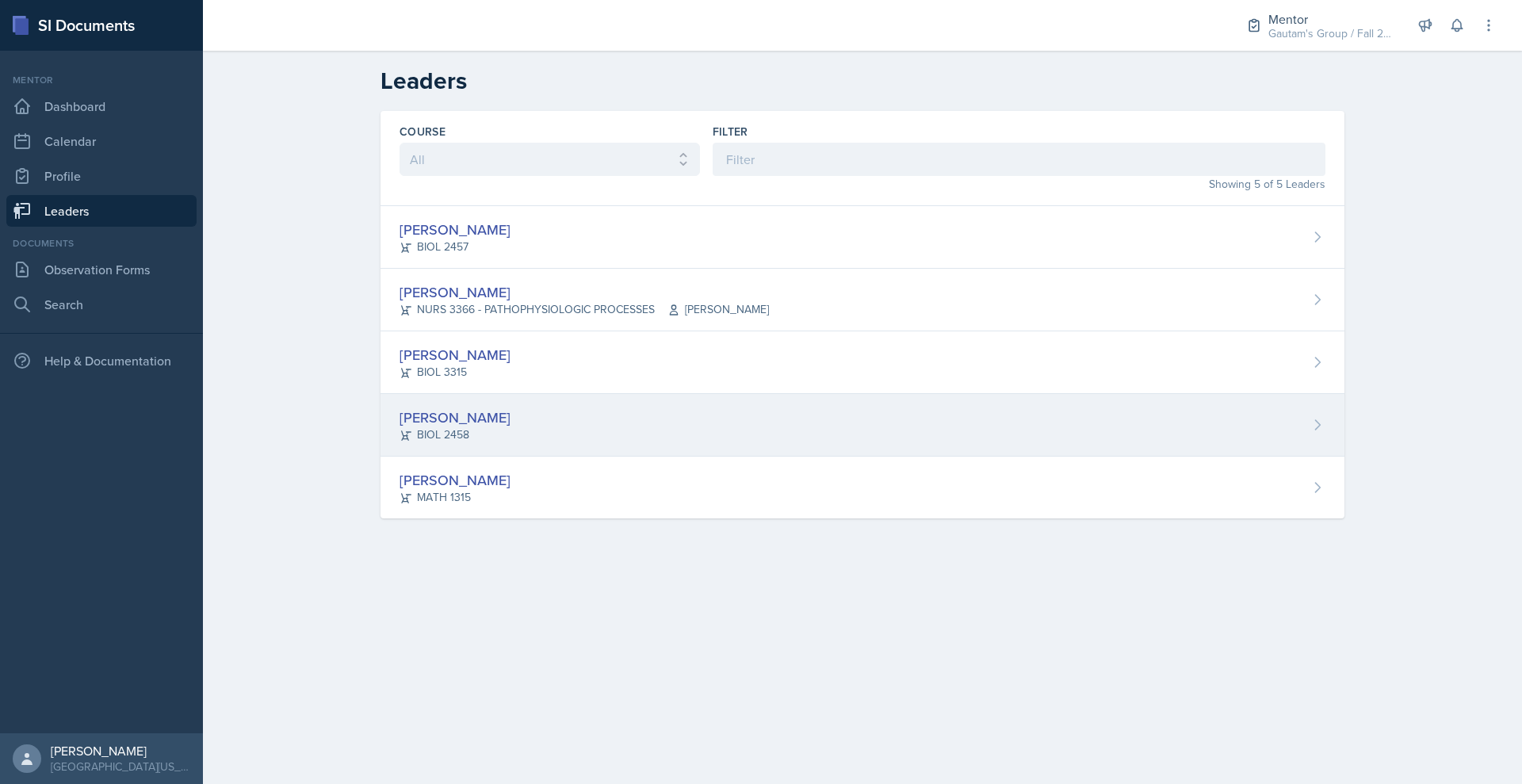
click at [400, 428] on div "[PERSON_NAME]" at bounding box center [455, 417] width 111 height 22
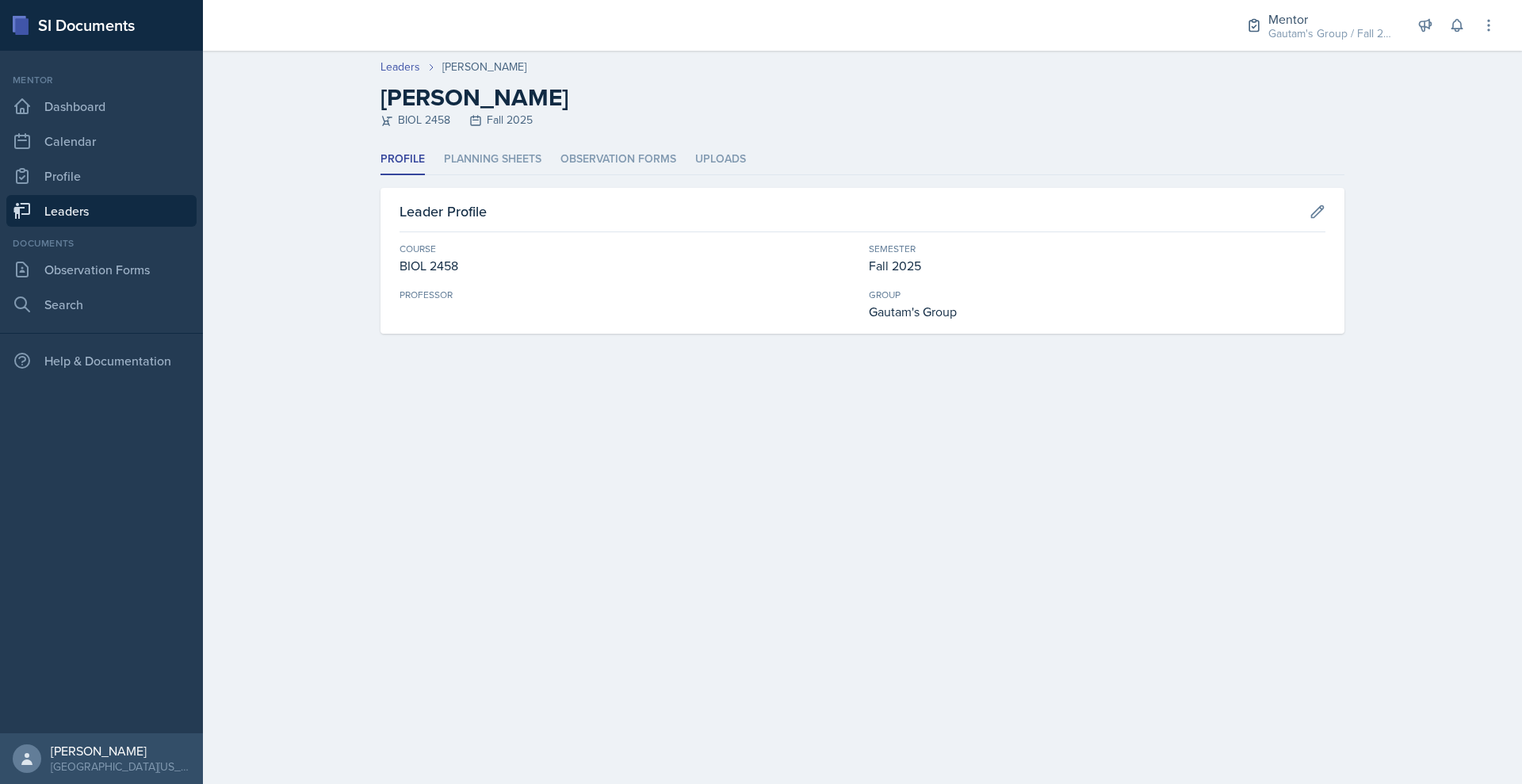
click at [144, 227] on link "Leaders" at bounding box center [101, 211] width 190 height 32
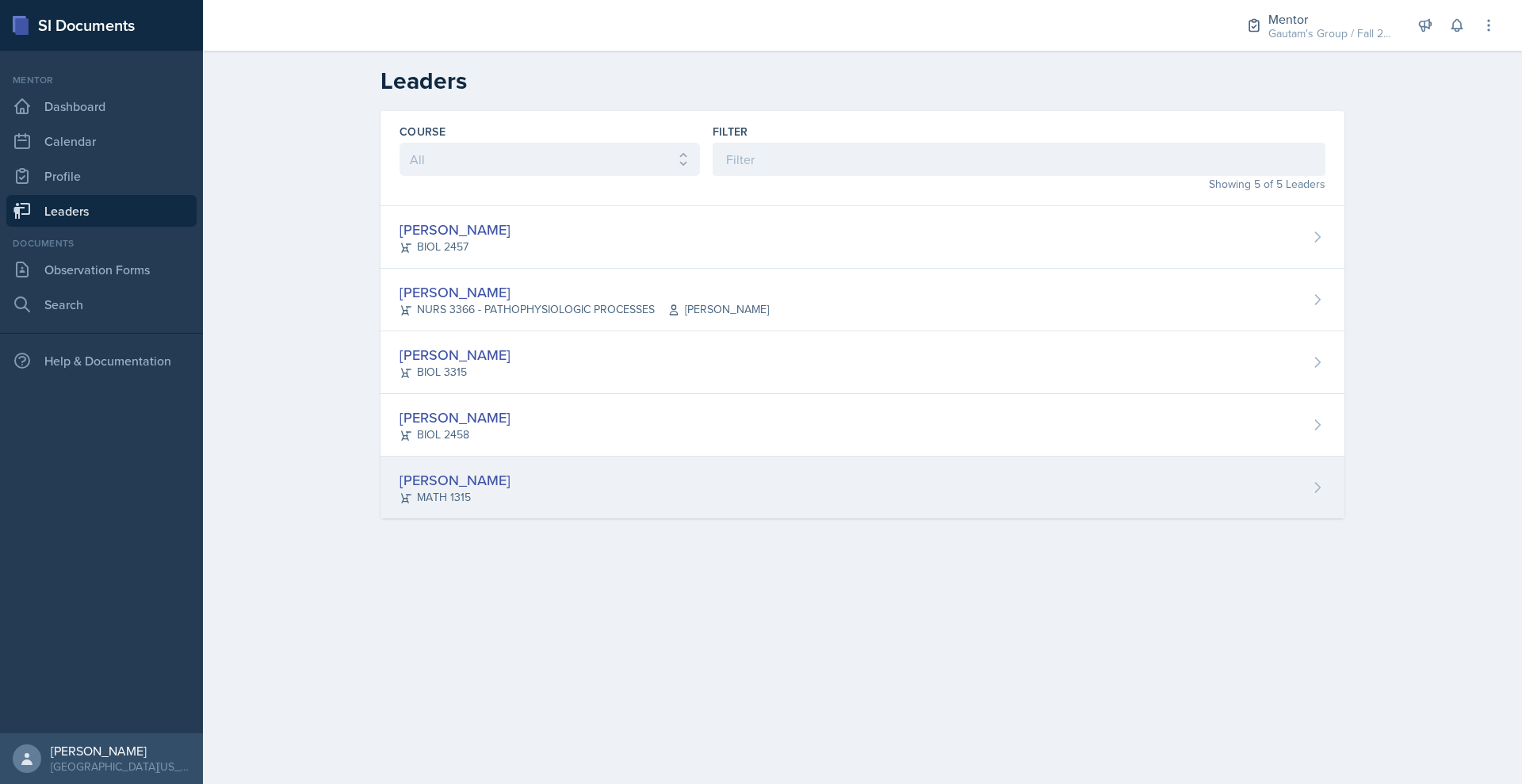
click at [400, 491] on div "[PERSON_NAME]" at bounding box center [455, 480] width 111 height 22
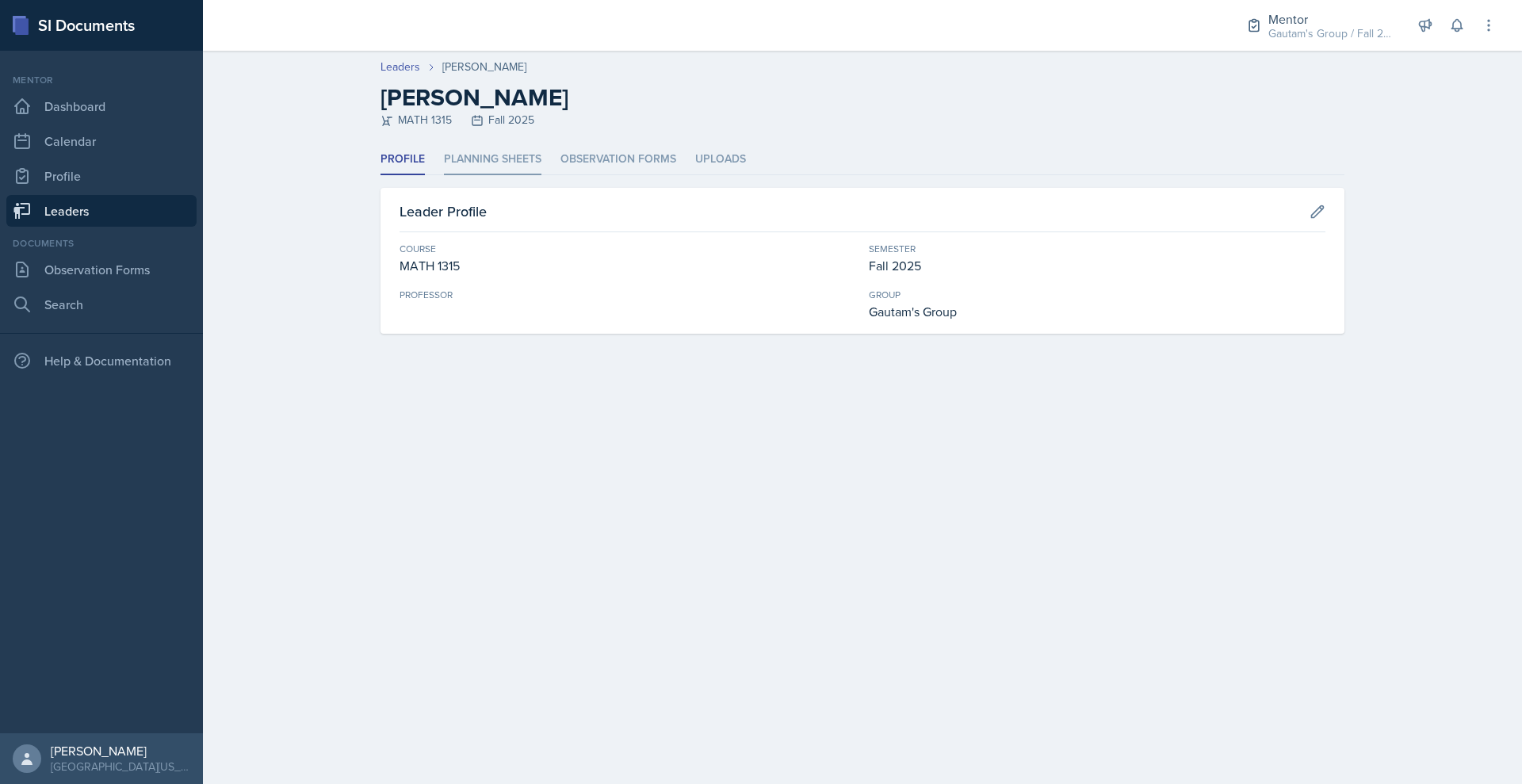
click at [444, 175] on li "Planning Sheets" at bounding box center [493, 159] width 97 height 31
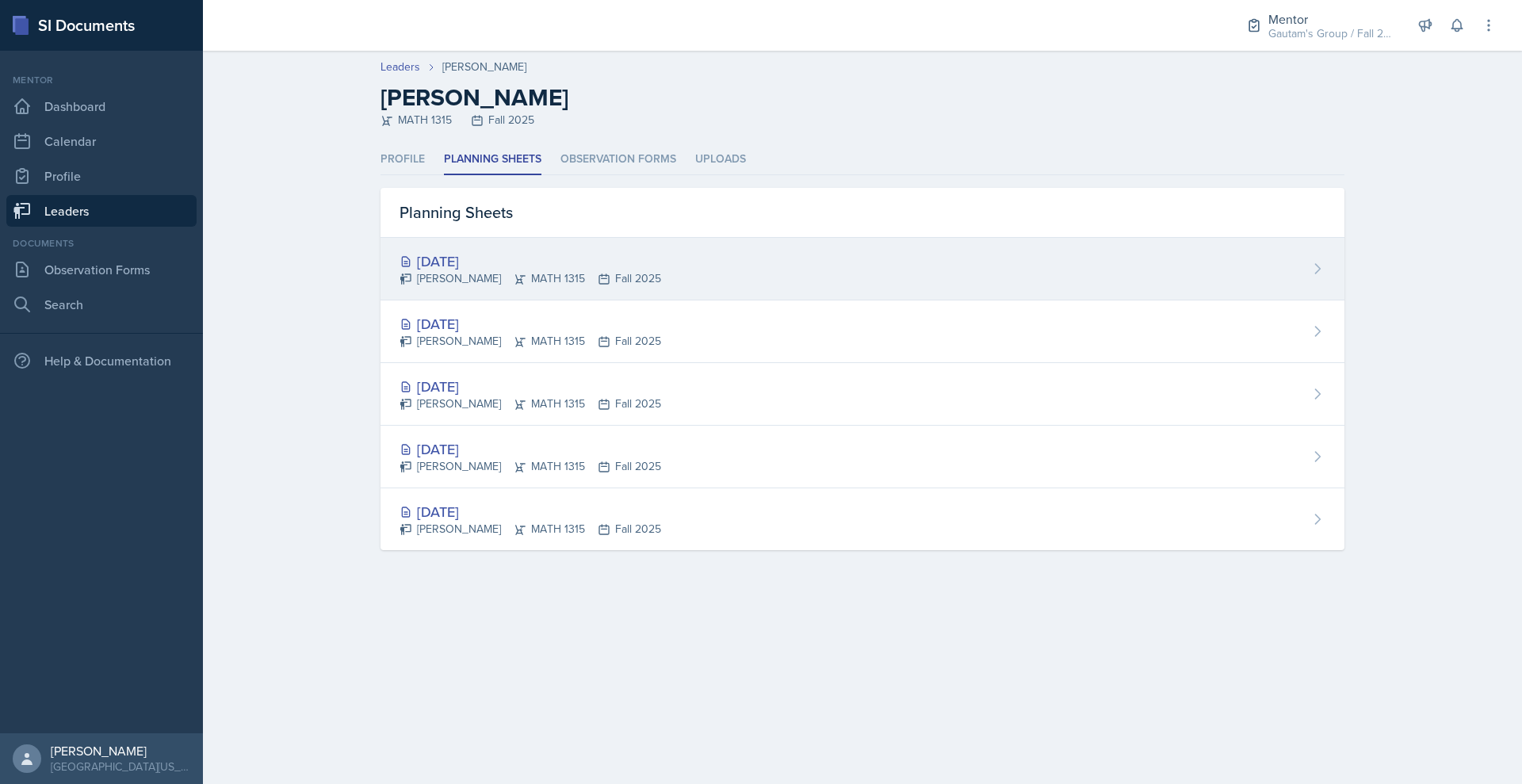
click at [400, 272] on div "[DATE]" at bounding box center [530, 262] width 262 height 22
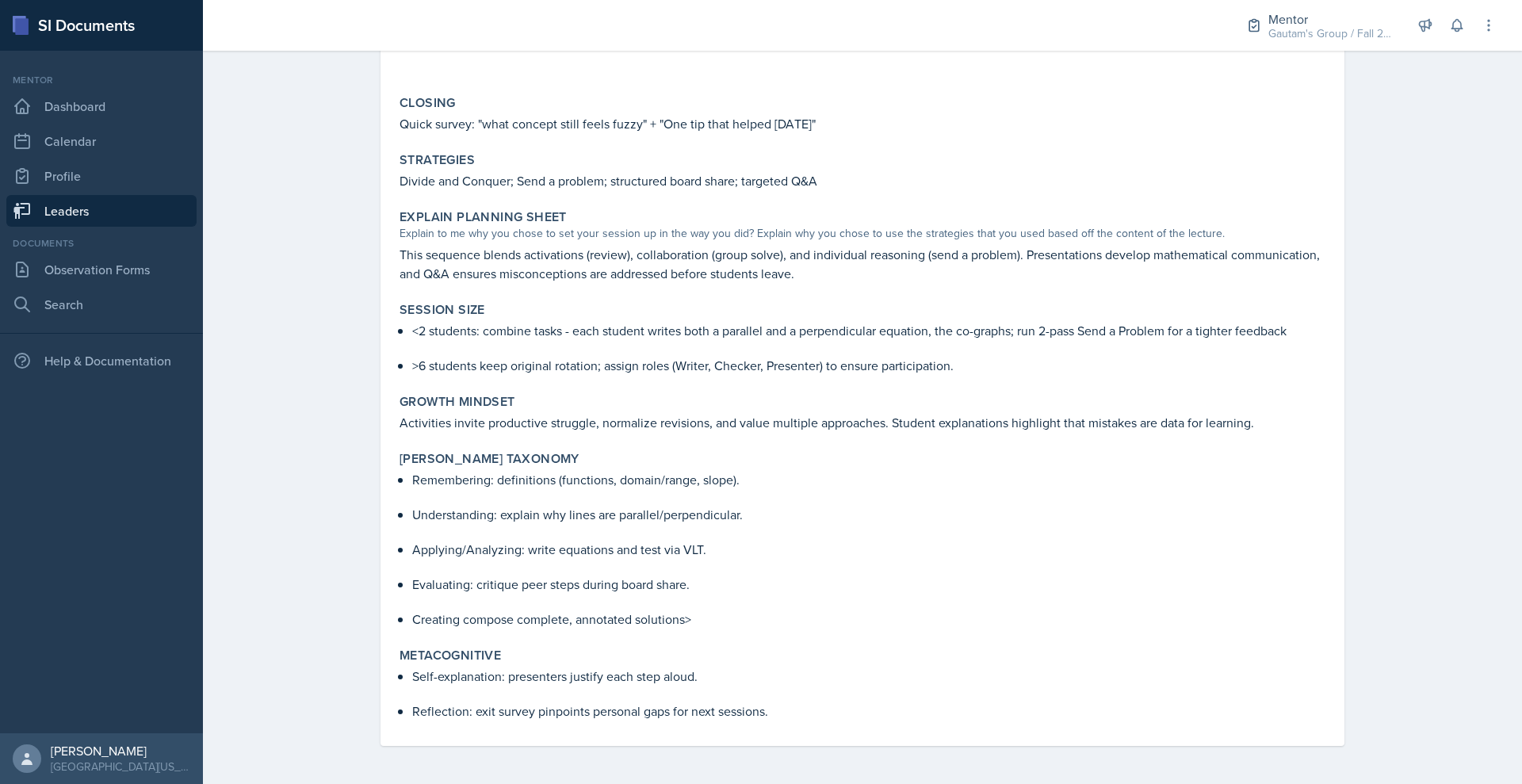
scroll to position [1240, 0]
click at [140, 227] on link "Leaders" at bounding box center [101, 211] width 190 height 32
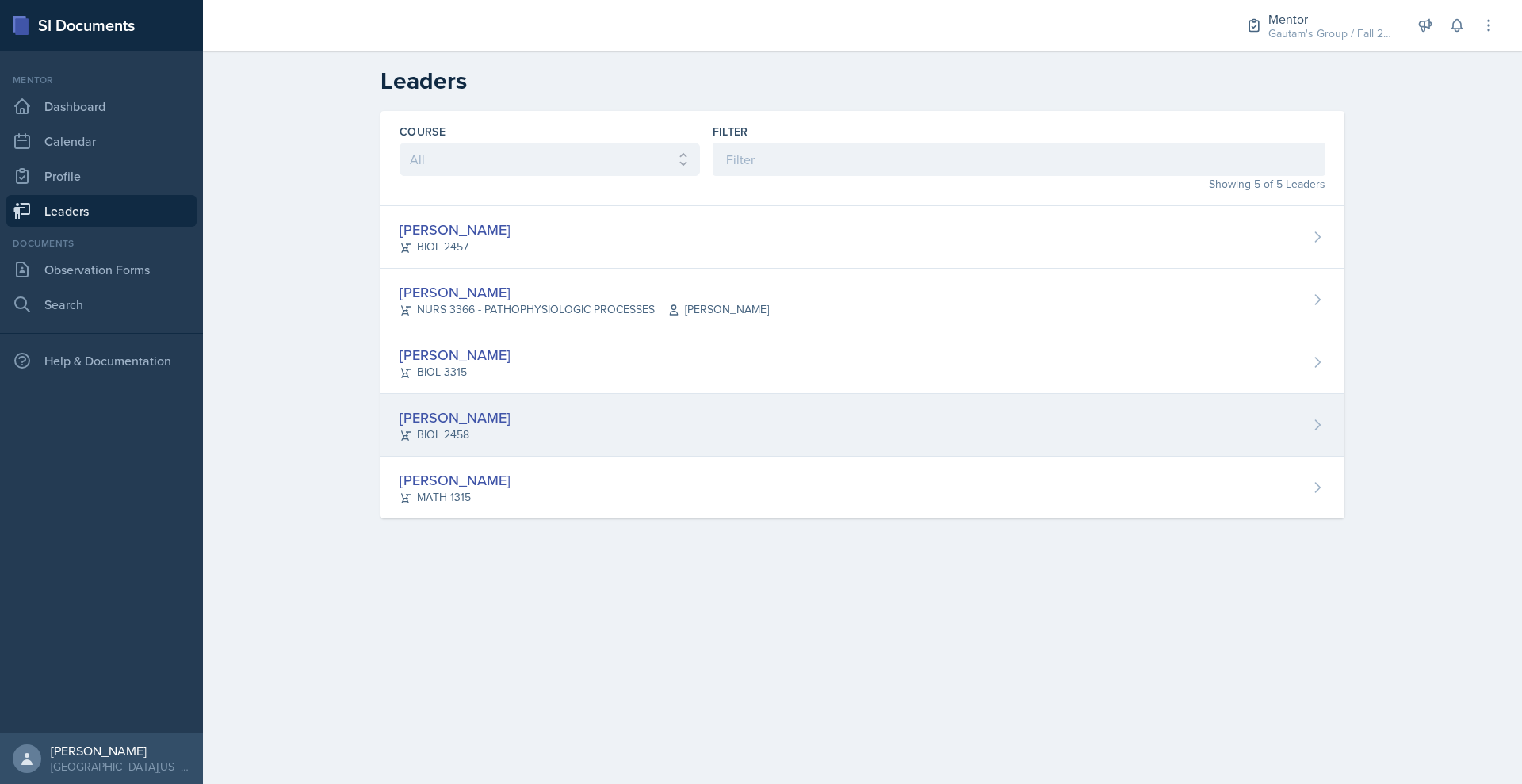
click at [400, 428] on div "[PERSON_NAME]" at bounding box center [455, 417] width 111 height 22
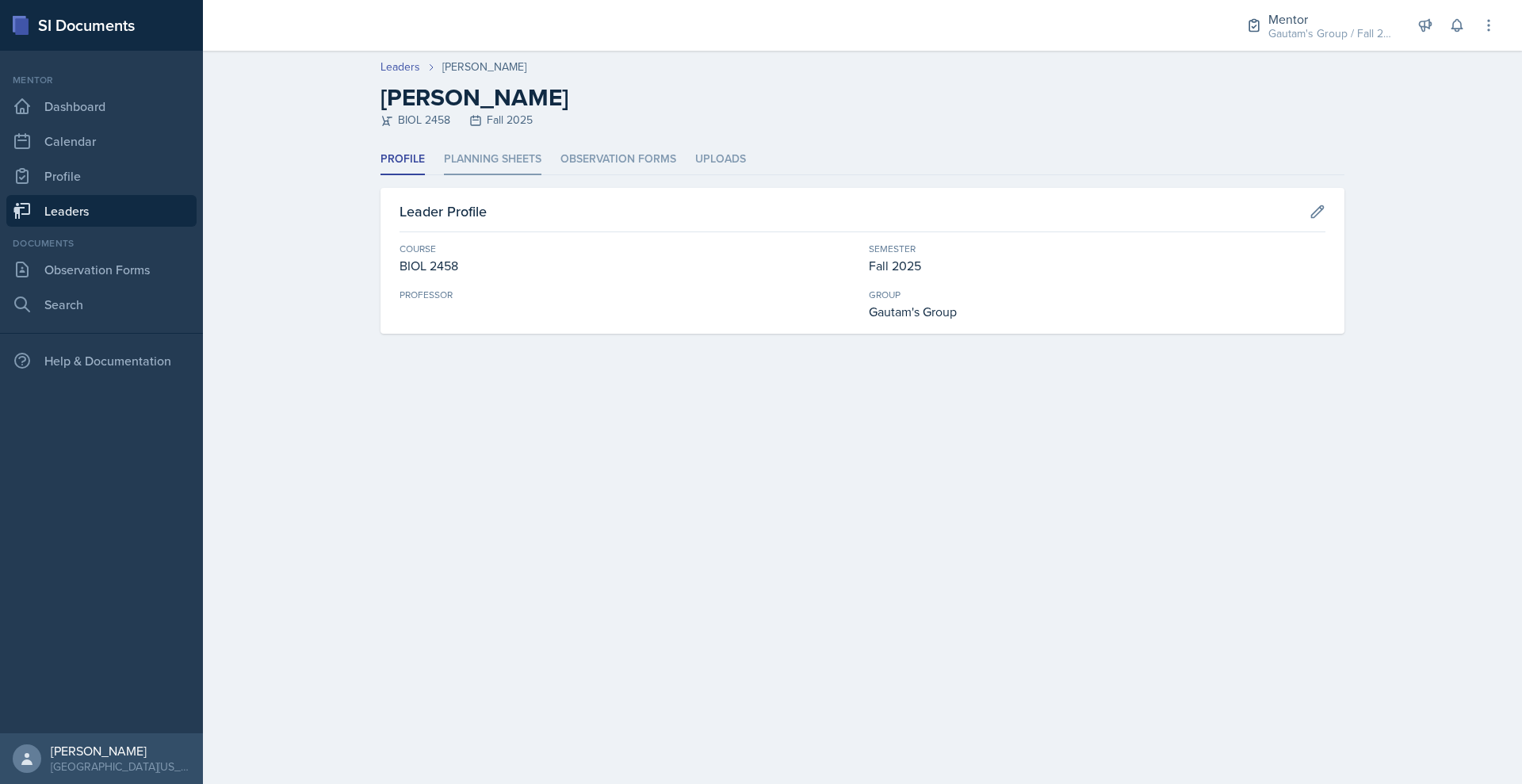
click at [467, 175] on li "Planning Sheets" at bounding box center [493, 159] width 97 height 31
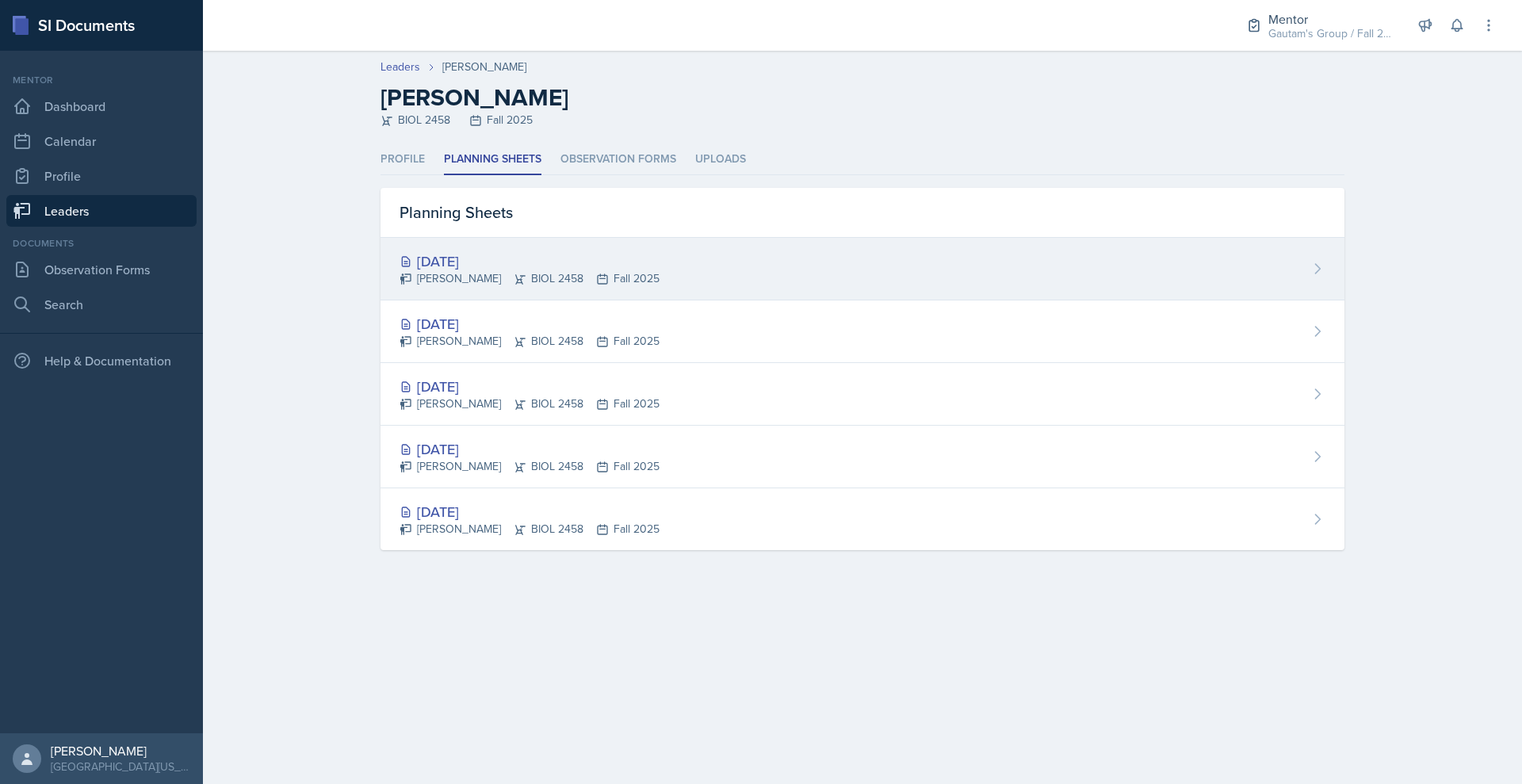
click at [406, 272] on div "[DATE]" at bounding box center [529, 262] width 260 height 22
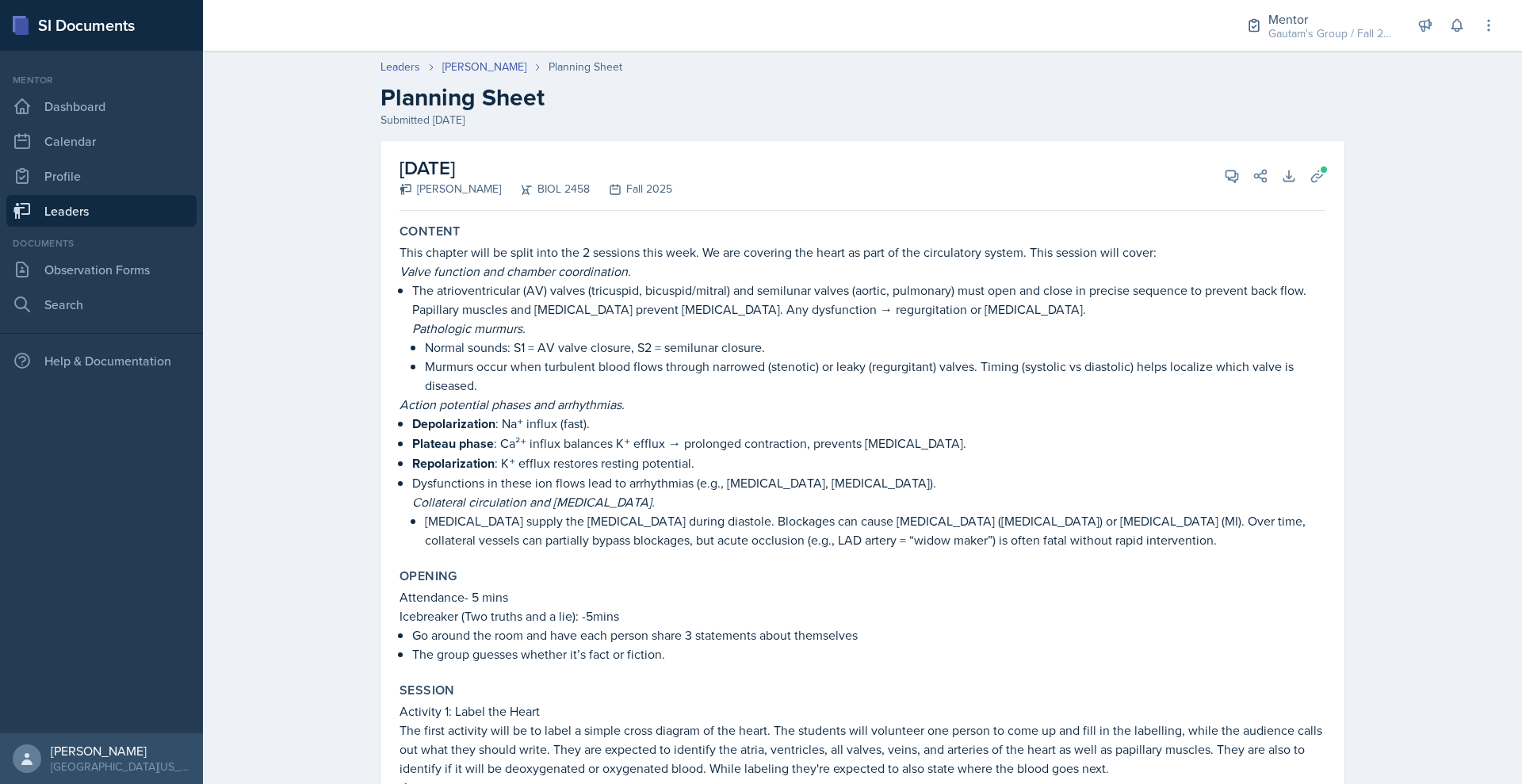
scroll to position [114, 0]
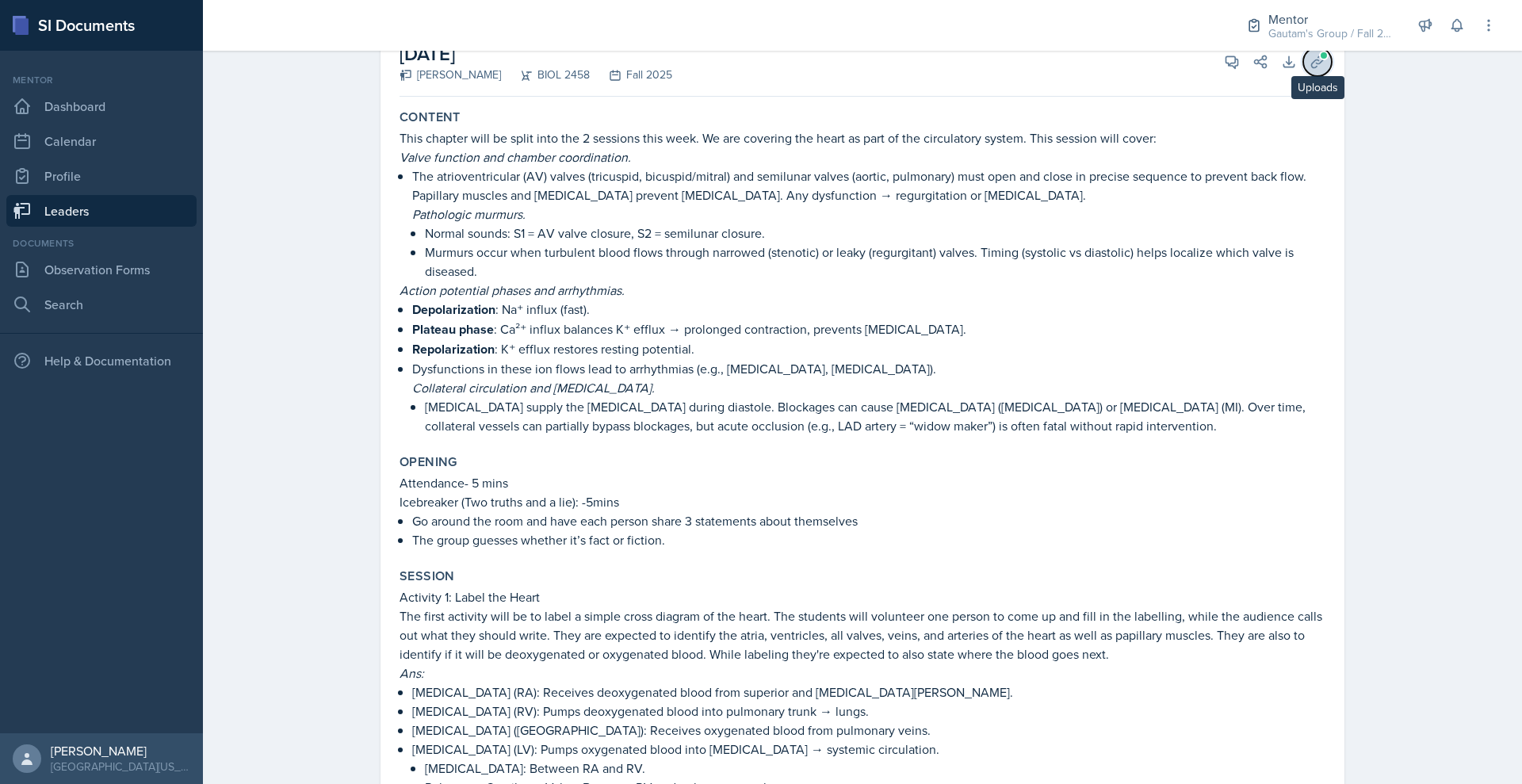
click at [1329, 60] on span at bounding box center [1324, 56] width 10 height 10
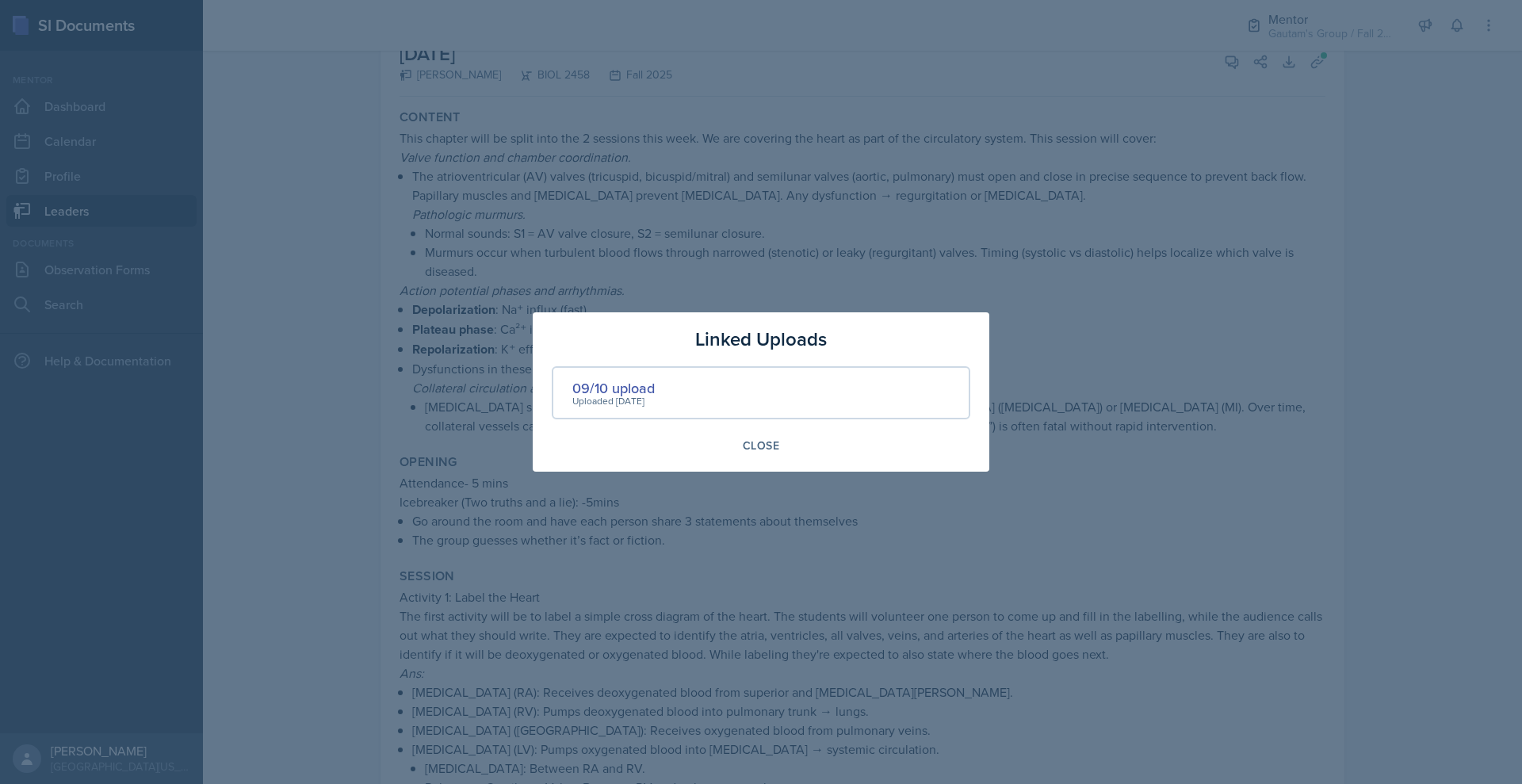
click at [1017, 191] on div at bounding box center [761, 392] width 1522 height 784
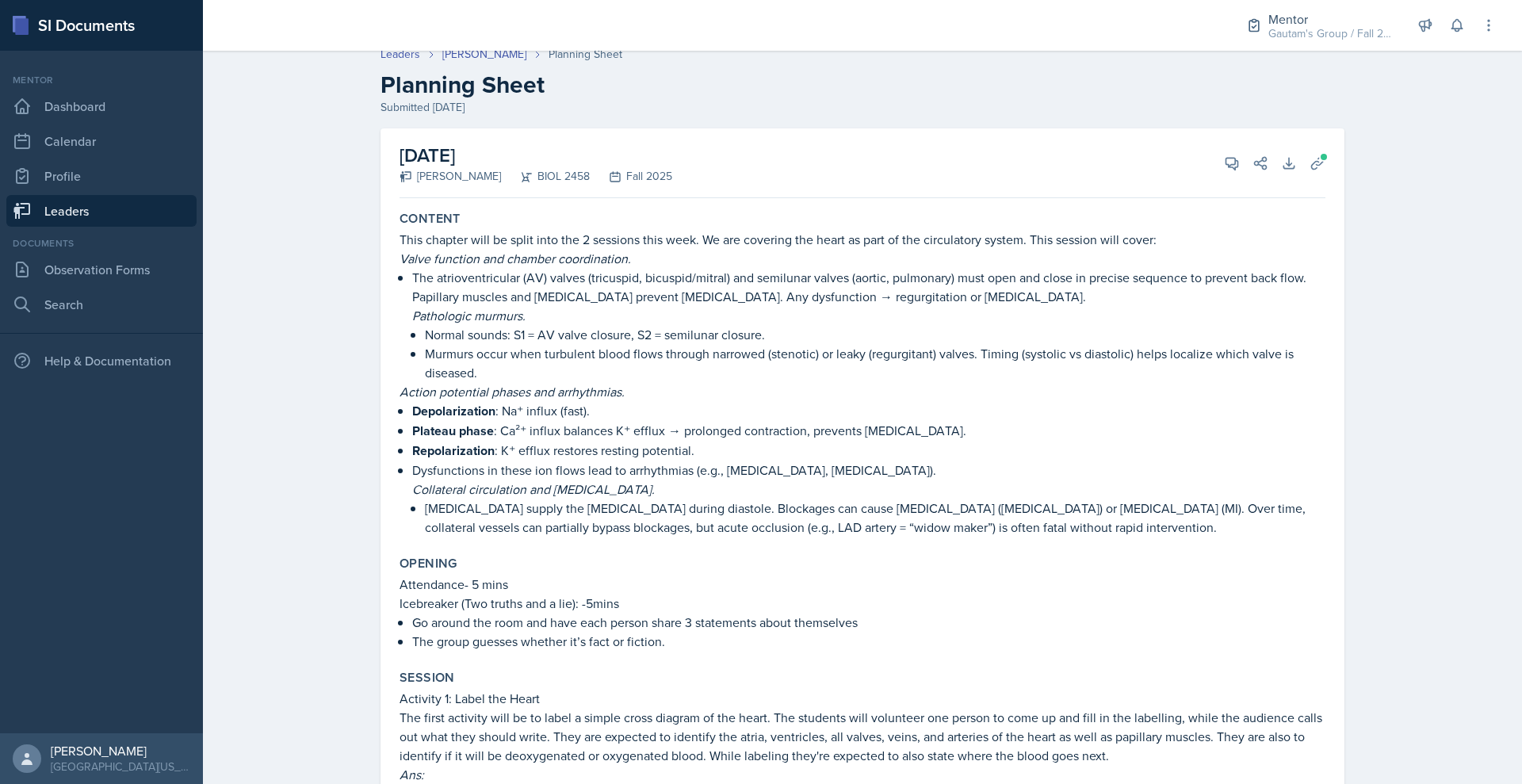
scroll to position [0, 0]
